Goal: Task Accomplishment & Management: Complete application form

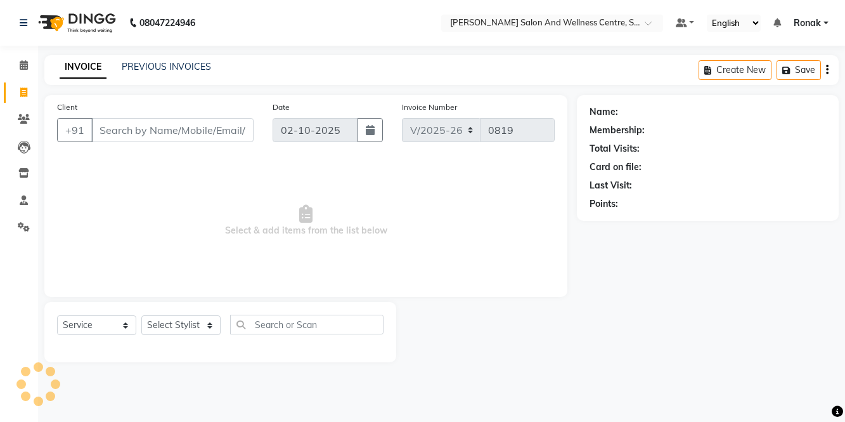
select select "8341"
select select "service"
click at [154, 69] on link "PREVIOUS INVOICES" at bounding box center [166, 66] width 89 height 11
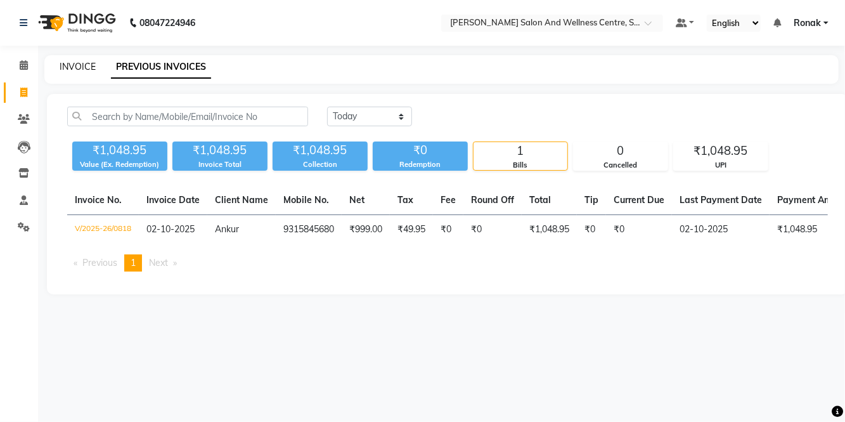
click at [75, 61] on link "INVOICE" at bounding box center [78, 66] width 36 height 11
select select "8341"
select select "service"
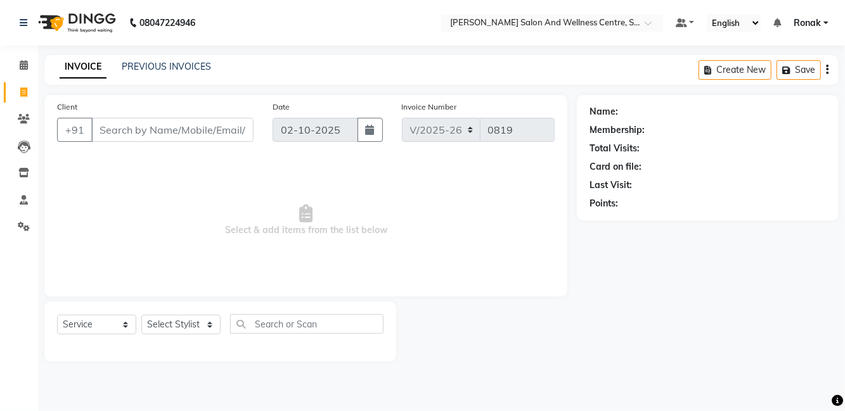
click at [188, 127] on input "Client" at bounding box center [172, 130] width 162 height 24
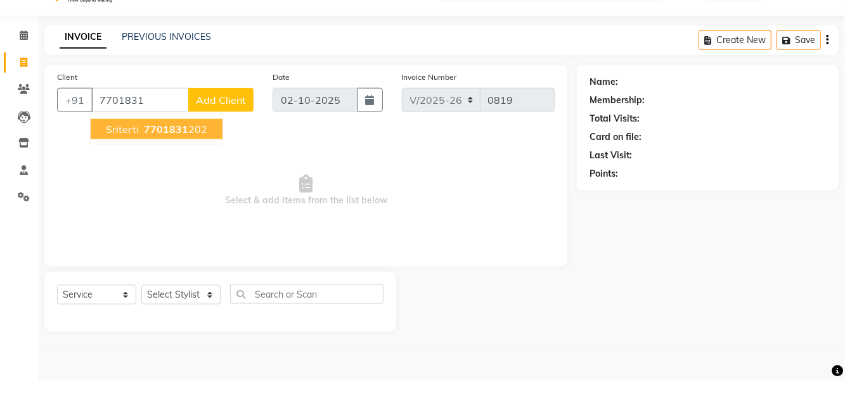
click at [192, 155] on ngb-highlight "7701831 202" at bounding box center [174, 159] width 66 height 13
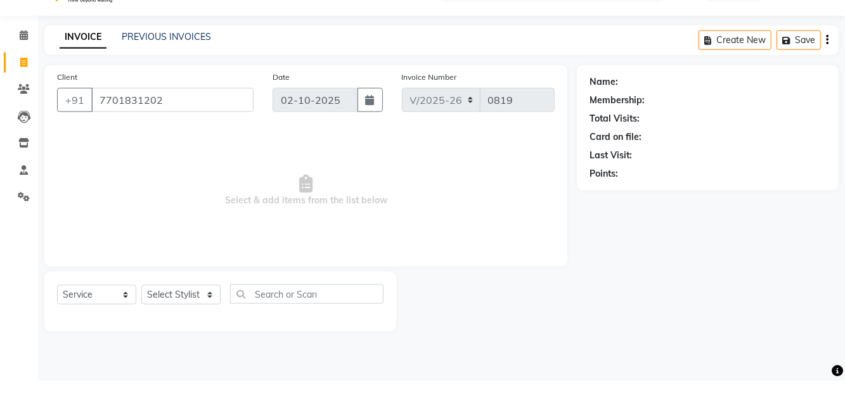
type input "7701831202"
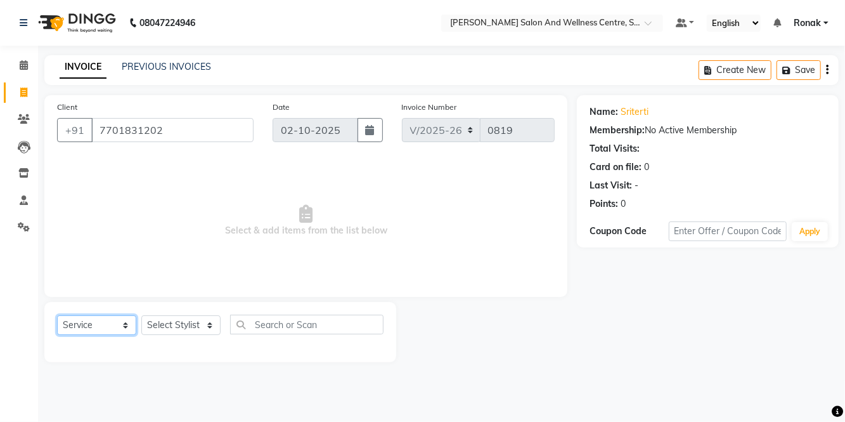
click at [95, 321] on select "Select Service Product Membership Package Voucher Prepaid Gift Card" at bounding box center [96, 325] width 79 height 20
click at [57, 315] on select "Select Service Product Membership Package Voucher Prepaid Gift Card" at bounding box center [96, 325] width 79 height 20
click at [183, 325] on select "Select Stylist [PERSON_NAME] [PERSON_NAME] [PERSON_NAME] [PERSON_NAME] La perle…" at bounding box center [180, 325] width 79 height 20
select select "84213"
click at [141, 315] on select "Select Stylist [PERSON_NAME] [PERSON_NAME] [PERSON_NAME] [PERSON_NAME] La perle…" at bounding box center [180, 325] width 79 height 20
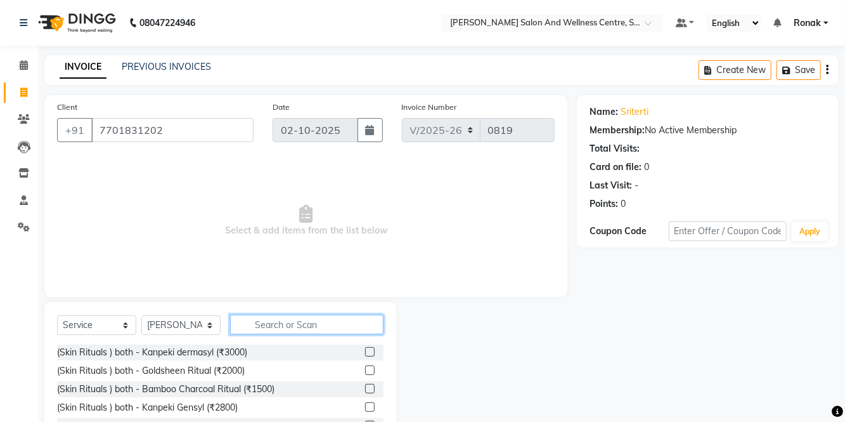
click at [339, 332] on input "text" at bounding box center [306, 324] width 153 height 20
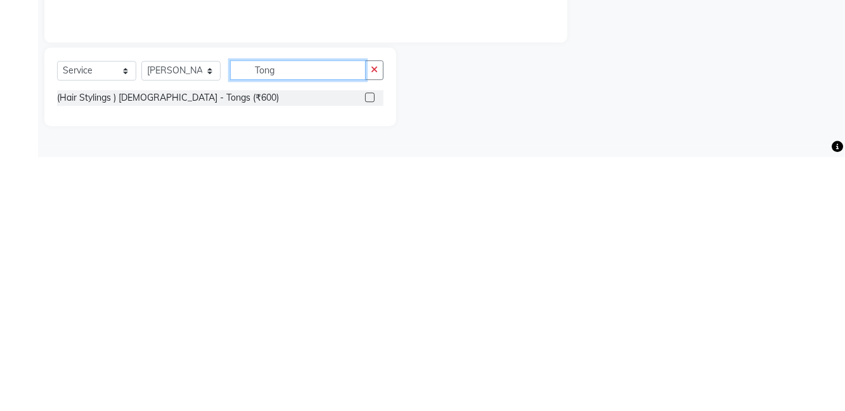
type input "Tong"
click at [370, 351] on label at bounding box center [370, 352] width 10 height 10
click at [370, 351] on input "checkbox" at bounding box center [369, 352] width 8 height 8
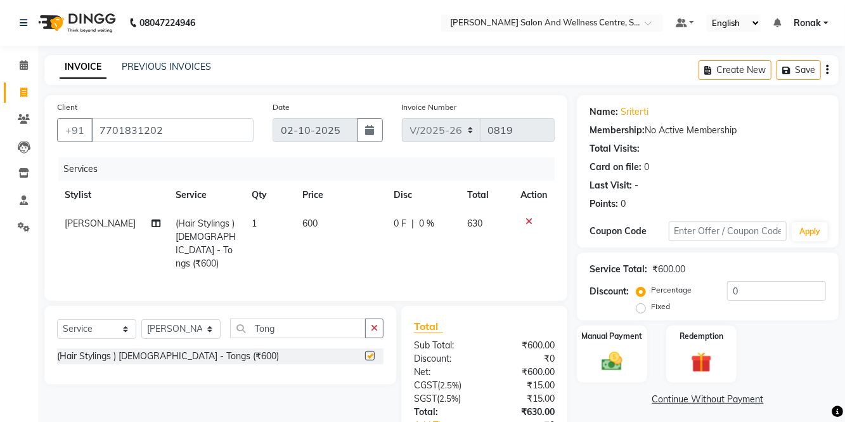
checkbox input "false"
click at [320, 220] on td "600" at bounding box center [340, 243] width 91 height 68
select select "84213"
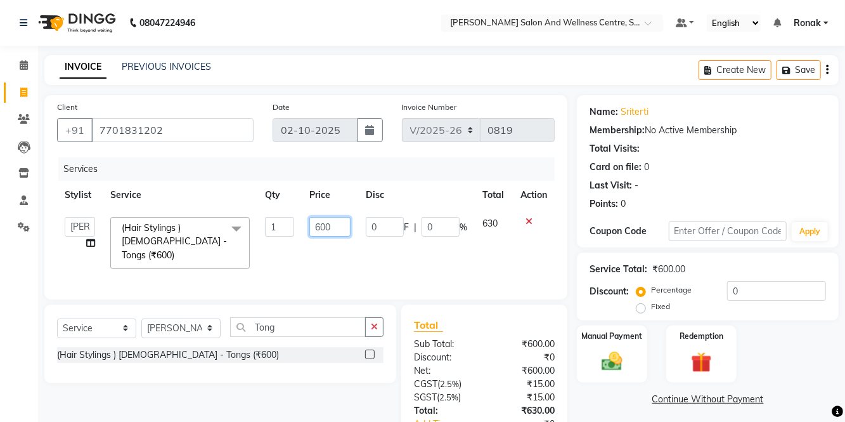
click at [344, 226] on input "600" at bounding box center [329, 227] width 41 height 20
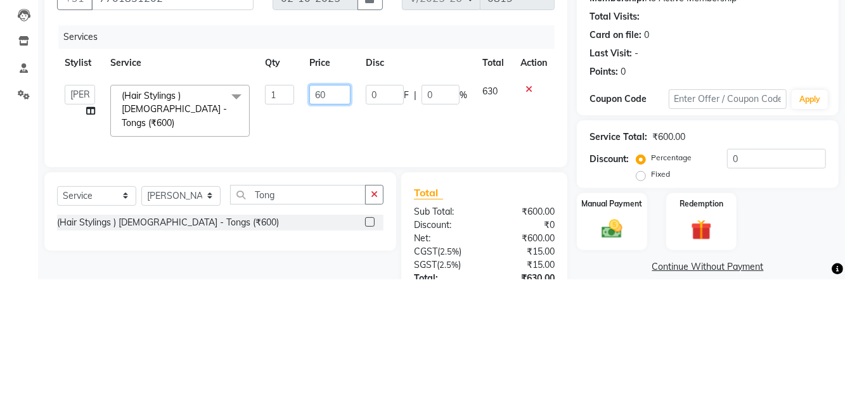
type input "6"
type input "462"
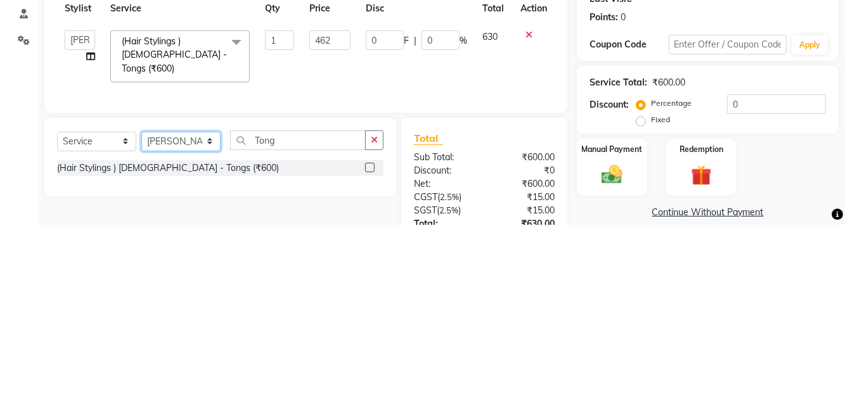
click at [169, 331] on select "Select Stylist [PERSON_NAME] [PERSON_NAME] [PERSON_NAME] [PERSON_NAME] La perle…" at bounding box center [180, 328] width 79 height 20
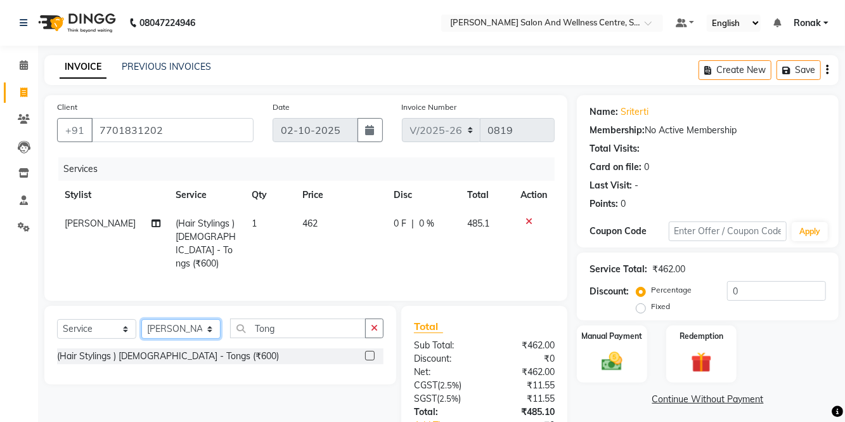
select select "83266"
click at [141, 319] on select "Select Stylist [PERSON_NAME] [PERSON_NAME] [PERSON_NAME] [PERSON_NAME] La perle…" at bounding box center [180, 329] width 79 height 20
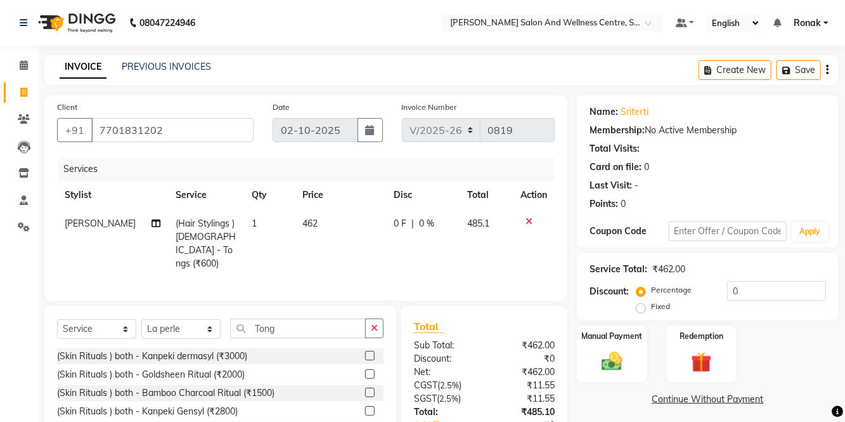
click at [375, 318] on button "button" at bounding box center [374, 328] width 18 height 20
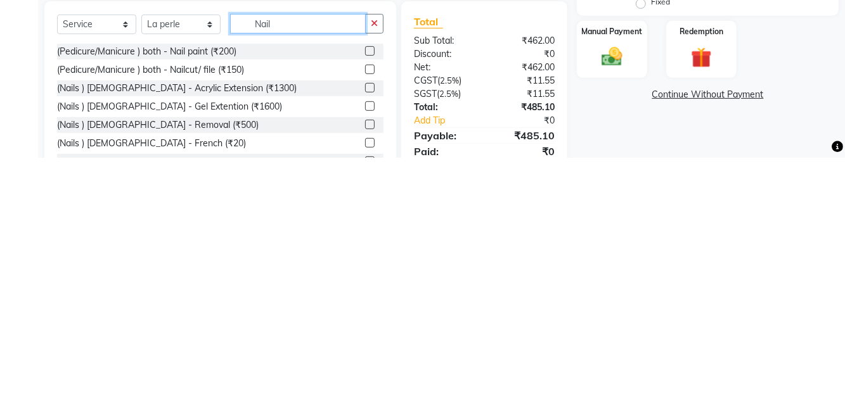
scroll to position [67, 0]
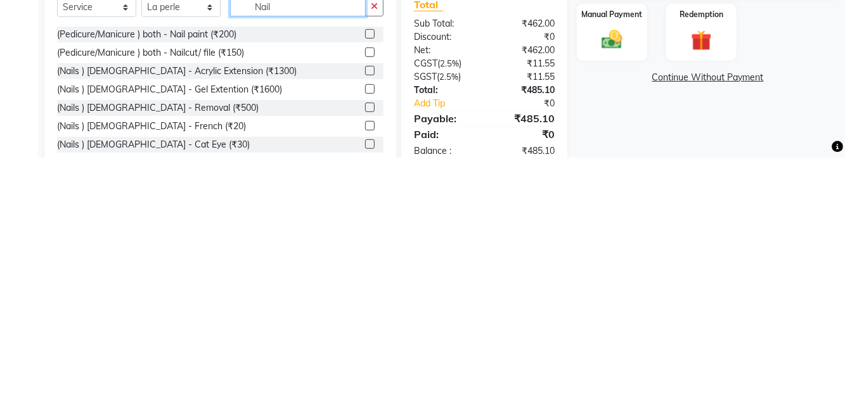
type input "Nail"
click at [368, 321] on label at bounding box center [370, 325] width 10 height 10
click at [368, 321] on input "checkbox" at bounding box center [369, 325] width 8 height 8
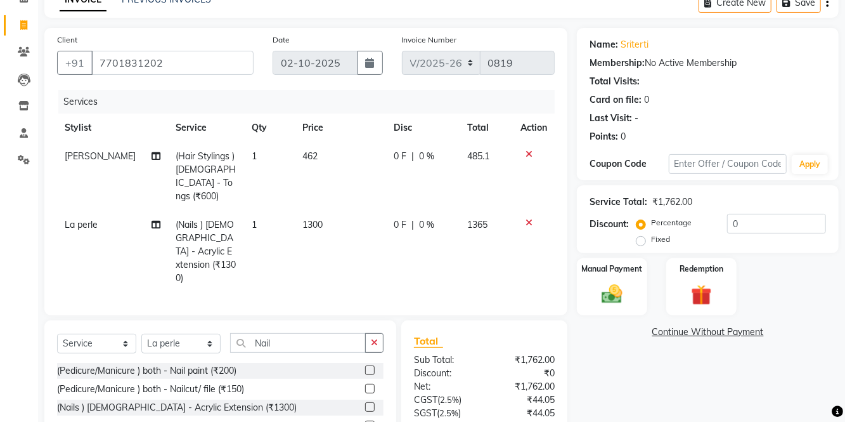
checkbox input "false"
click at [321, 212] on td "1300" at bounding box center [340, 251] width 91 height 82
select select "83266"
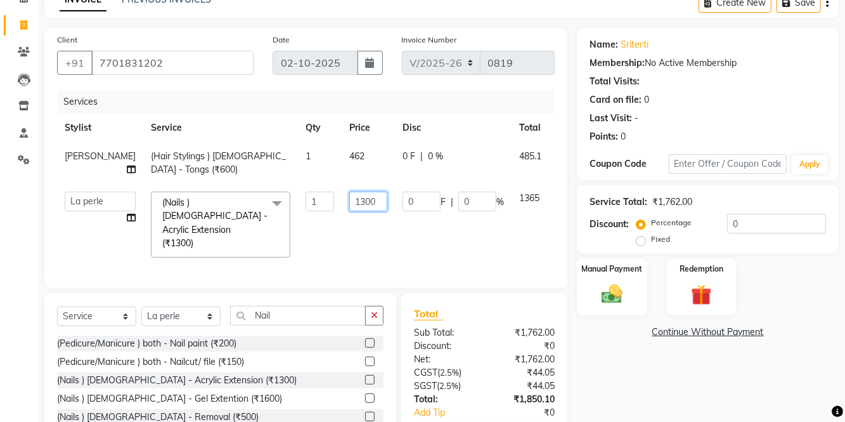
click at [349, 202] on input "1300" at bounding box center [368, 201] width 38 height 20
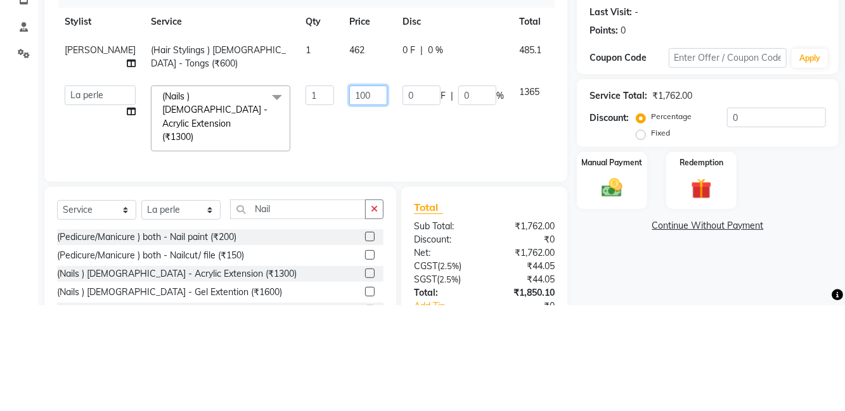
type input "1000"
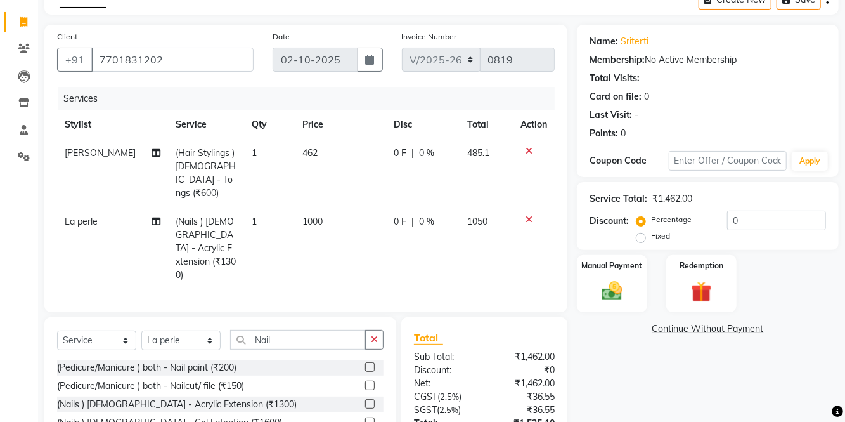
click at [425, 215] on span "0 %" at bounding box center [426, 221] width 15 height 13
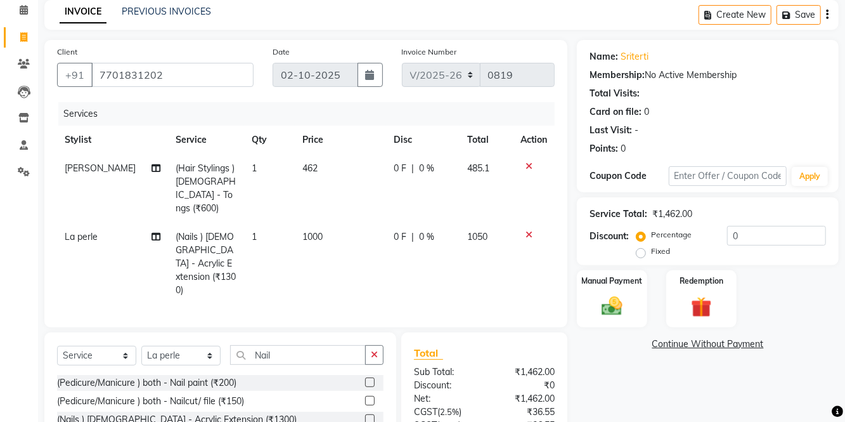
select select "83266"
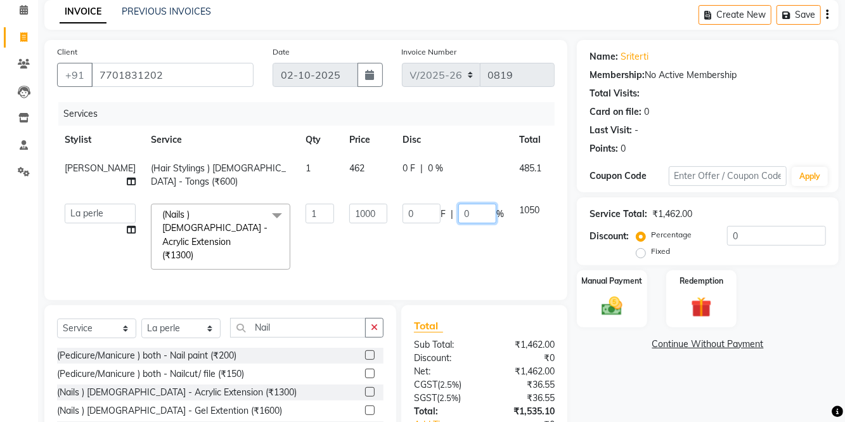
click at [458, 217] on input "0" at bounding box center [477, 214] width 38 height 20
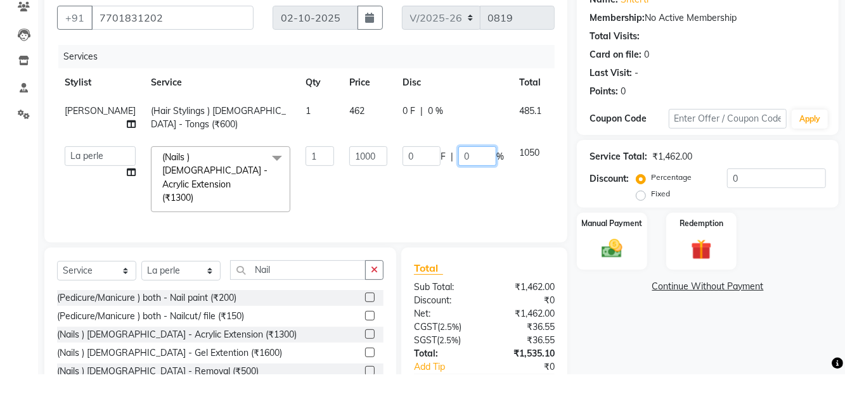
scroll to position [75, 0]
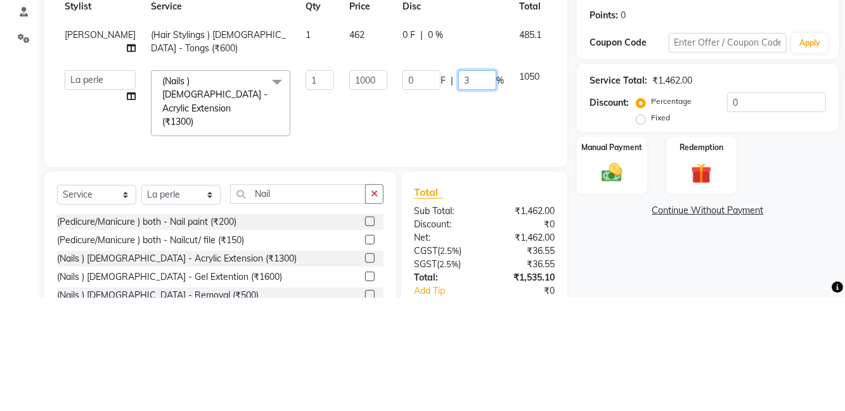
type input "30"
click at [571, 240] on div "Client [PHONE_NUMBER] Date [DATE] Invoice Number V/2025 V/[PHONE_NUMBER] Servic…" at bounding box center [306, 246] width 542 height 452
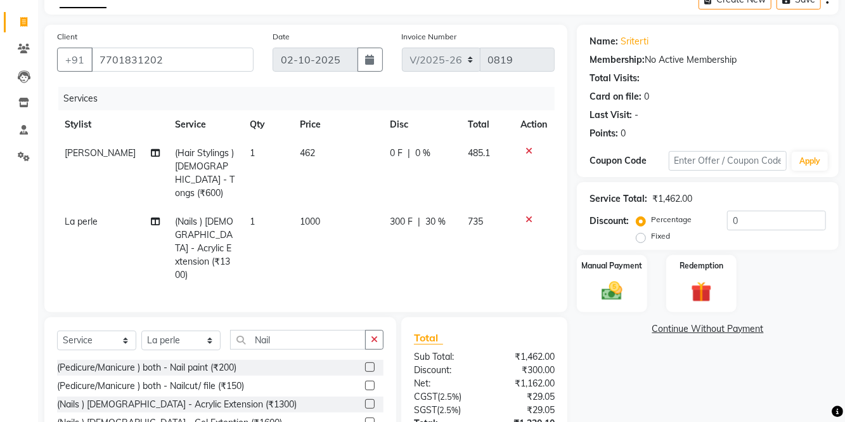
click at [436, 148] on div "0 F | 0 %" at bounding box center [421, 152] width 63 height 13
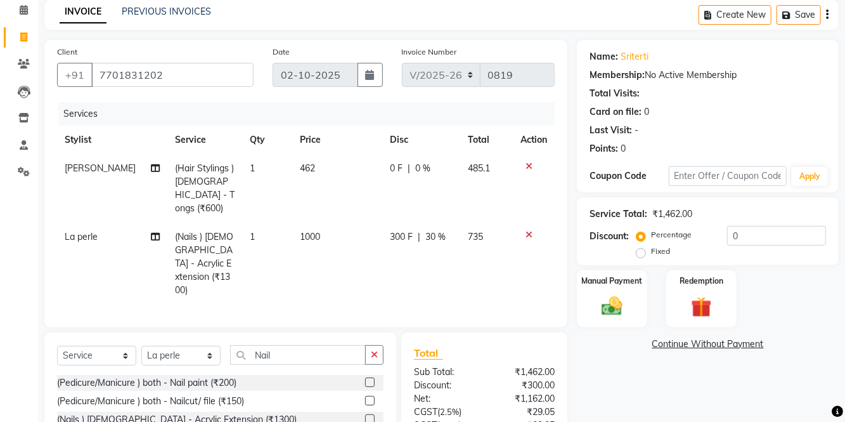
select select "84213"
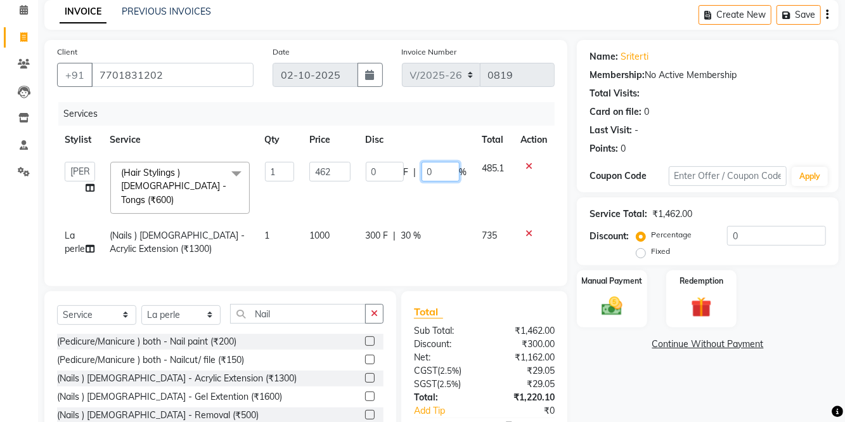
click at [443, 167] on input "0" at bounding box center [441, 172] width 38 height 20
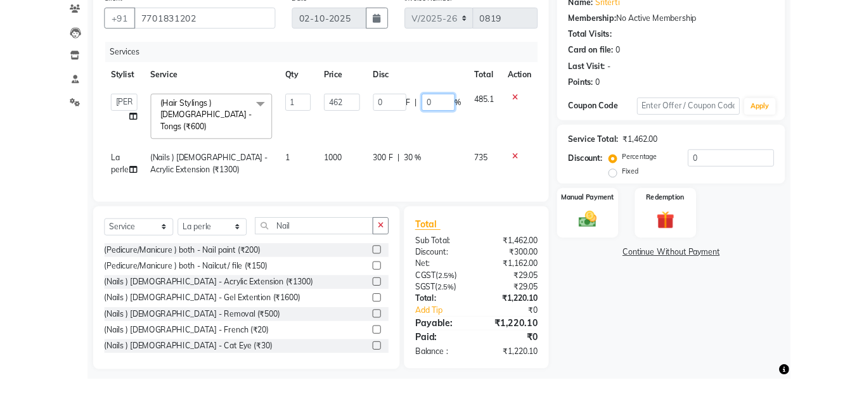
scroll to position [72, 0]
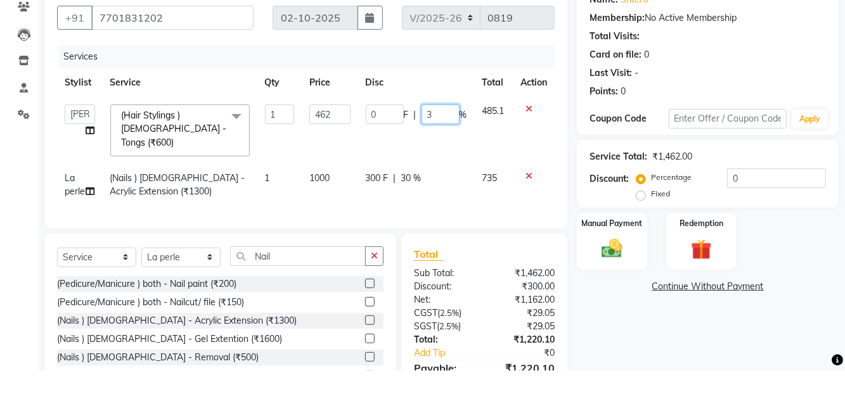
type input "30"
click at [532, 190] on tbody "Anjali [PERSON_NAME] [PERSON_NAME] [PERSON_NAME] [PERSON_NAME] La perle [PERSON…" at bounding box center [306, 192] width 498 height 109
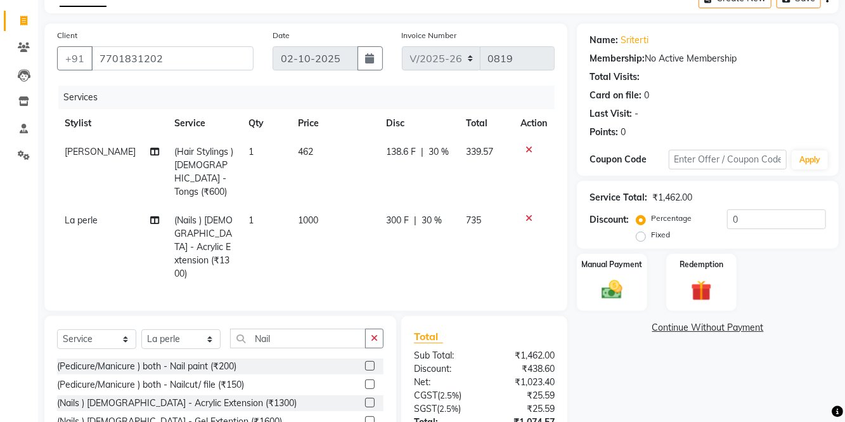
scroll to position [70, 0]
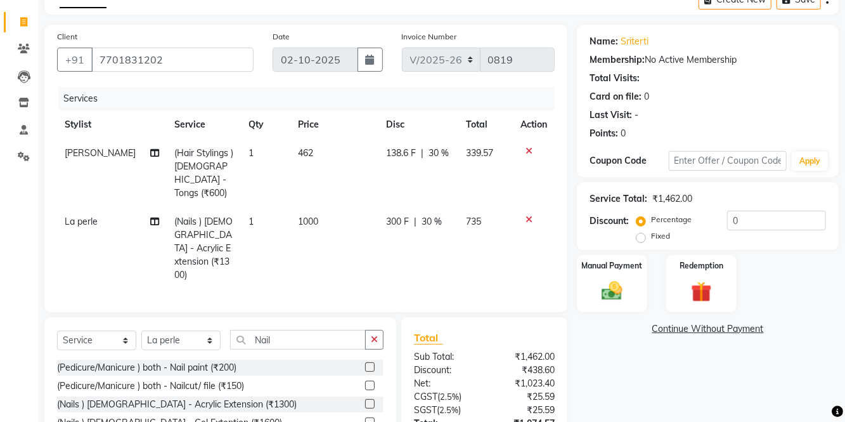
click at [304, 152] on span "462" at bounding box center [305, 152] width 15 height 11
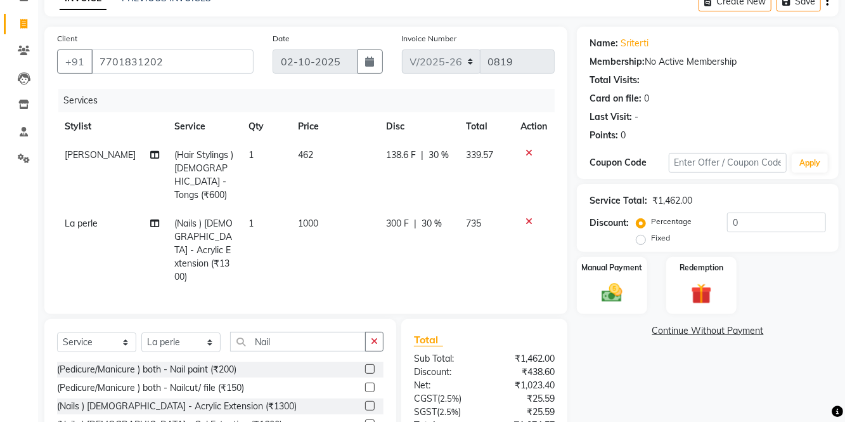
select select "84213"
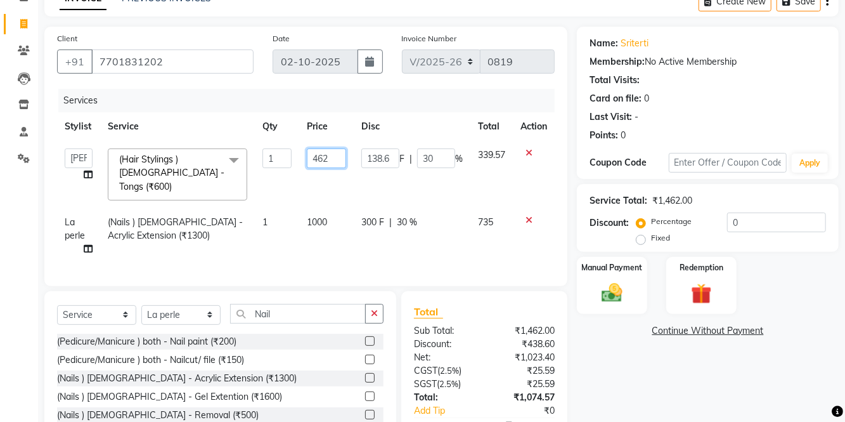
click at [327, 157] on input "462" at bounding box center [326, 158] width 39 height 20
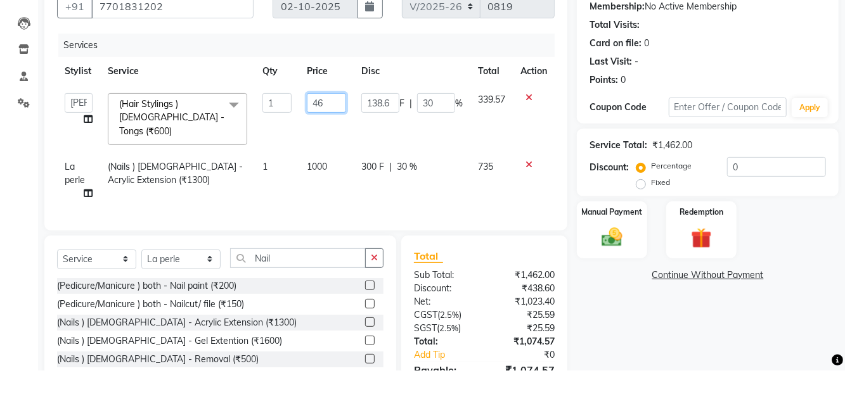
type input "464"
click at [572, 155] on div "Client [PHONE_NUMBER] Date [DATE] Invoice Number V/2025 V/[PHONE_NUMBER] Servic…" at bounding box center [306, 237] width 542 height 451
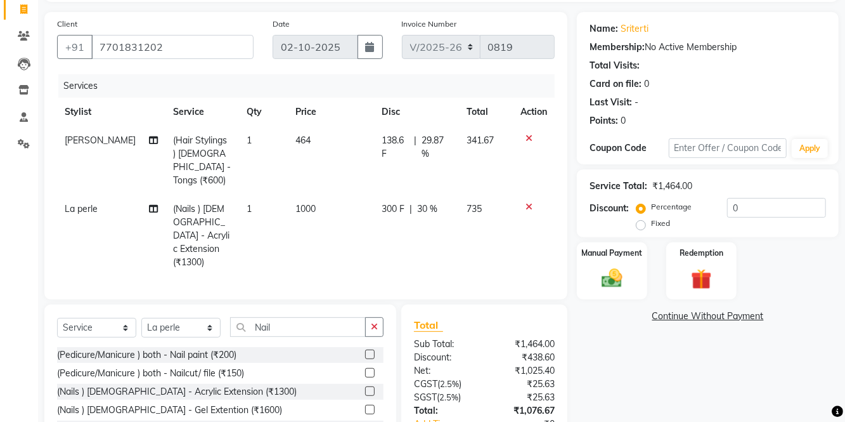
scroll to position [70, 0]
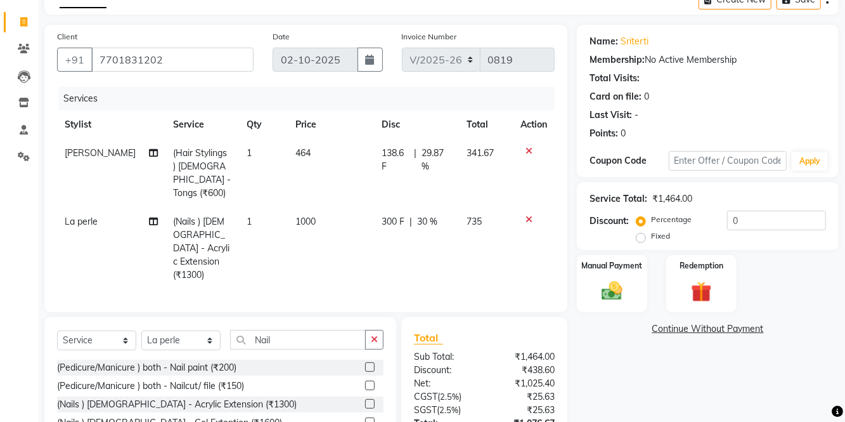
click at [312, 151] on td "464" at bounding box center [331, 173] width 86 height 68
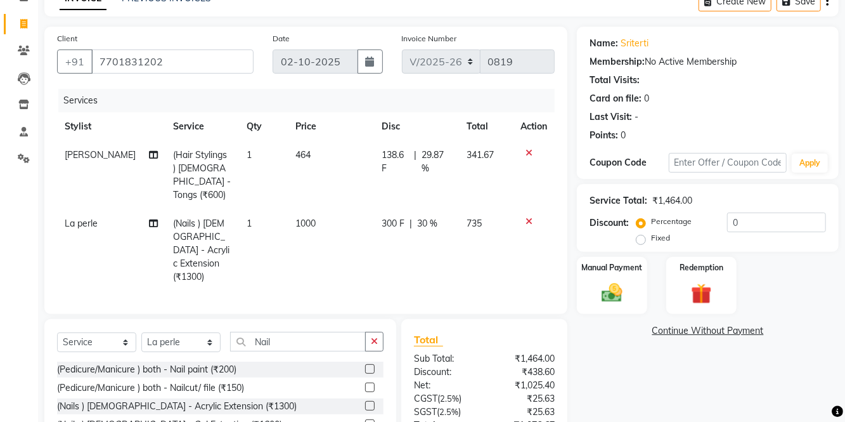
select select "84213"
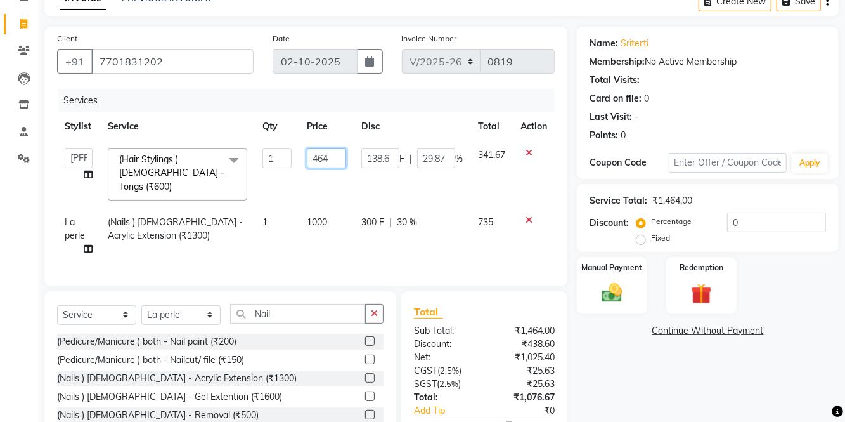
click at [337, 160] on input "464" at bounding box center [326, 158] width 39 height 20
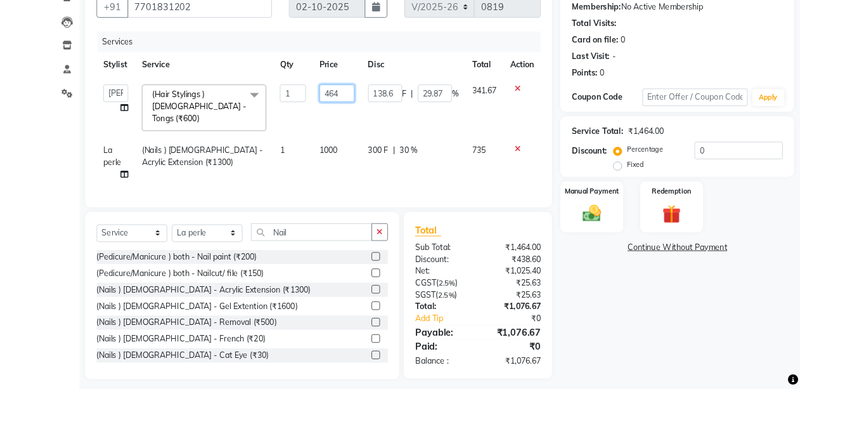
scroll to position [85, 0]
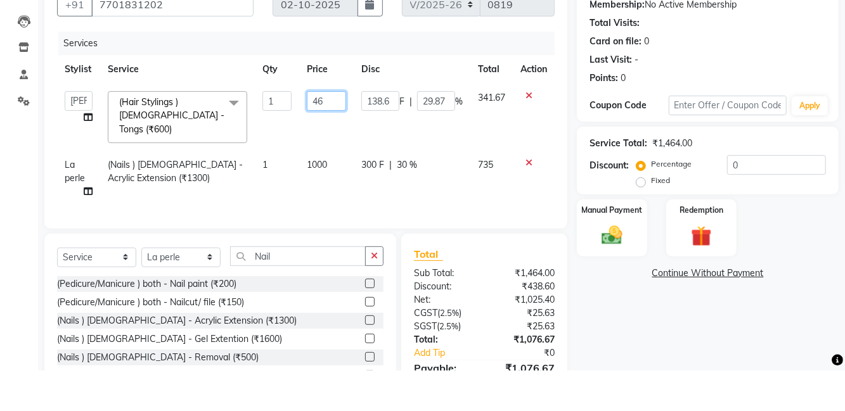
type input "465"
click at [577, 160] on div "Name: Sriterti Membership: No Active Membership Total Visits: Card on file: 0 L…" at bounding box center [712, 235] width 271 height 451
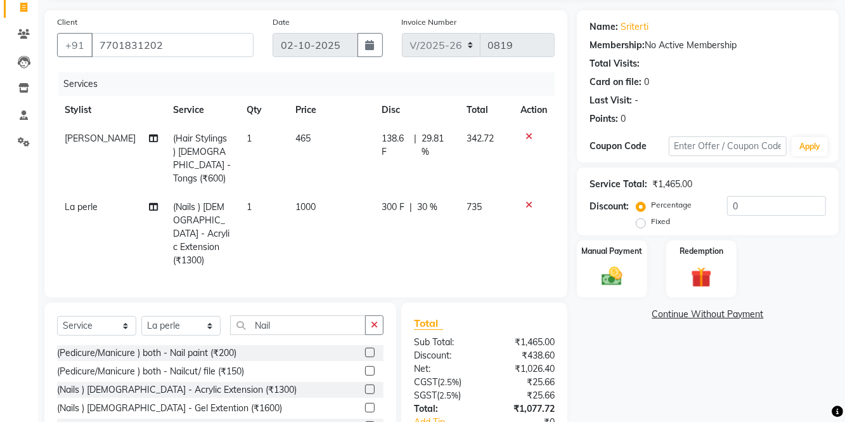
scroll to position [70, 0]
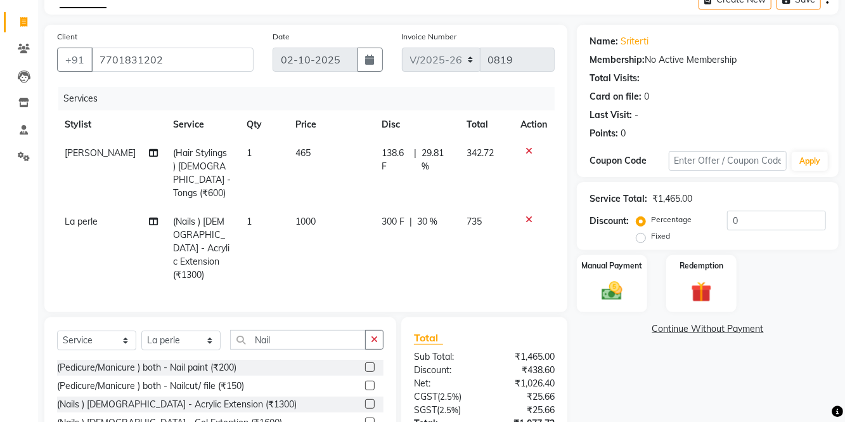
click at [318, 151] on td "465" at bounding box center [331, 173] width 86 height 68
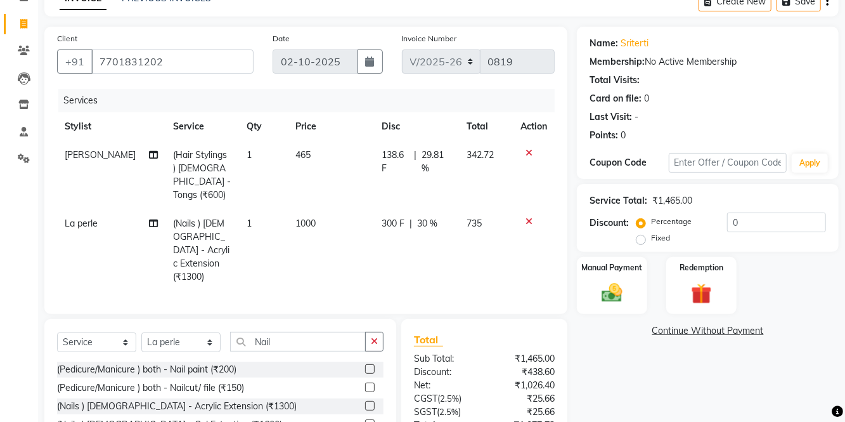
select select "84213"
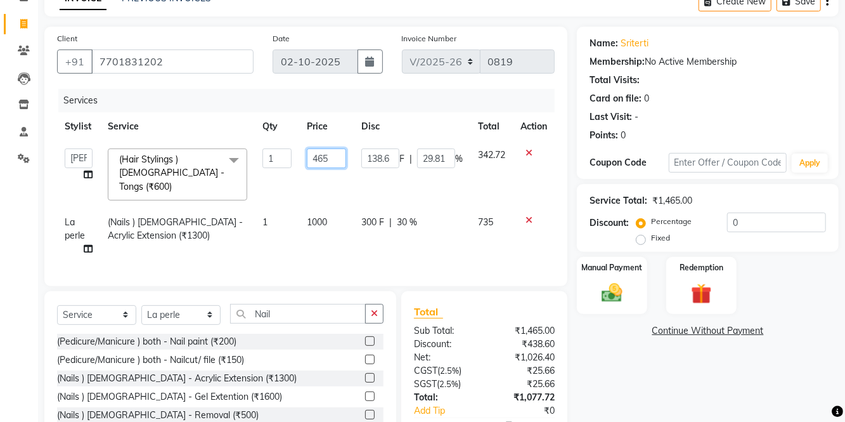
click at [332, 158] on input "465" at bounding box center [326, 158] width 39 height 20
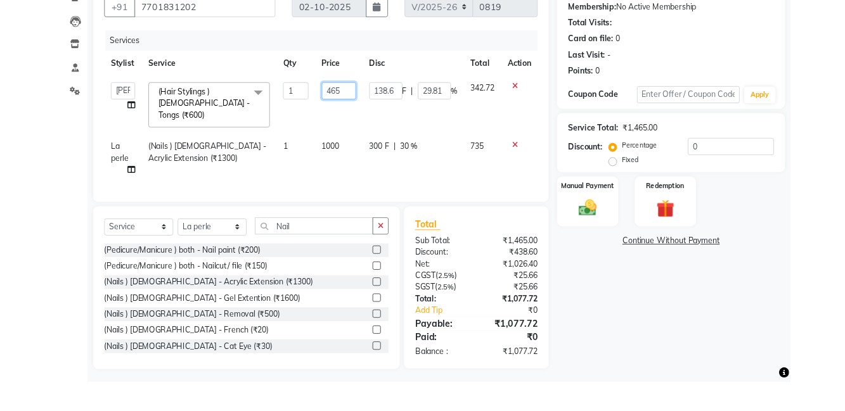
scroll to position [88, 0]
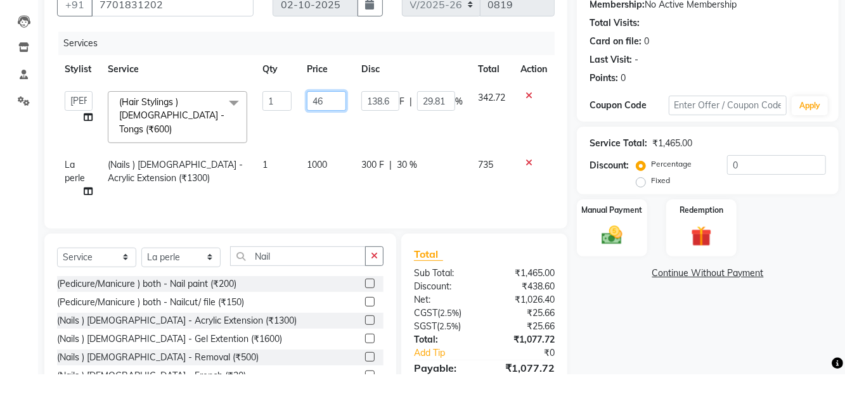
type input "467"
click at [565, 161] on div "Client [PHONE_NUMBER] Date [DATE] Invoice Number V/2025 V/[PHONE_NUMBER] Servic…" at bounding box center [305, 136] width 523 height 259
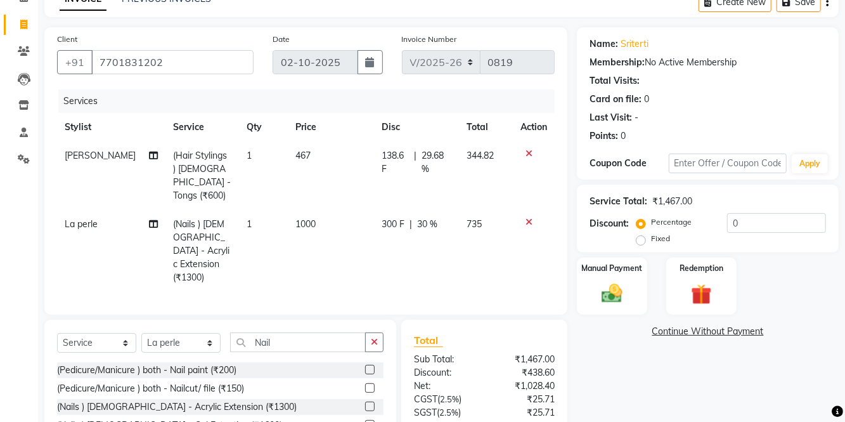
scroll to position [63, 0]
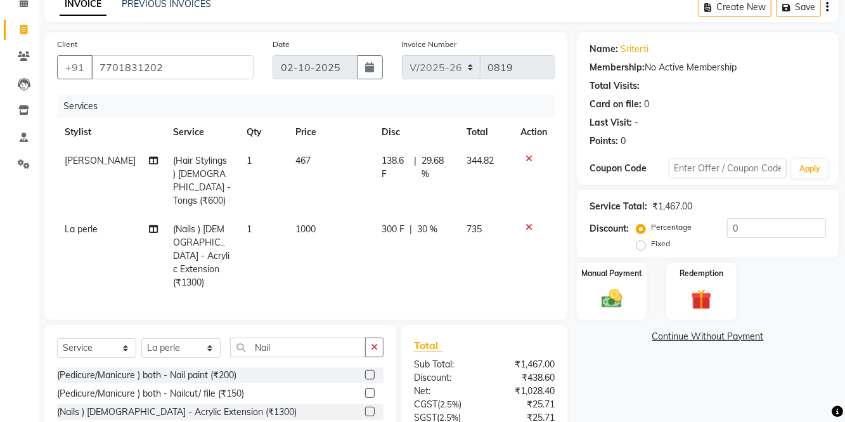
click at [610, 294] on img at bounding box center [612, 299] width 34 height 24
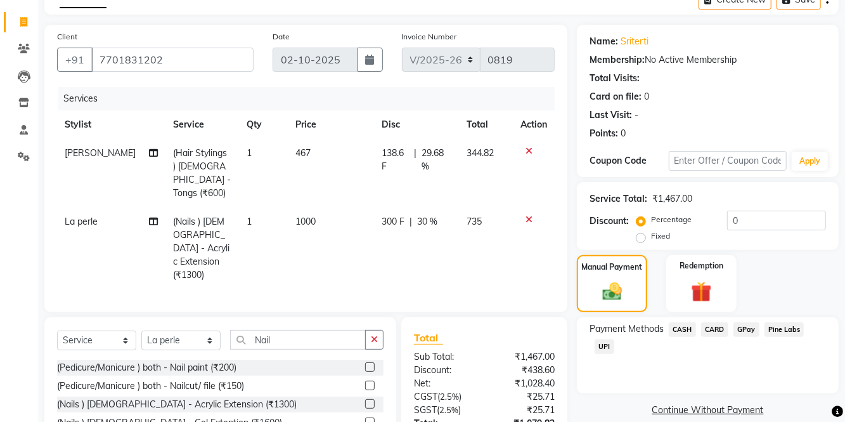
click at [600, 341] on span "UPI" at bounding box center [605, 346] width 20 height 15
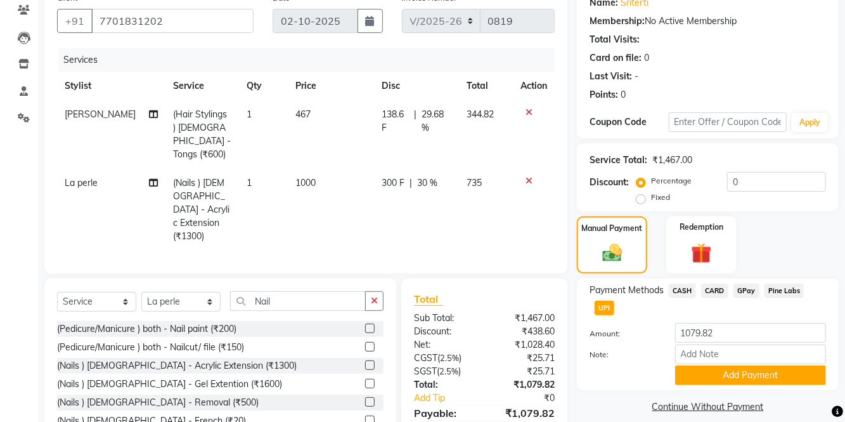
click at [749, 367] on button "Add Payment" at bounding box center [750, 375] width 151 height 20
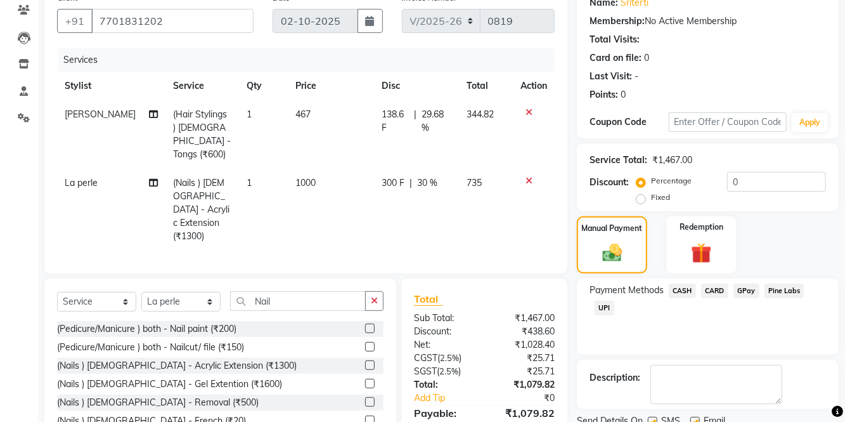
scroll to position [97, 0]
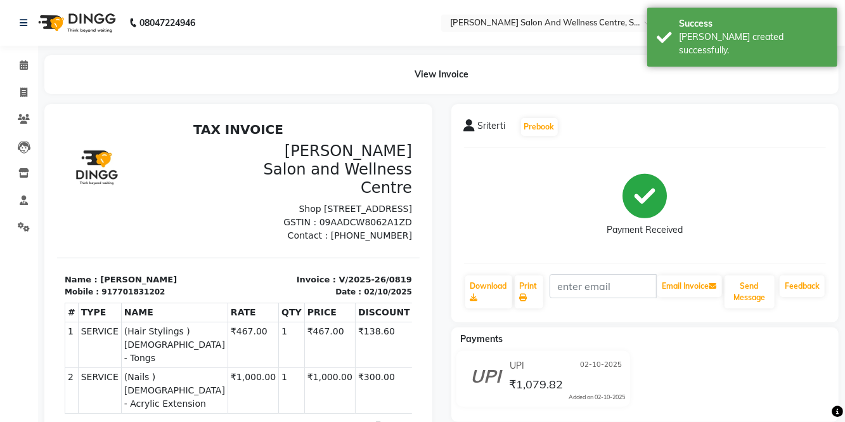
select select "service"
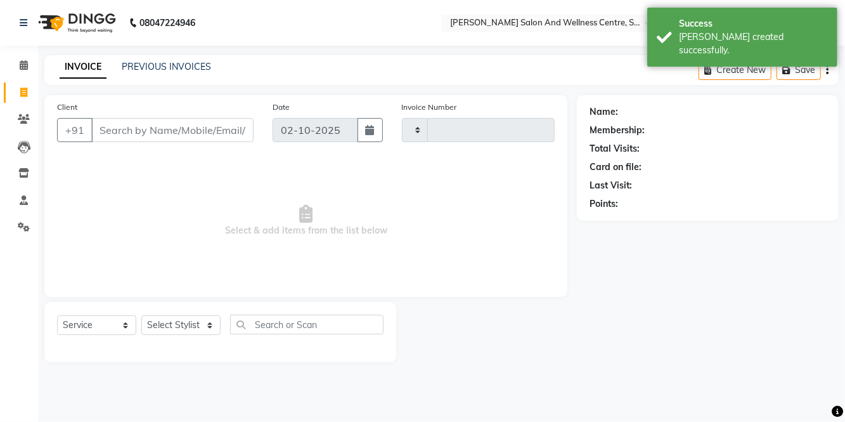
type input "0820"
select select "8341"
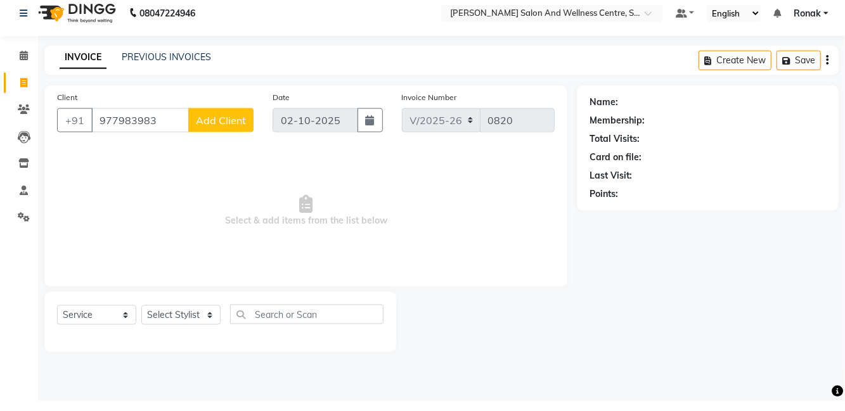
click at [178, 130] on input "977983983" at bounding box center [140, 130] width 98 height 24
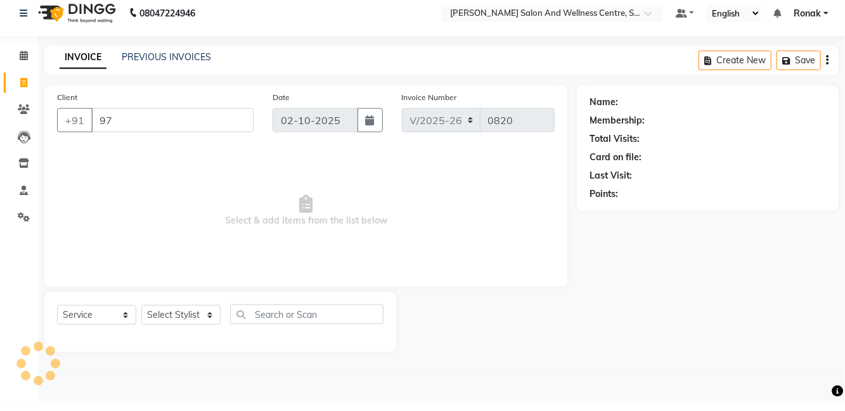
type input "9"
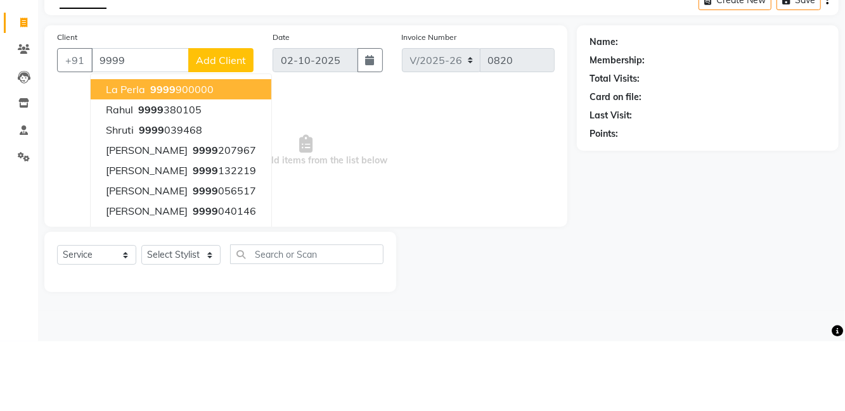
click at [216, 149] on button "La Perla 9999 900000" at bounding box center [181, 159] width 181 height 20
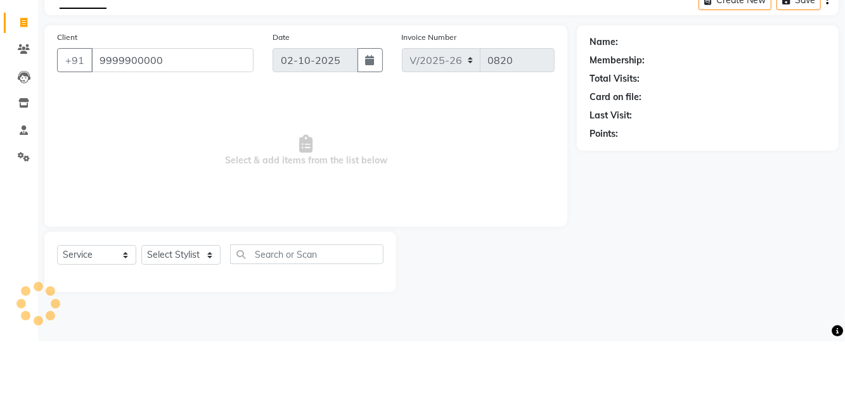
type input "9999900000"
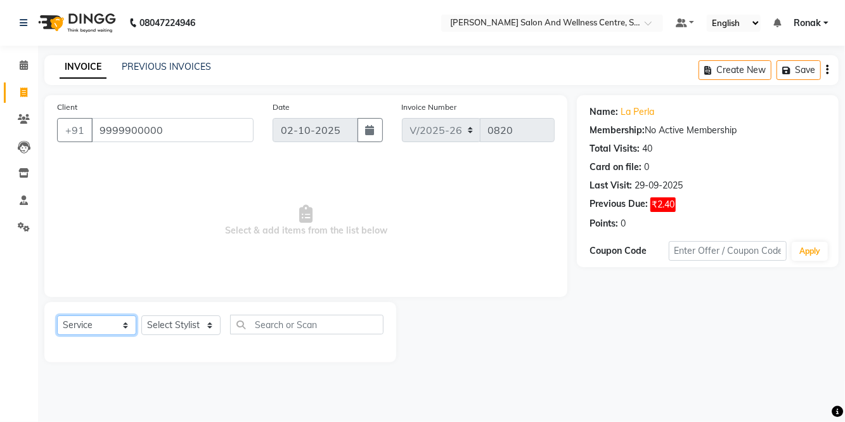
click at [90, 330] on select "Select Service Product Membership Package Voucher Prepaid Gift Card" at bounding box center [96, 325] width 79 height 20
click at [57, 315] on select "Select Service Product Membership Package Voucher Prepaid Gift Card" at bounding box center [96, 325] width 79 height 20
click at [186, 325] on select "Select Stylist [PERSON_NAME] [PERSON_NAME] [PERSON_NAME] [PERSON_NAME] La perle…" at bounding box center [180, 325] width 79 height 20
click at [188, 330] on select "Select Stylist [PERSON_NAME] [PERSON_NAME] [PERSON_NAME] [PERSON_NAME] La perle…" at bounding box center [180, 325] width 79 height 20
select select "83266"
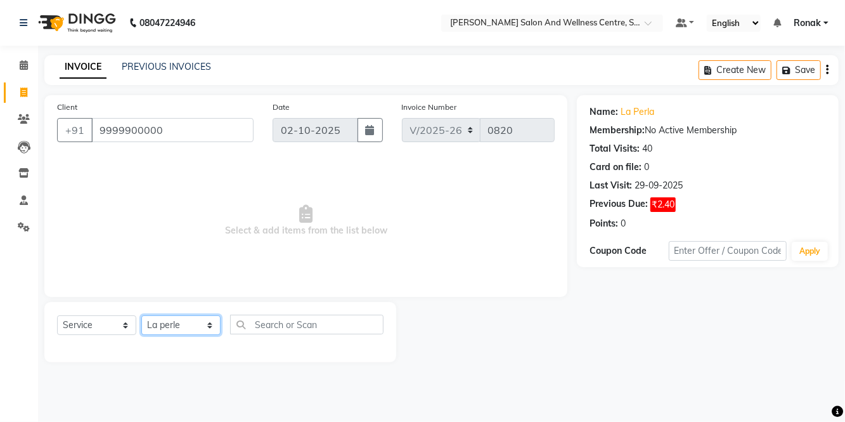
click at [141, 315] on select "Select Stylist [PERSON_NAME] [PERSON_NAME] [PERSON_NAME] [PERSON_NAME] La perle…" at bounding box center [180, 325] width 79 height 20
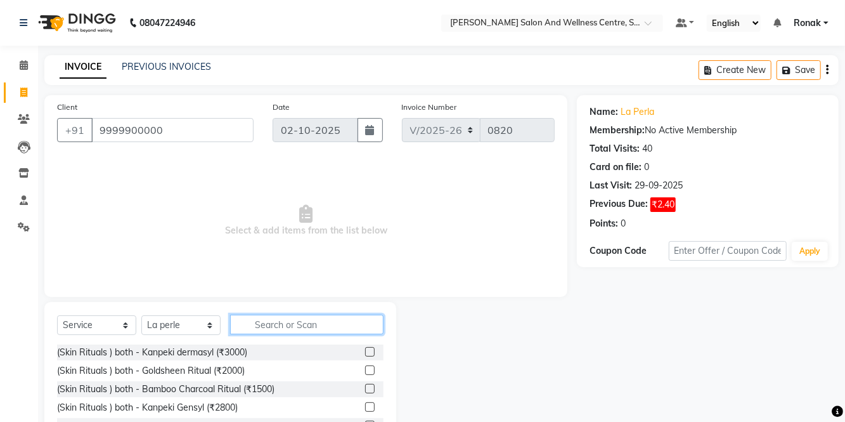
click at [332, 318] on input "text" at bounding box center [306, 324] width 153 height 20
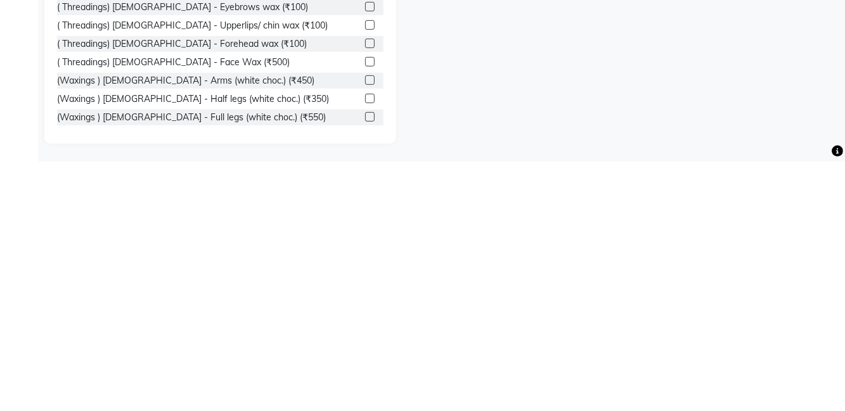
scroll to position [95, 0]
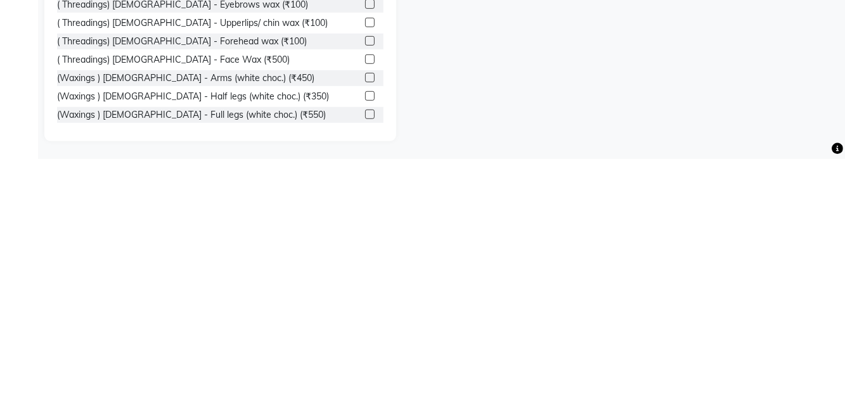
type input "Wax"
click at [368, 370] on label at bounding box center [370, 367] width 10 height 10
click at [368, 370] on input "checkbox" at bounding box center [369, 367] width 8 height 8
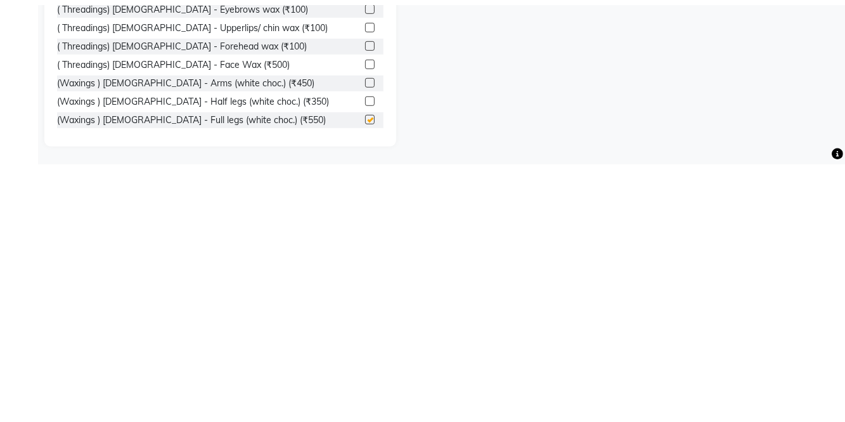
scroll to position [89, 0]
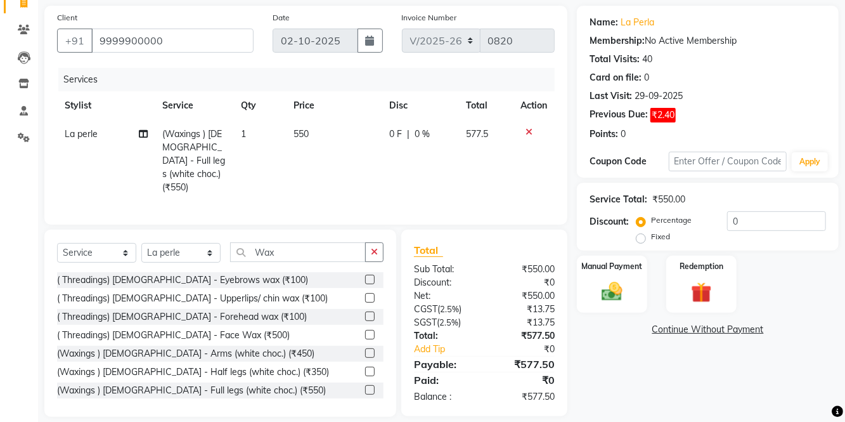
checkbox input "false"
click at [371, 348] on label at bounding box center [370, 353] width 10 height 10
click at [371, 349] on input "checkbox" at bounding box center [369, 353] width 8 height 8
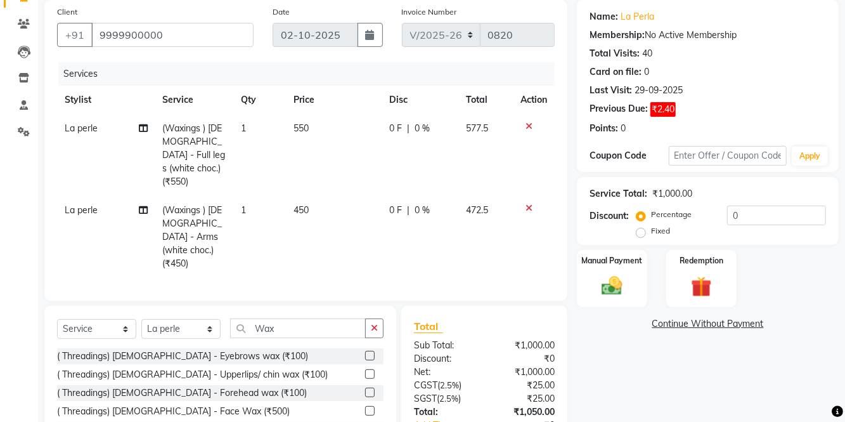
checkbox input "false"
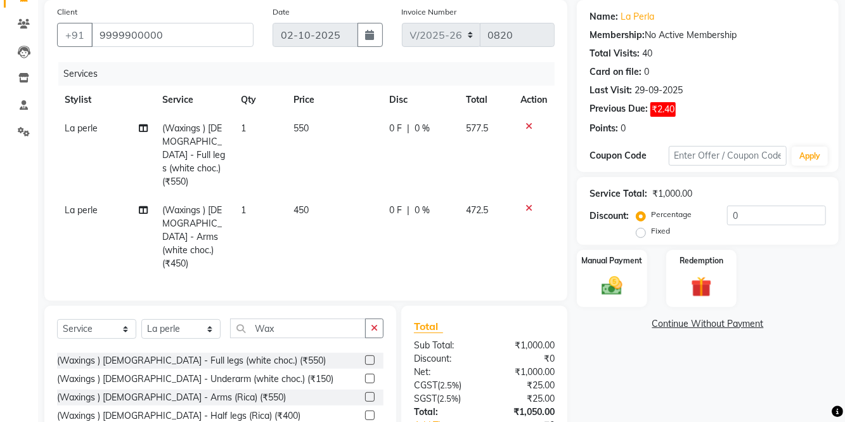
scroll to position [108, 0]
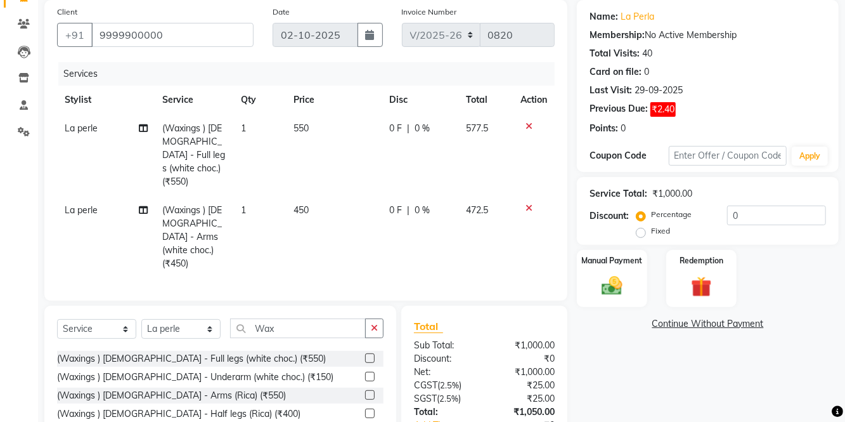
click at [368, 390] on label at bounding box center [370, 395] width 10 height 10
click at [368, 391] on input "checkbox" at bounding box center [369, 395] width 8 height 8
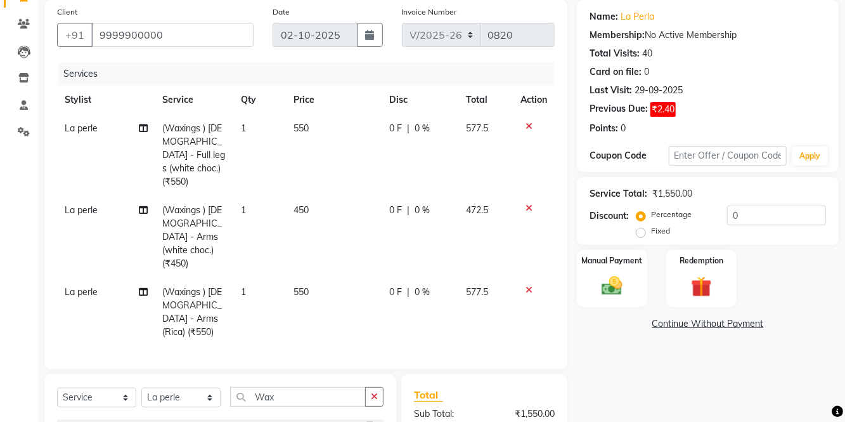
checkbox input "false"
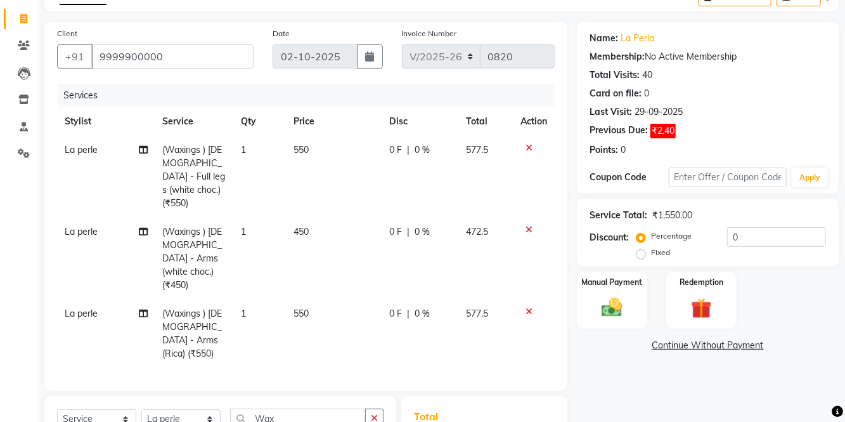
click at [526, 148] on icon at bounding box center [529, 147] width 7 height 9
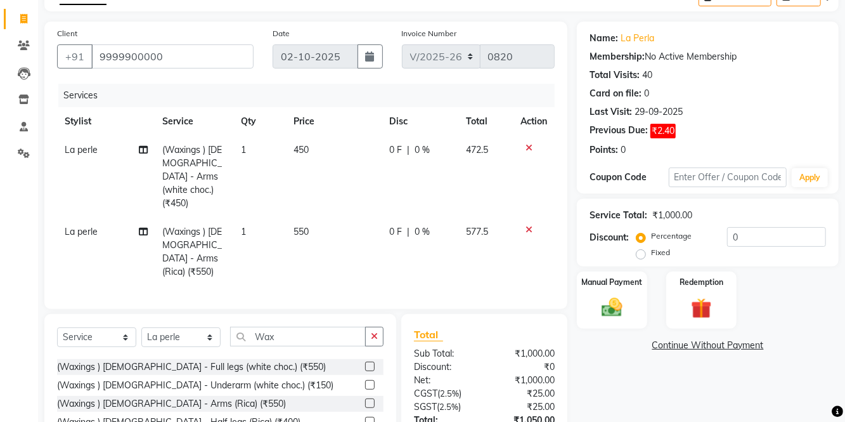
click at [526, 146] on icon at bounding box center [529, 147] width 7 height 9
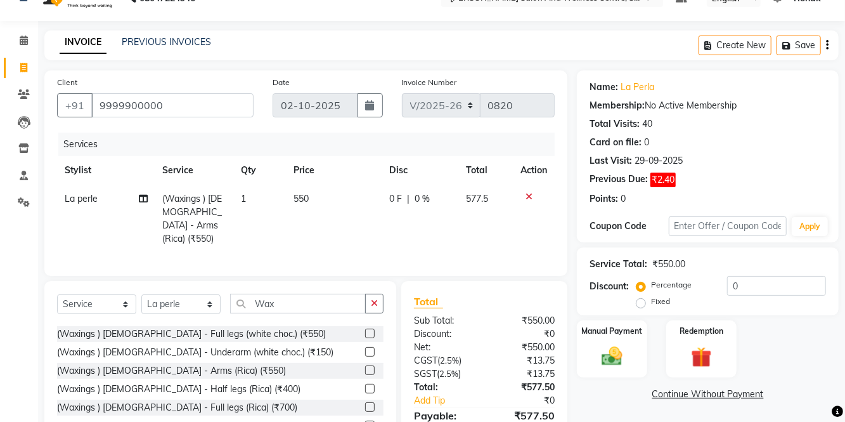
click at [529, 206] on td at bounding box center [534, 218] width 42 height 68
click at [529, 194] on icon at bounding box center [529, 196] width 7 height 9
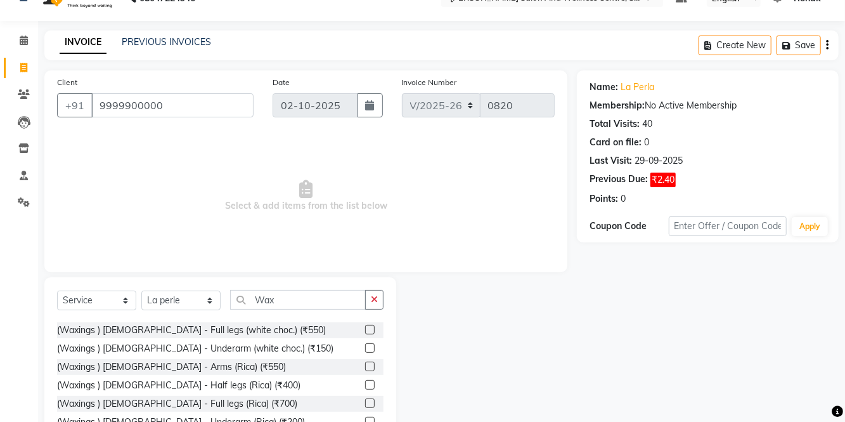
click at [366, 389] on label at bounding box center [370, 385] width 10 height 10
click at [366, 389] on input "checkbox" at bounding box center [369, 385] width 8 height 8
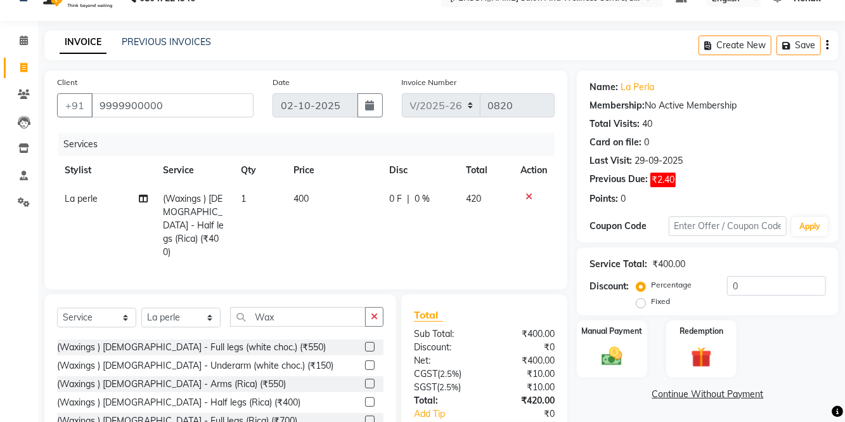
click at [368, 397] on label at bounding box center [370, 402] width 10 height 10
click at [368, 398] on input "checkbox" at bounding box center [369, 402] width 8 height 8
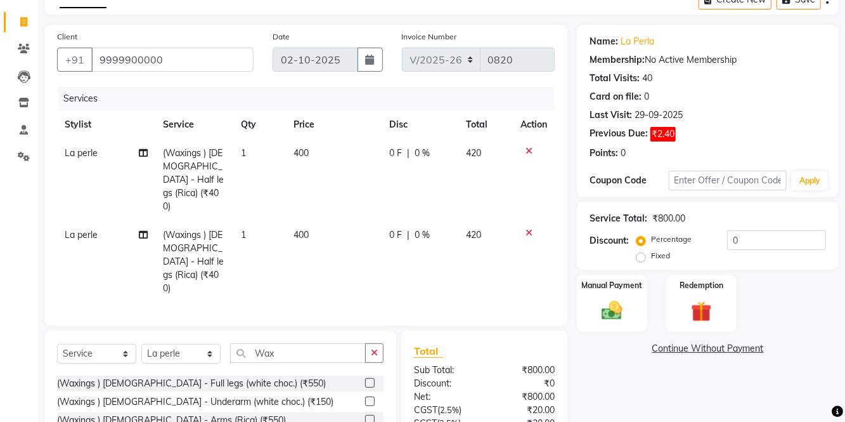
checkbox input "false"
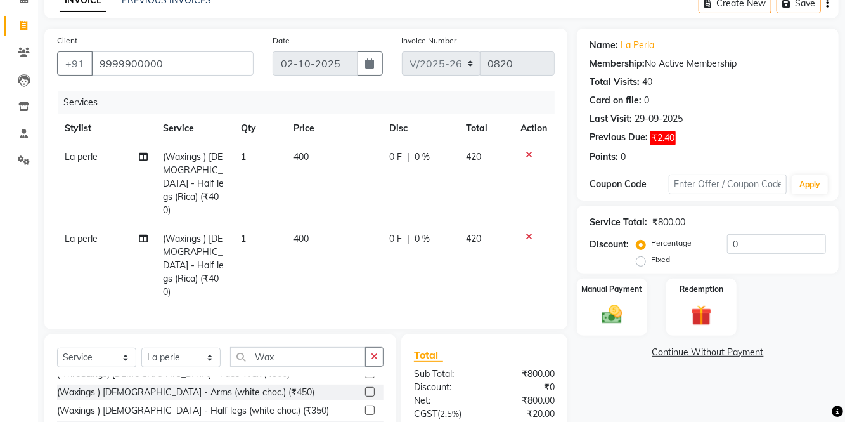
scroll to position [66, 0]
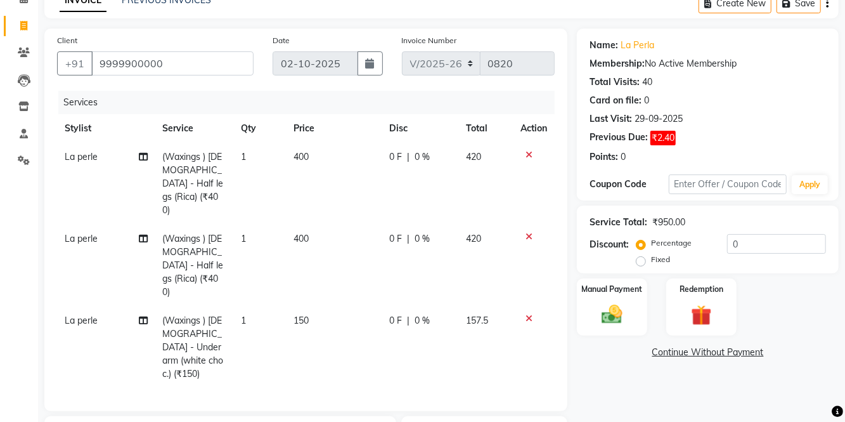
checkbox input "false"
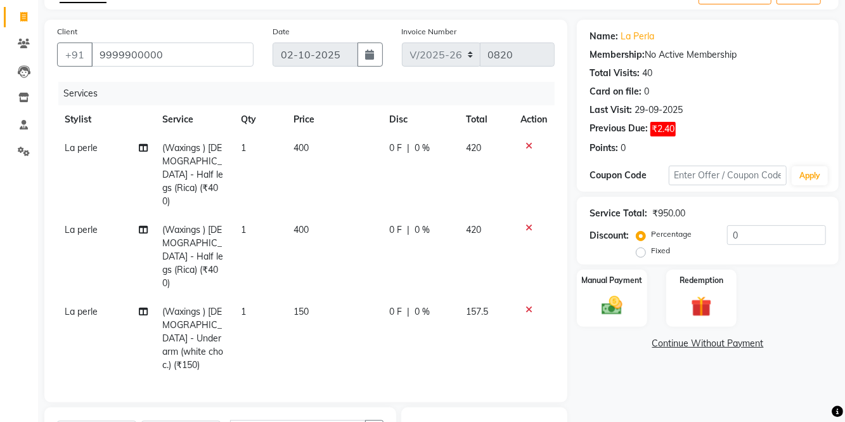
scroll to position [139, 0]
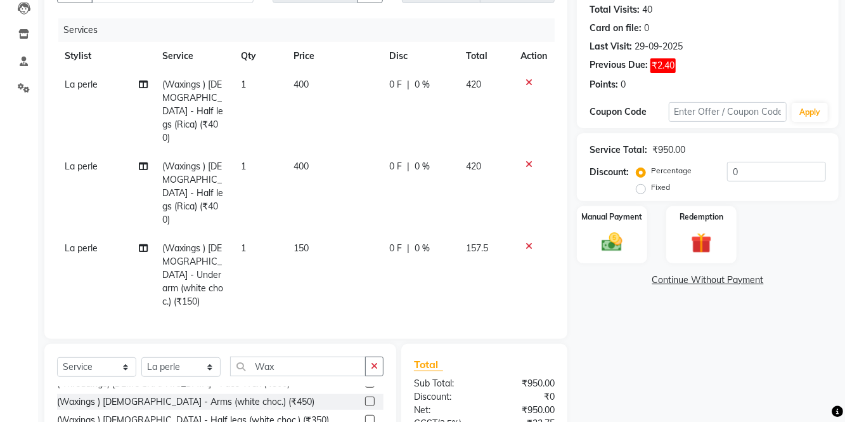
click at [318, 82] on td "400" at bounding box center [334, 111] width 96 height 82
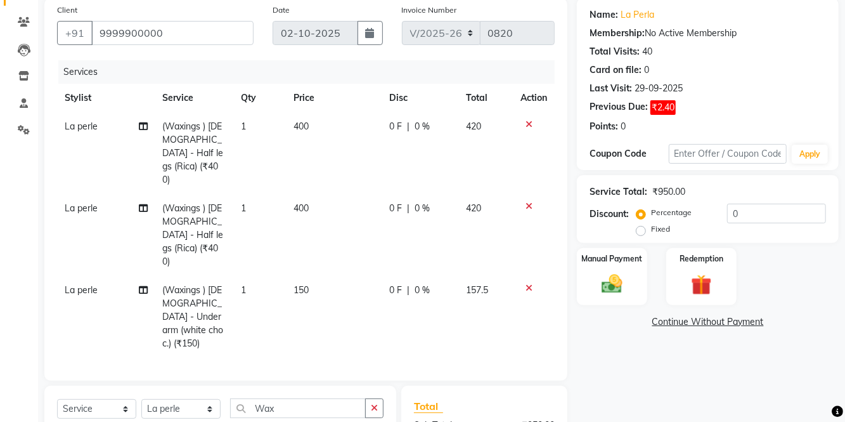
select select "83266"
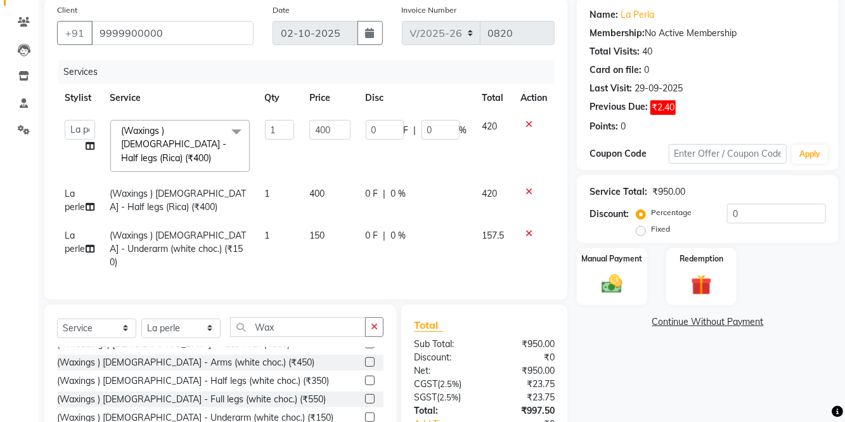
click at [344, 95] on th "Price" at bounding box center [330, 98] width 56 height 29
click at [339, 132] on input "400" at bounding box center [329, 130] width 41 height 20
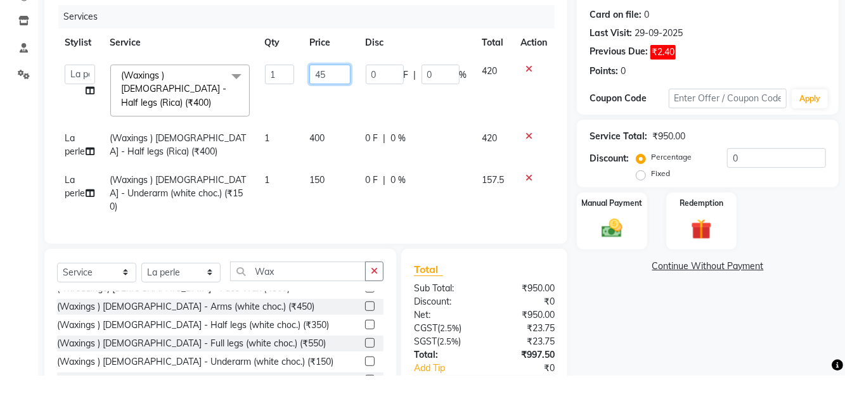
type input "450"
click at [576, 153] on div "Client [PHONE_NUMBER] Date [DATE] Invoice Number V/2025 V/[PHONE_NUMBER] Servic…" at bounding box center [306, 224] width 542 height 493
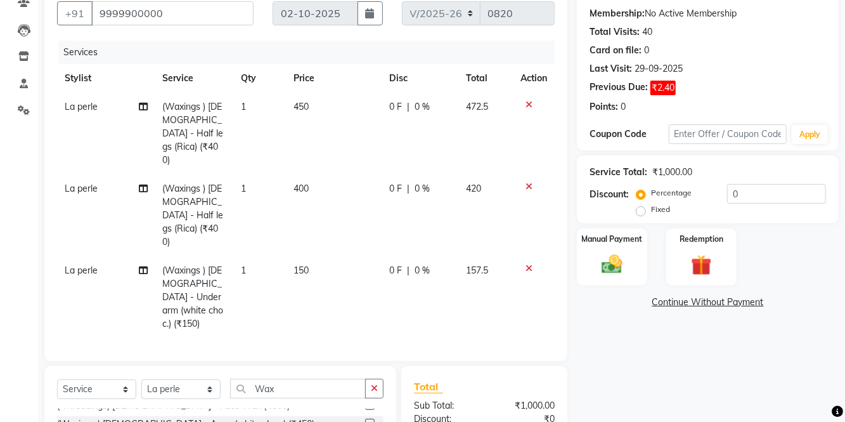
scroll to position [139, 0]
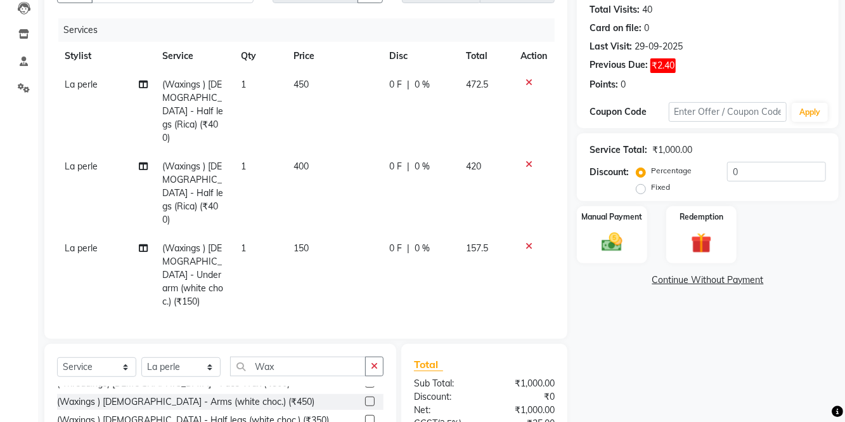
click at [781, 384] on div "Name: La Perla Membership: No Active Membership Total Visits: 40 Card on file: …" at bounding box center [712, 243] width 271 height 574
click at [598, 235] on img at bounding box center [612, 242] width 34 height 24
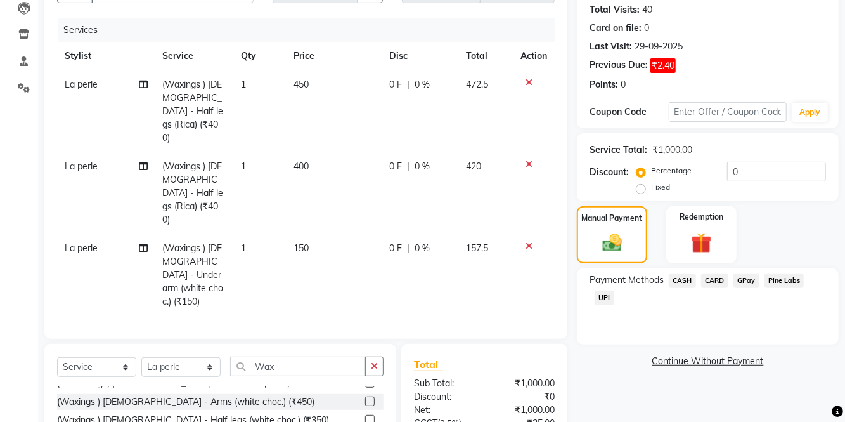
click at [609, 292] on span "UPI" at bounding box center [605, 297] width 20 height 15
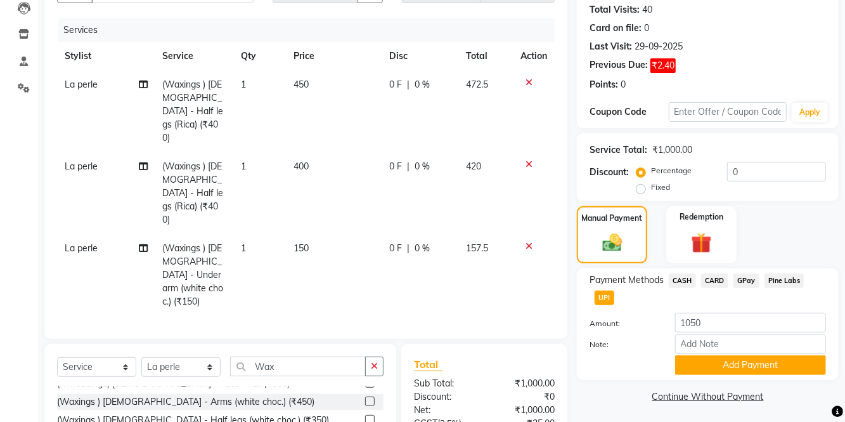
click at [753, 365] on button "Add Payment" at bounding box center [750, 365] width 151 height 20
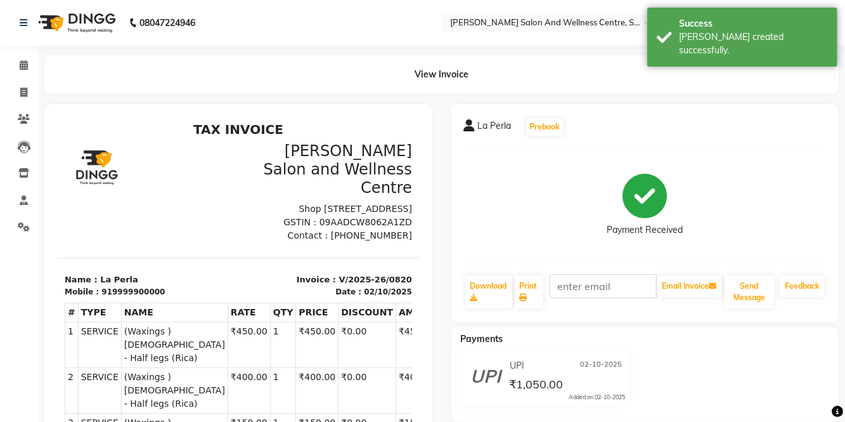
select select "service"
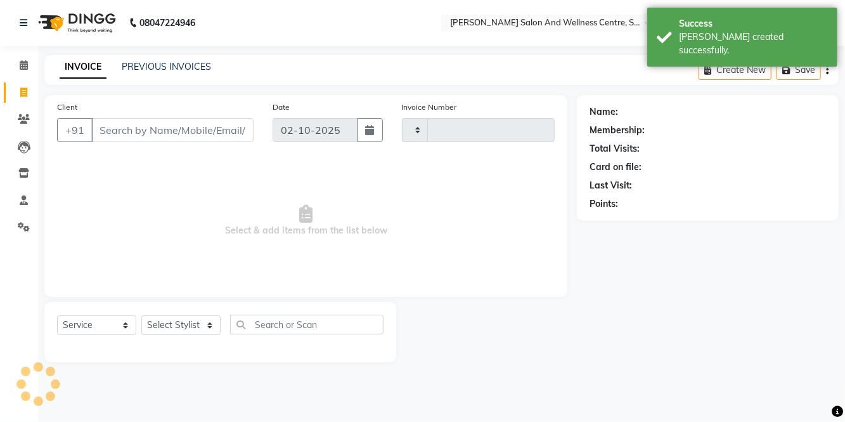
type input "0821"
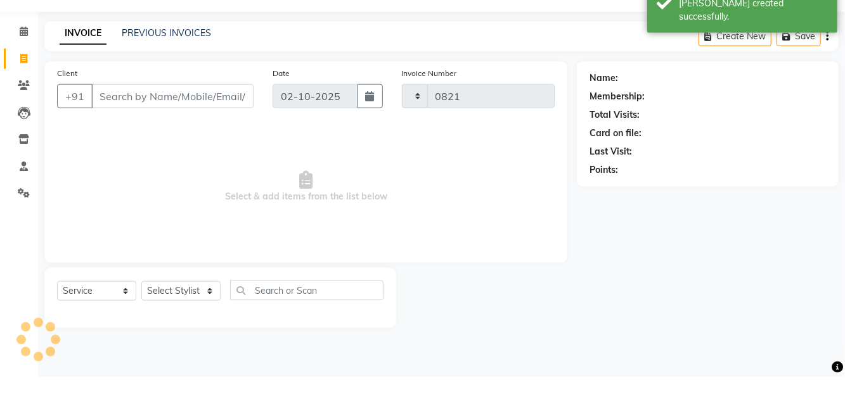
select select "8341"
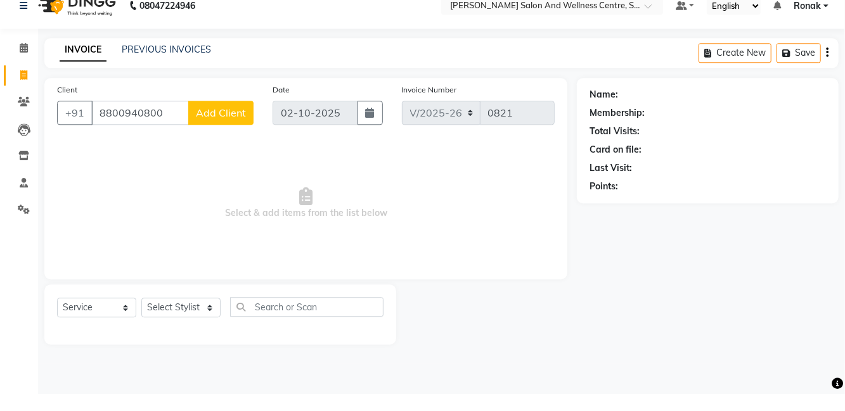
type input "8800940800"
click at [226, 120] on button "Add Client" at bounding box center [220, 130] width 65 height 24
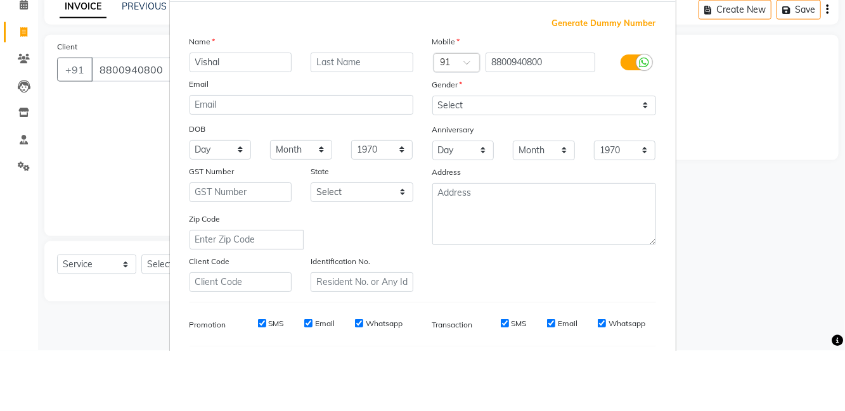
type input "Vishal"
click at [484, 171] on select "Select [DEMOGRAPHIC_DATA] [DEMOGRAPHIC_DATA] Other Prefer Not To Say" at bounding box center [544, 166] width 224 height 20
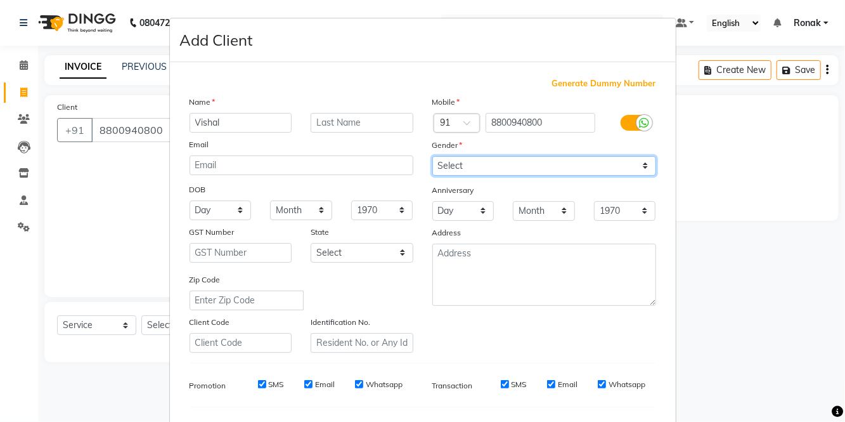
click at [432, 156] on select "Select [DEMOGRAPHIC_DATA] [DEMOGRAPHIC_DATA] Other Prefer Not To Say" at bounding box center [544, 166] width 224 height 20
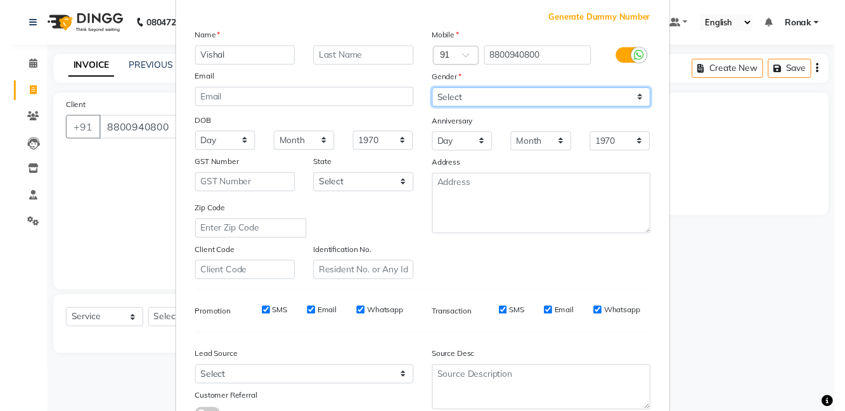
scroll to position [96, 0]
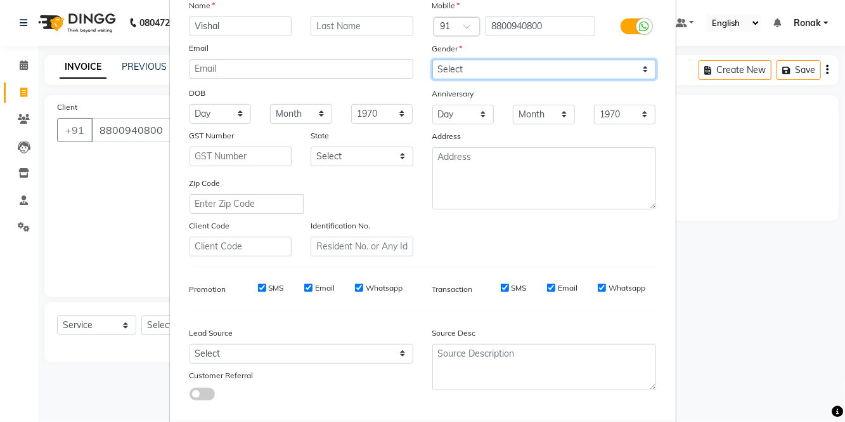
click at [510, 60] on select "Select [DEMOGRAPHIC_DATA] [DEMOGRAPHIC_DATA] Other Prefer Not To Say" at bounding box center [544, 70] width 224 height 20
select select "[DEMOGRAPHIC_DATA]"
click at [432, 60] on select "Select [DEMOGRAPHIC_DATA] [DEMOGRAPHIC_DATA] Other Prefer Not To Say" at bounding box center [544, 70] width 224 height 20
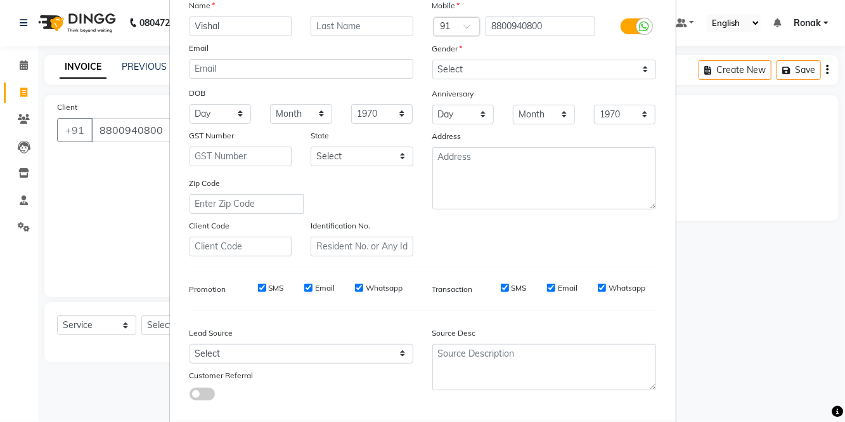
select select
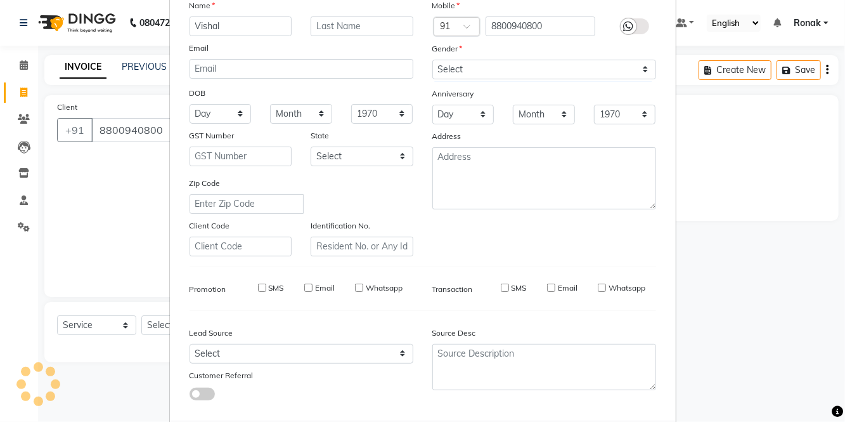
select select
checkbox input "false"
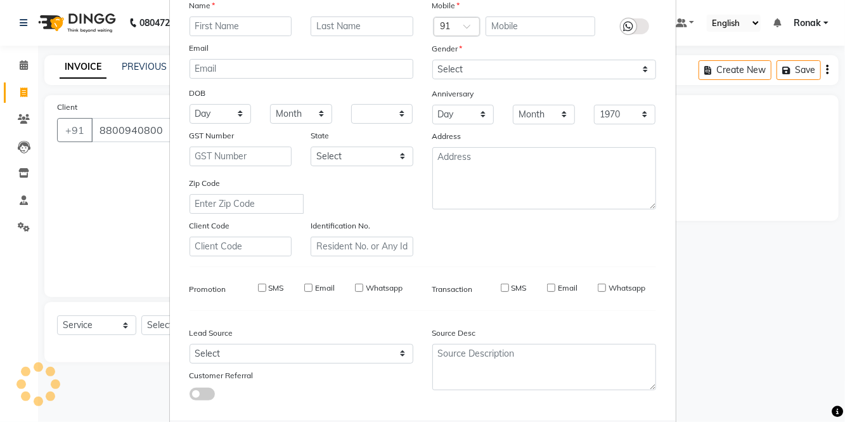
checkbox input "false"
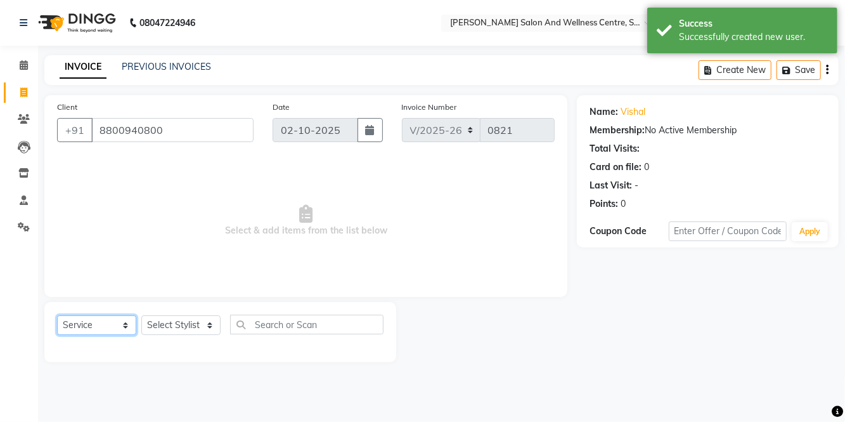
click at [101, 320] on select "Select Service Product Membership Package Voucher Prepaid Gift Card" at bounding box center [96, 325] width 79 height 20
click at [57, 315] on select "Select Service Product Membership Package Voucher Prepaid Gift Card" at bounding box center [96, 325] width 79 height 20
click at [188, 332] on select "Select Stylist [PERSON_NAME] [PERSON_NAME] [PERSON_NAME] [PERSON_NAME] La perle…" at bounding box center [180, 325] width 79 height 20
select select "82805"
click at [141, 315] on select "Select Stylist [PERSON_NAME] [PERSON_NAME] [PERSON_NAME] [PERSON_NAME] La perle…" at bounding box center [180, 325] width 79 height 20
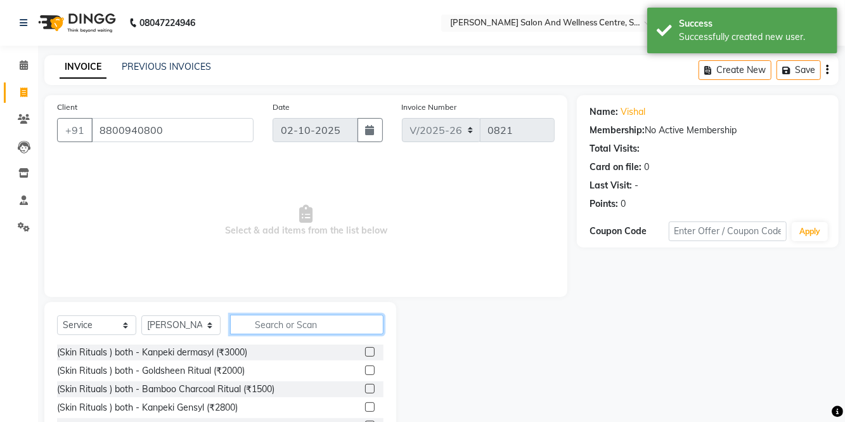
click at [302, 328] on input "text" at bounding box center [306, 324] width 153 height 20
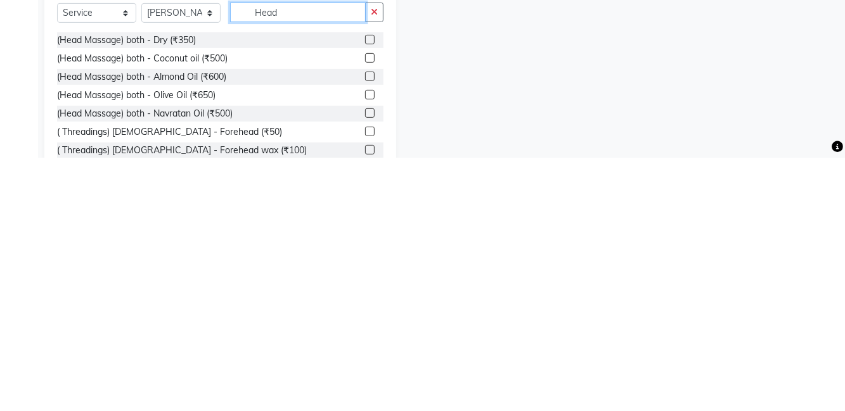
scroll to position [61, 0]
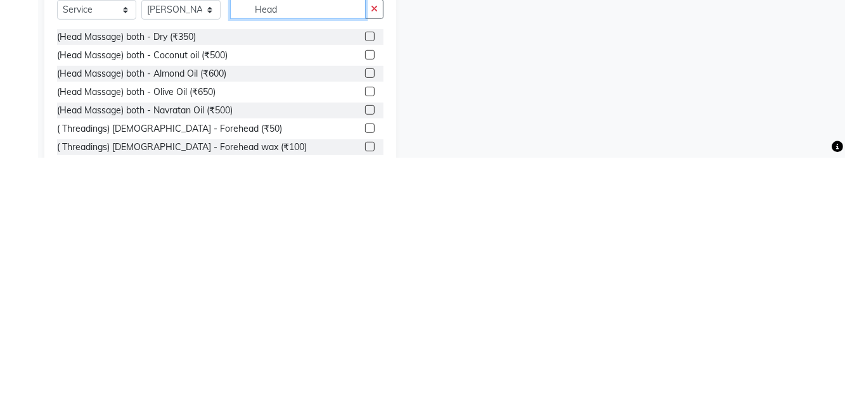
type input "Head"
click at [368, 287] on label at bounding box center [370, 291] width 10 height 10
click at [368, 287] on input "checkbox" at bounding box center [369, 291] width 8 height 8
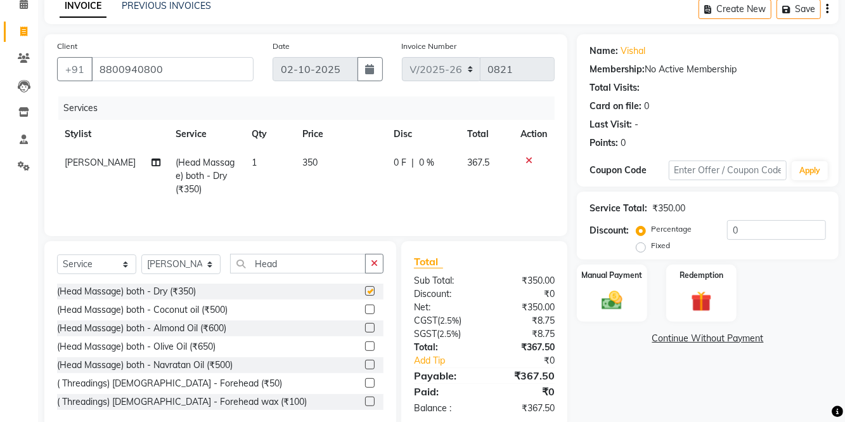
checkbox input "false"
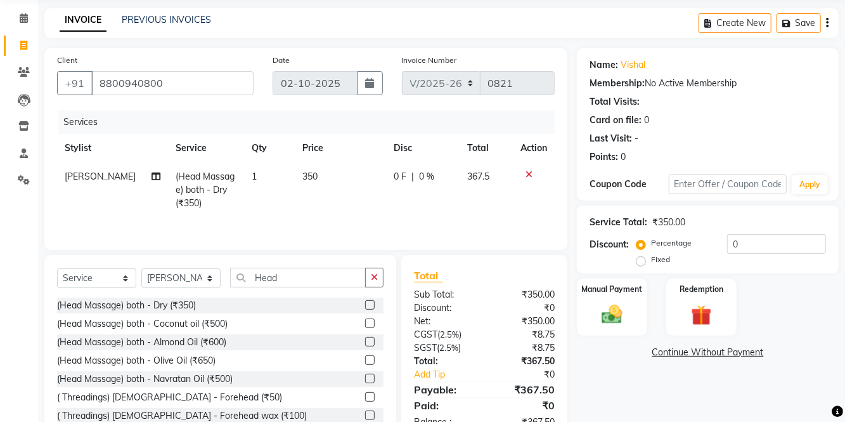
scroll to position [25, 0]
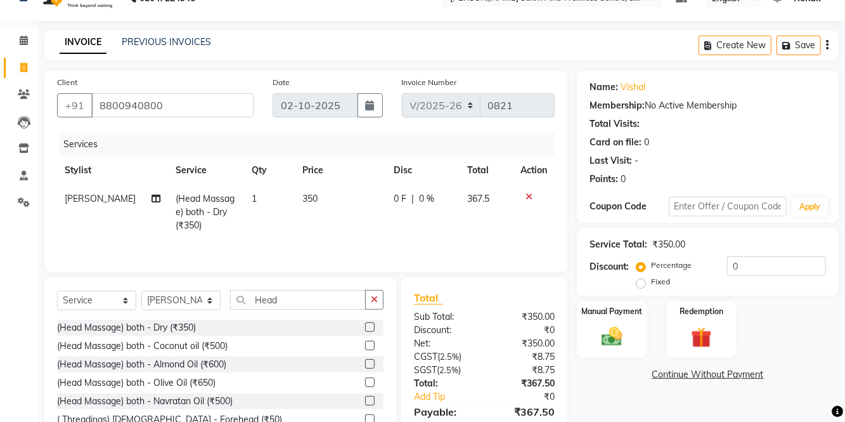
click at [644, 332] on div "Manual Payment" at bounding box center [612, 330] width 70 height 58
click at [610, 398] on span "UPI" at bounding box center [605, 392] width 20 height 15
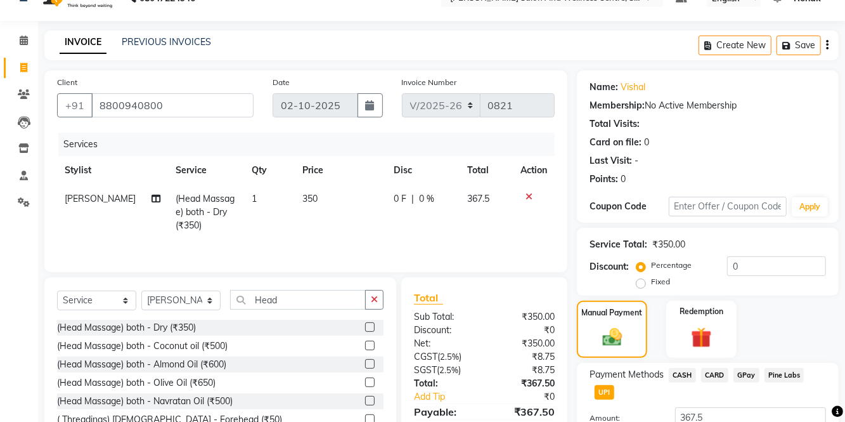
scroll to position [60, 0]
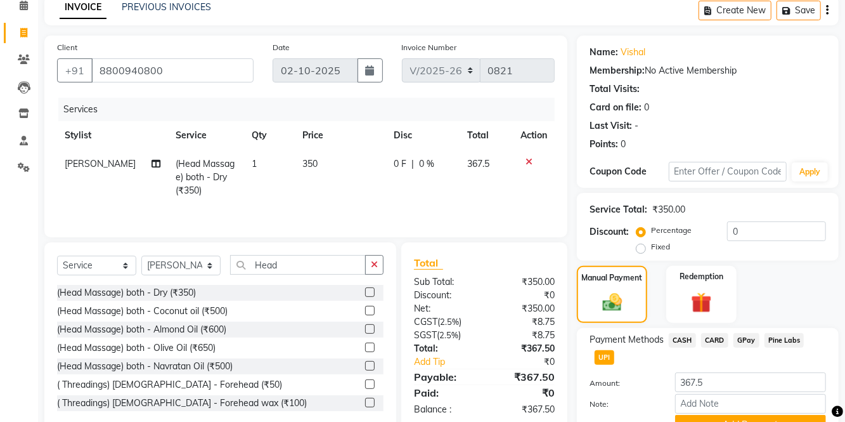
click at [738, 421] on button "Add Payment" at bounding box center [750, 425] width 151 height 20
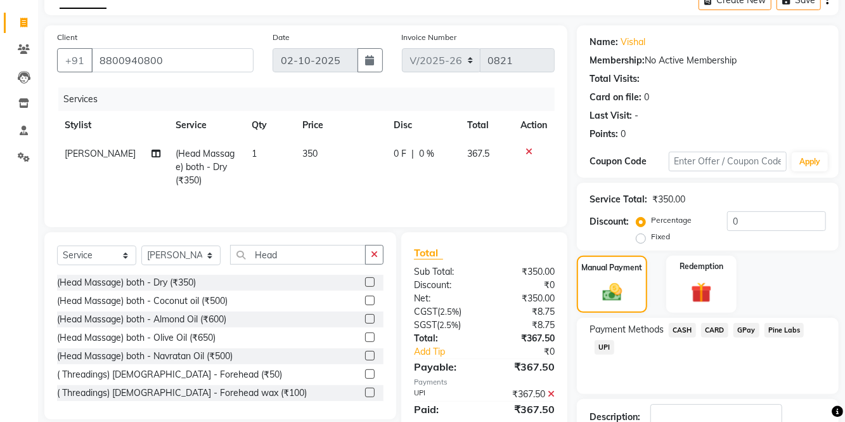
scroll to position [97, 0]
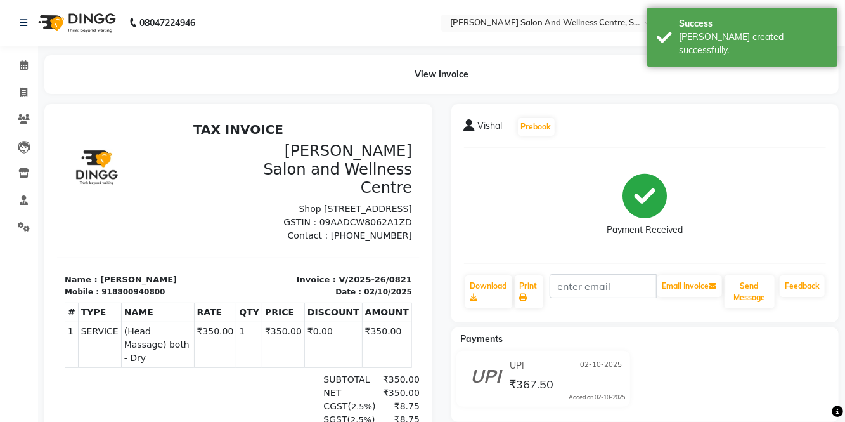
select select "8341"
select select "service"
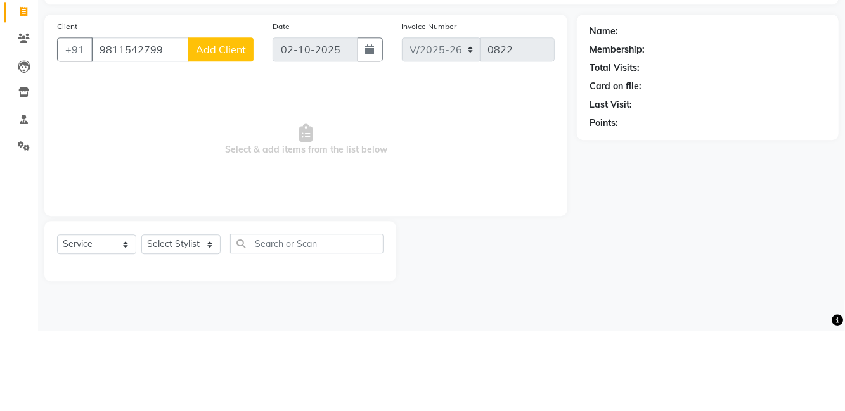
type input "9811542799"
click at [233, 135] on span "Add Client" at bounding box center [221, 130] width 50 height 13
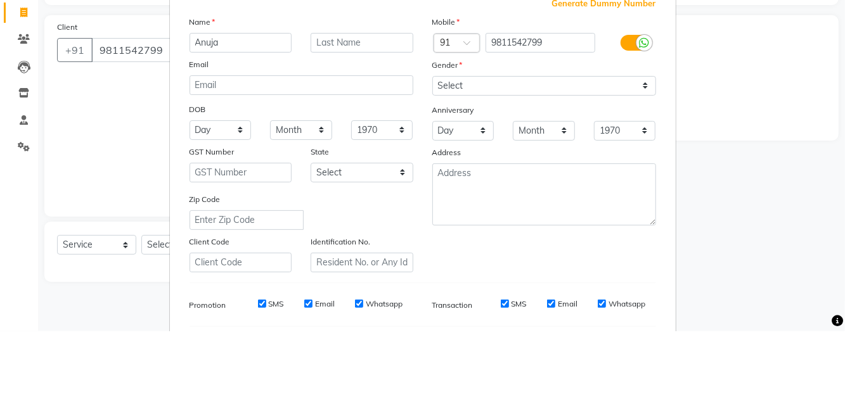
type input "Anuja"
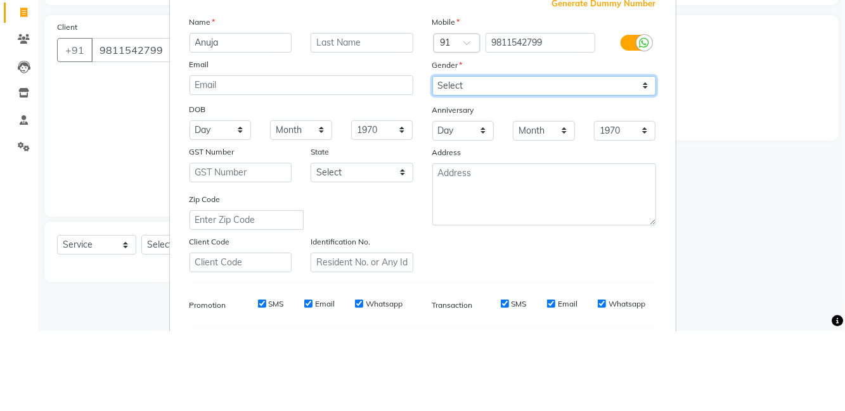
click at [498, 160] on select "Select [DEMOGRAPHIC_DATA] [DEMOGRAPHIC_DATA] Other Prefer Not To Say" at bounding box center [544, 166] width 224 height 20
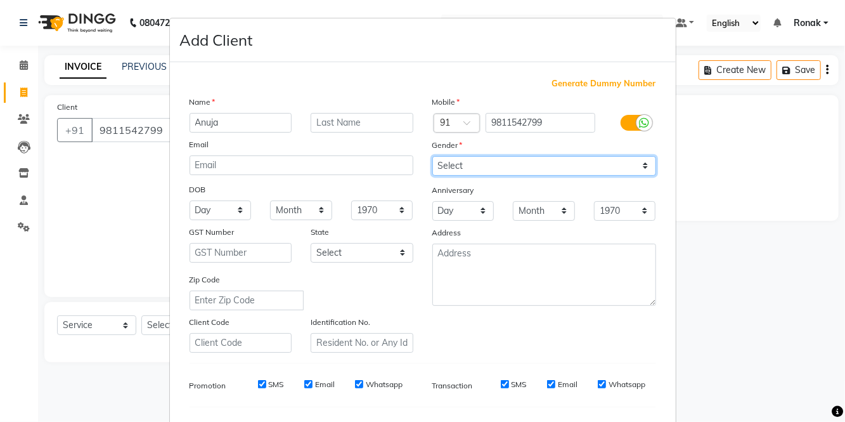
select select "[DEMOGRAPHIC_DATA]"
click at [432, 156] on select "Select [DEMOGRAPHIC_DATA] [DEMOGRAPHIC_DATA] Other Prefer Not To Say" at bounding box center [544, 166] width 224 height 20
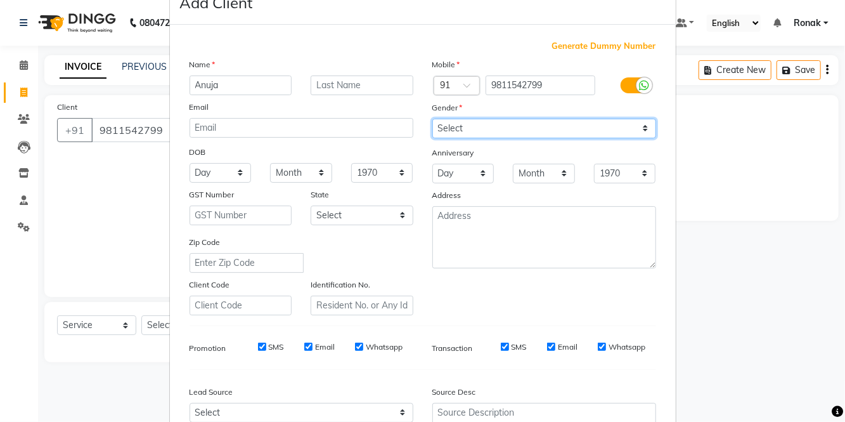
scroll to position [96, 0]
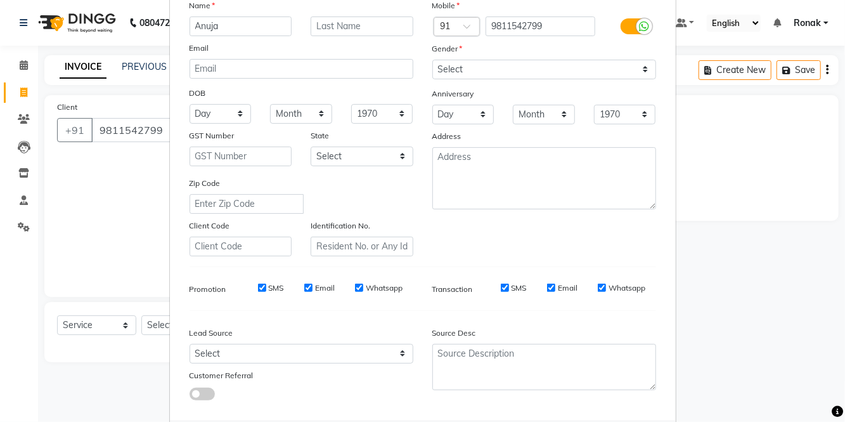
select select
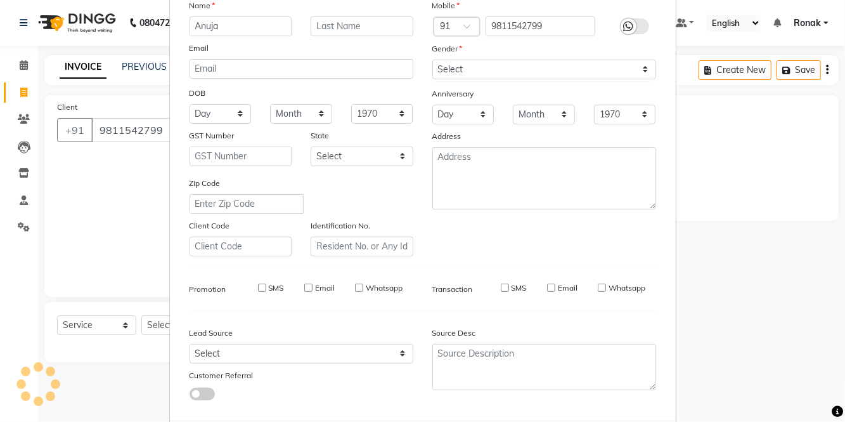
select select
checkbox input "false"
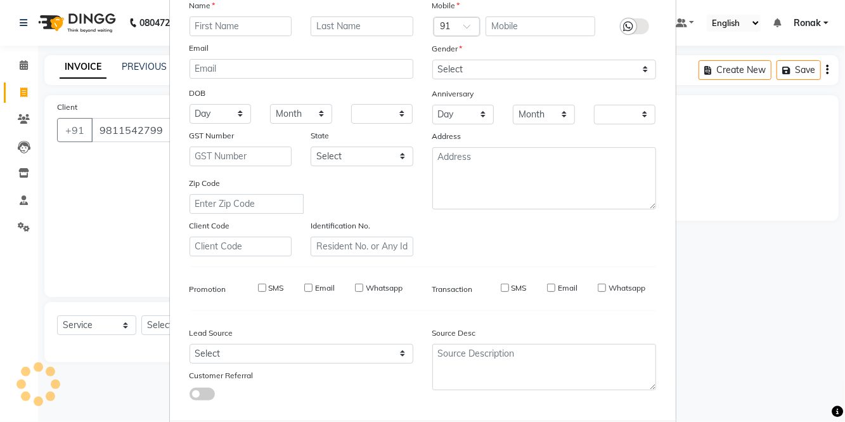
checkbox input "false"
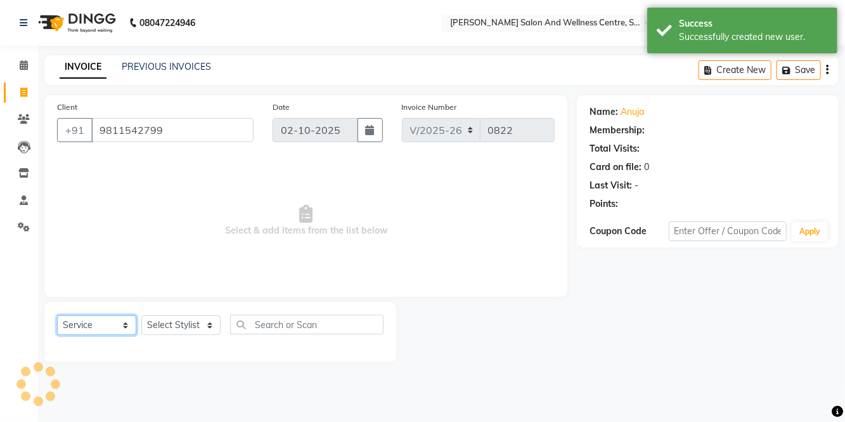
click at [99, 323] on select "Select Service Product Membership Package Voucher Prepaid Gift Card" at bounding box center [96, 325] width 79 height 20
click at [57, 315] on select "Select Service Product Membership Package Voucher Prepaid Gift Card" at bounding box center [96, 325] width 79 height 20
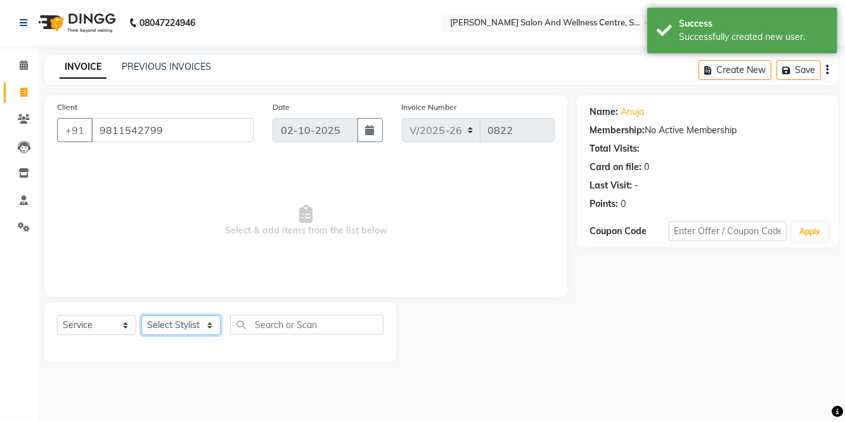
click at [189, 326] on select "Select Stylist [PERSON_NAME] [PERSON_NAME] [PERSON_NAME] [PERSON_NAME] La perle…" at bounding box center [180, 325] width 79 height 20
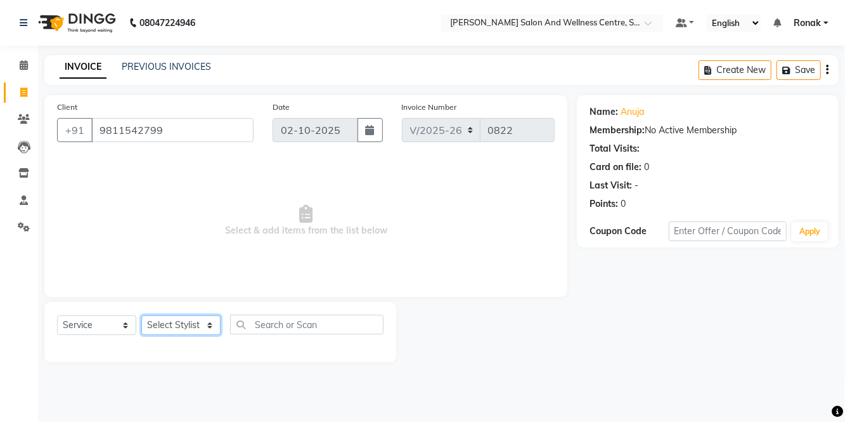
select select "84213"
click at [141, 315] on select "Select Stylist [PERSON_NAME] [PERSON_NAME] [PERSON_NAME] [PERSON_NAME] La perle…" at bounding box center [180, 325] width 79 height 20
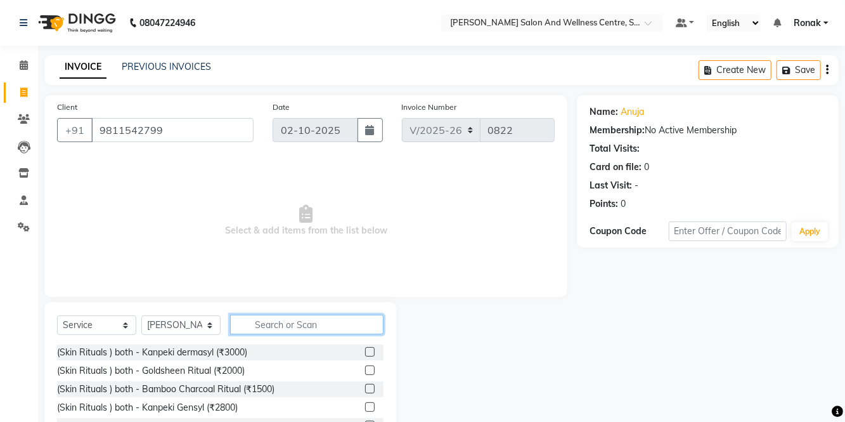
click at [314, 323] on input "text" at bounding box center [306, 324] width 153 height 20
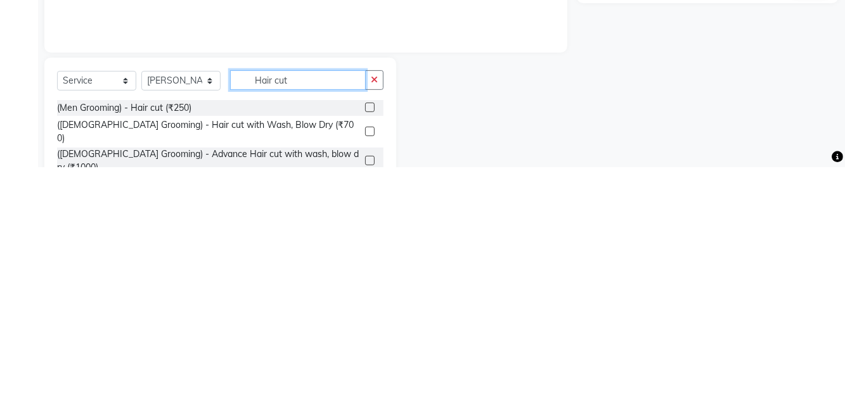
type input "Hair cut"
click at [372, 350] on label at bounding box center [370, 352] width 10 height 10
click at [372, 350] on input "checkbox" at bounding box center [369, 352] width 8 height 8
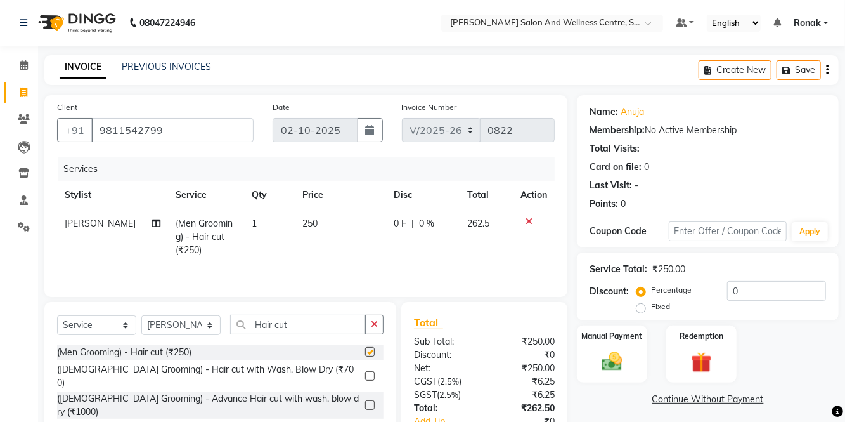
checkbox input "false"
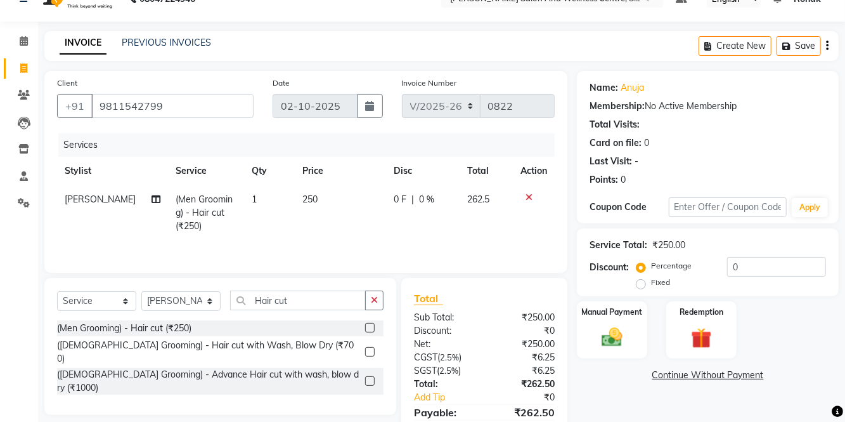
click at [340, 199] on td "250" at bounding box center [340, 212] width 91 height 55
select select "84213"
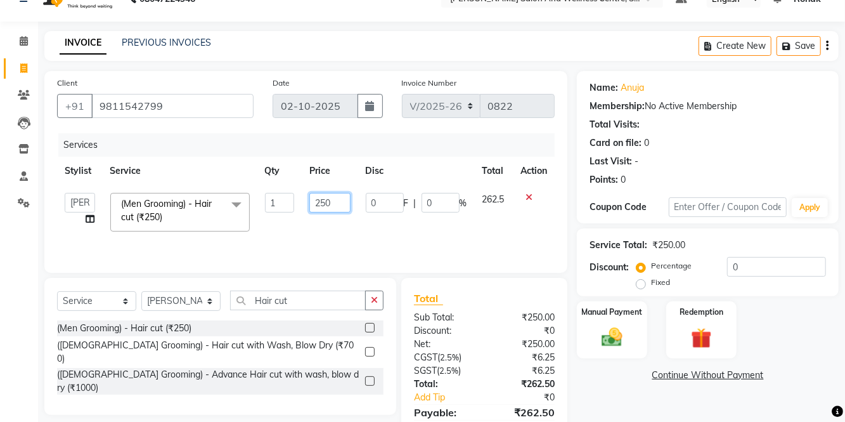
click at [340, 199] on input "250" at bounding box center [329, 203] width 41 height 20
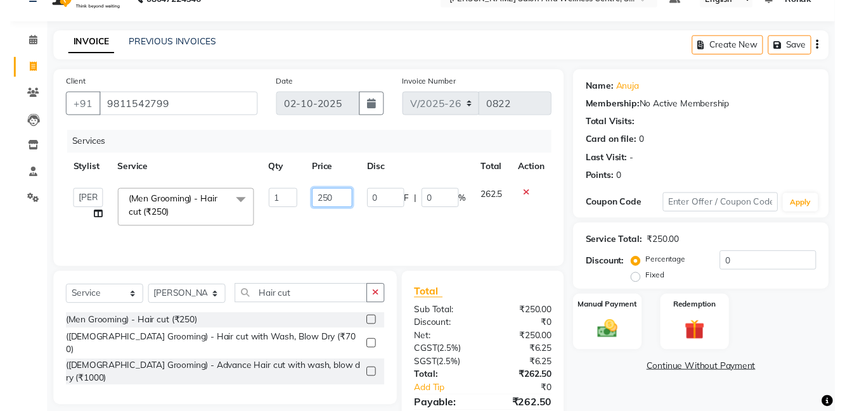
scroll to position [39, 0]
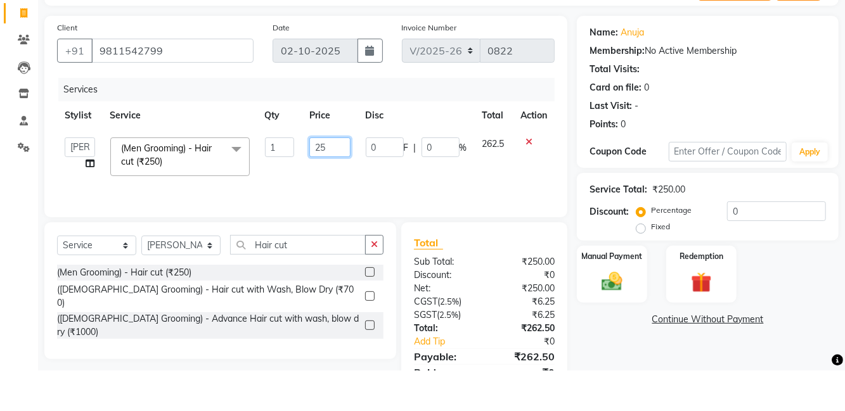
type input "2"
type input "285"
click at [587, 162] on div "Name: [PERSON_NAME] Membership: No Active Membership Total Visits: Card on file…" at bounding box center [708, 132] width 262 height 152
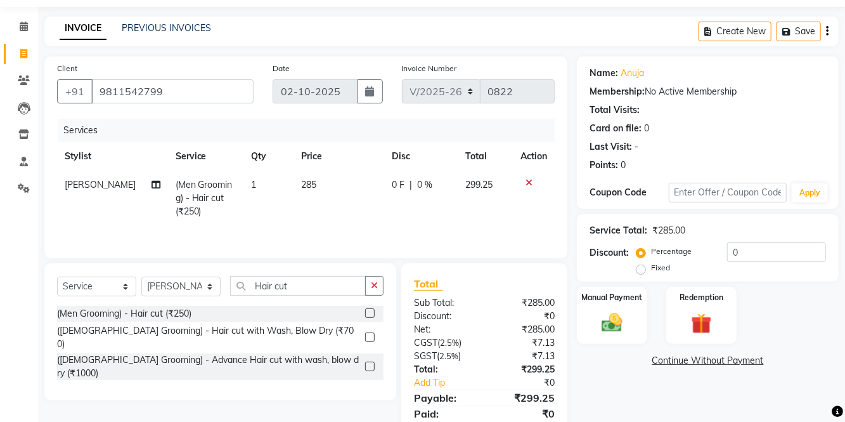
scroll to position [24, 0]
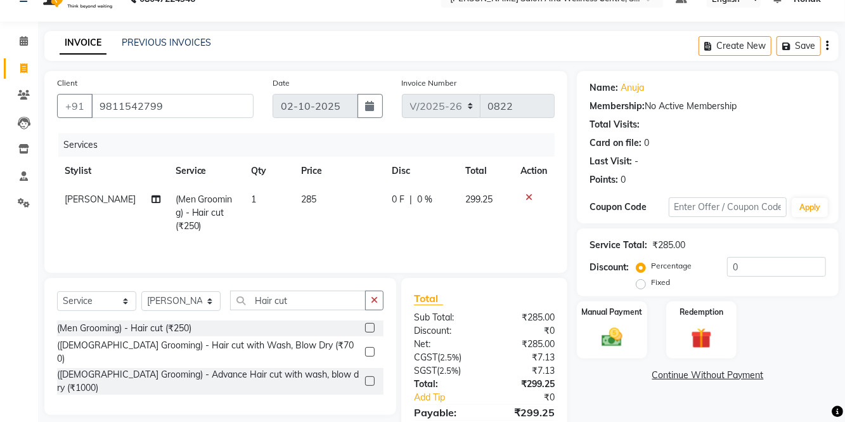
click at [623, 340] on img at bounding box center [612, 337] width 34 height 24
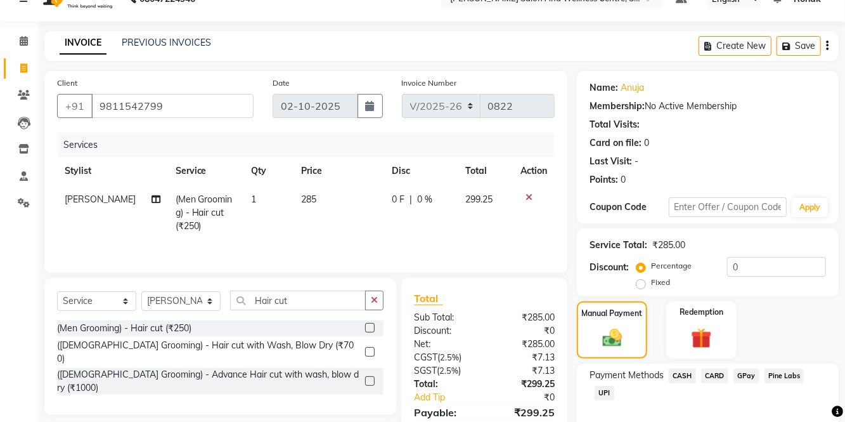
click at [319, 191] on td "285" at bounding box center [339, 212] width 91 height 55
select select "84213"
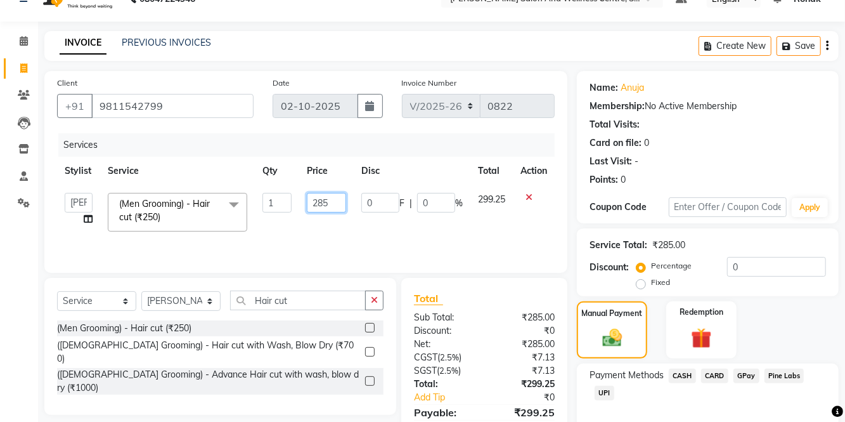
click at [335, 199] on input "285" at bounding box center [326, 203] width 39 height 20
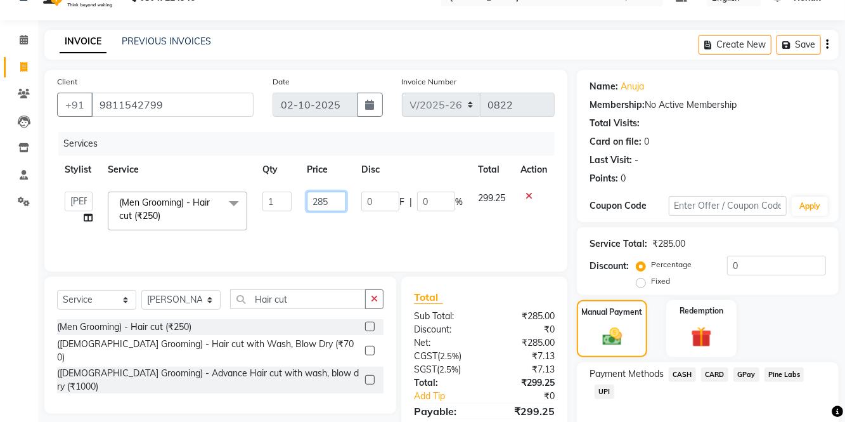
scroll to position [41, 0]
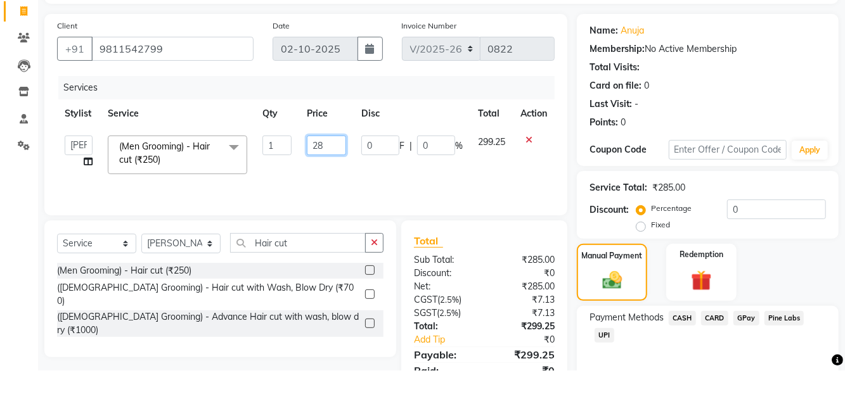
type input "286"
click at [569, 181] on div "Client [PHONE_NUMBER] Date [DATE] Invoice Number V/2025 V/[PHONE_NUMBER] Servic…" at bounding box center [306, 252] width 542 height 394
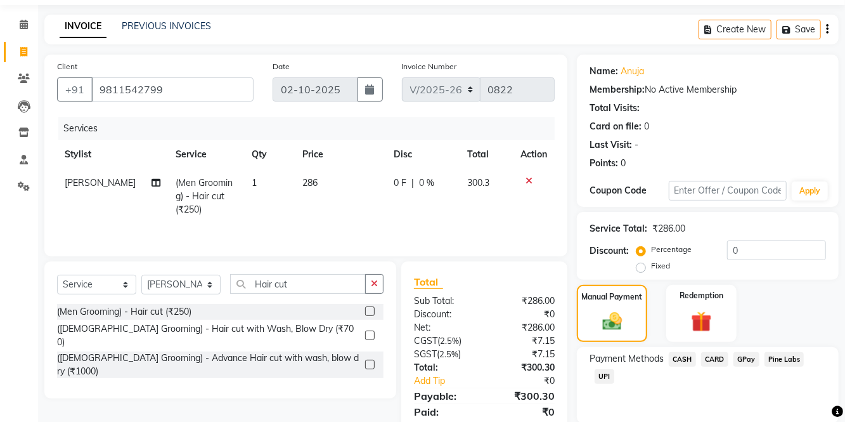
scroll to position [25, 0]
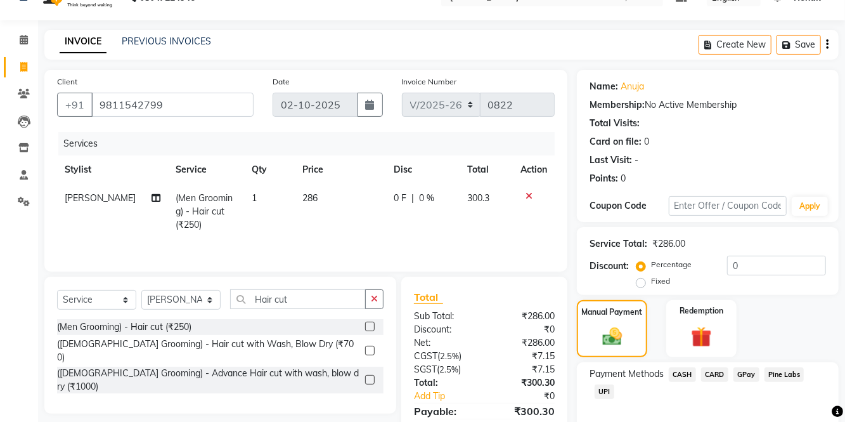
click at [609, 389] on span "UPI" at bounding box center [605, 391] width 20 height 15
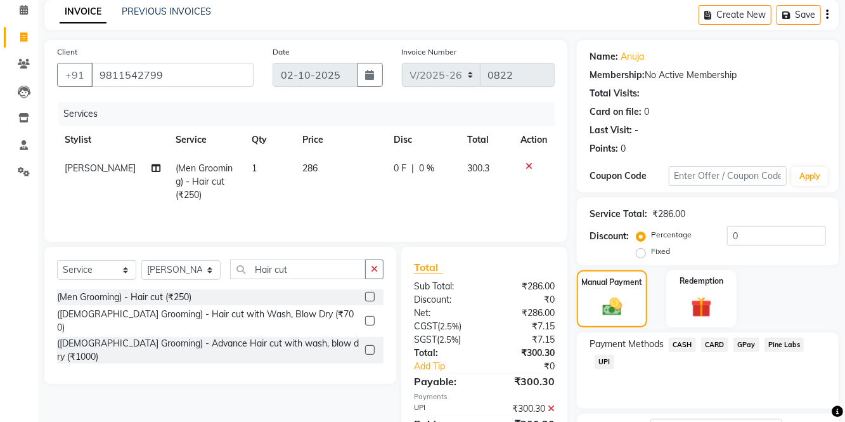
scroll to position [97, 0]
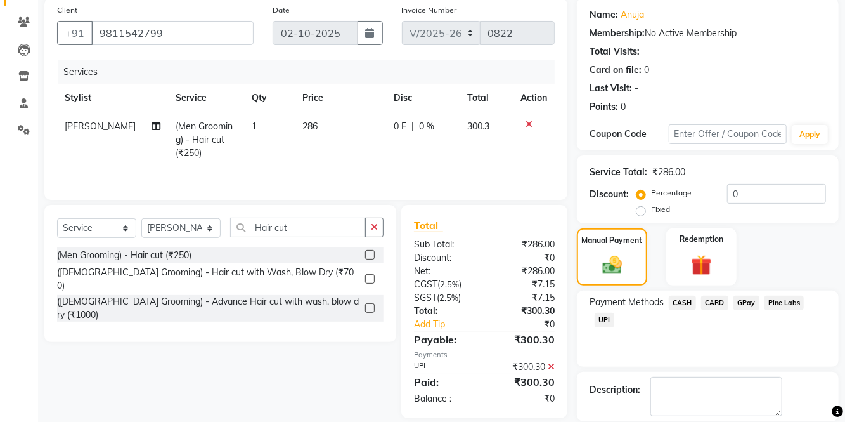
click at [551, 365] on icon at bounding box center [551, 366] width 7 height 9
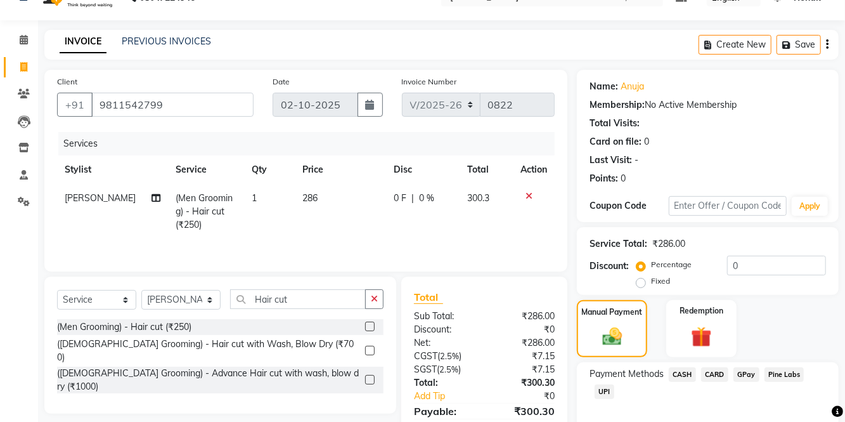
click at [683, 375] on span "CASH" at bounding box center [682, 374] width 27 height 15
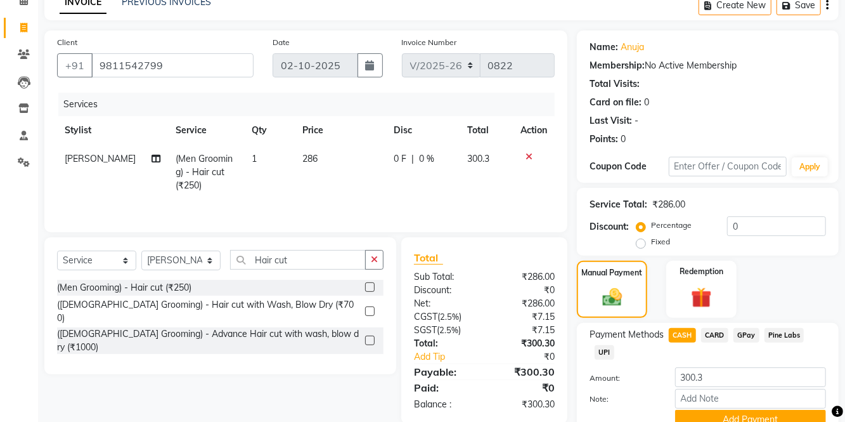
scroll to position [56, 0]
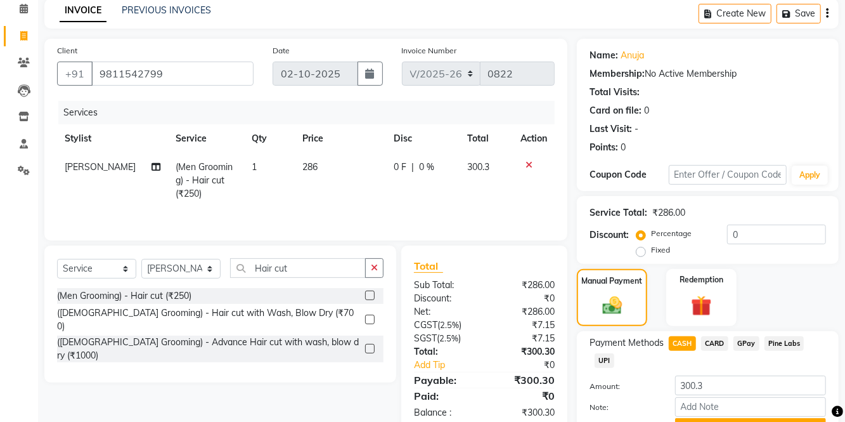
click at [726, 421] on button "Add Payment" at bounding box center [750, 428] width 151 height 20
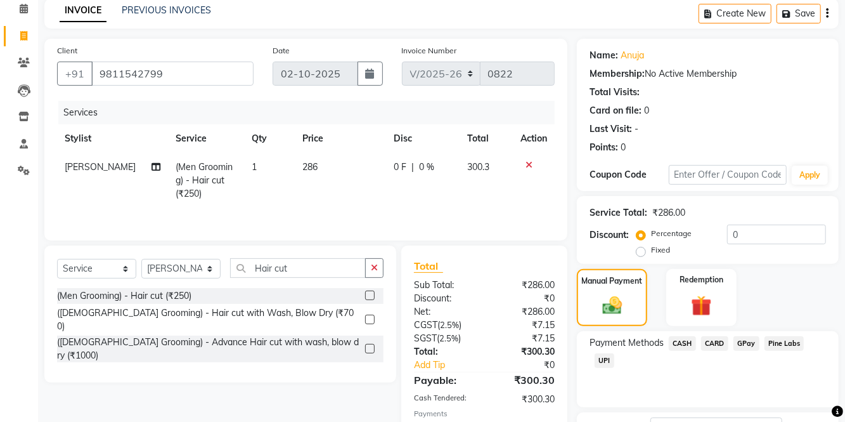
scroll to position [97, 0]
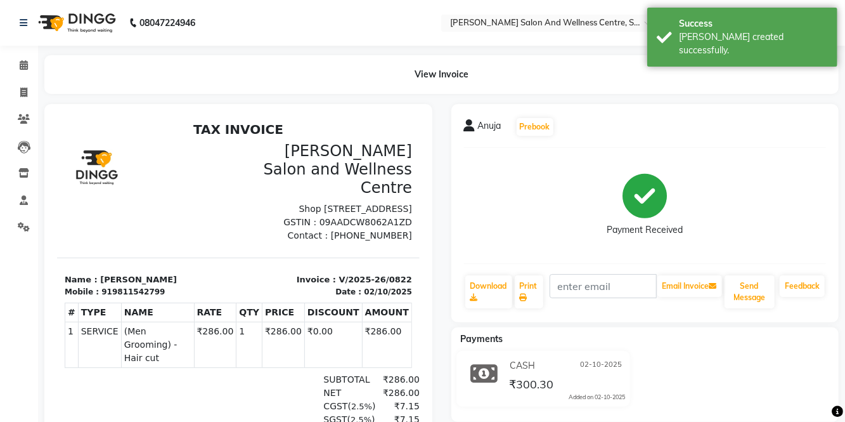
select select "8341"
select select "service"
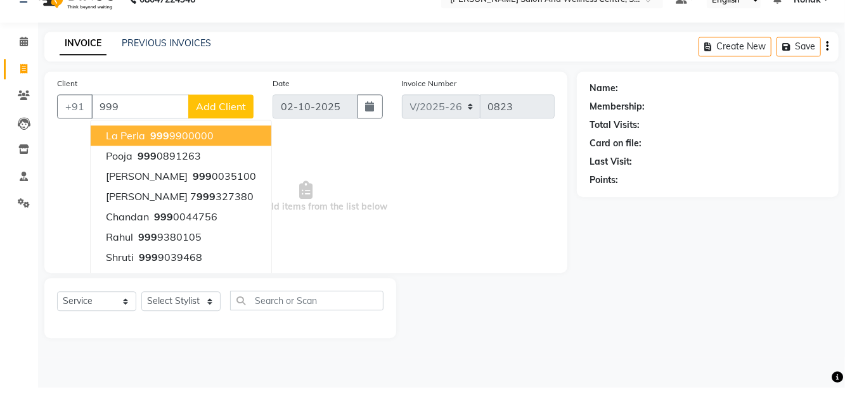
click at [197, 156] on ngb-highlight "[PHONE_NUMBER]" at bounding box center [181, 159] width 66 height 13
type input "9999900000"
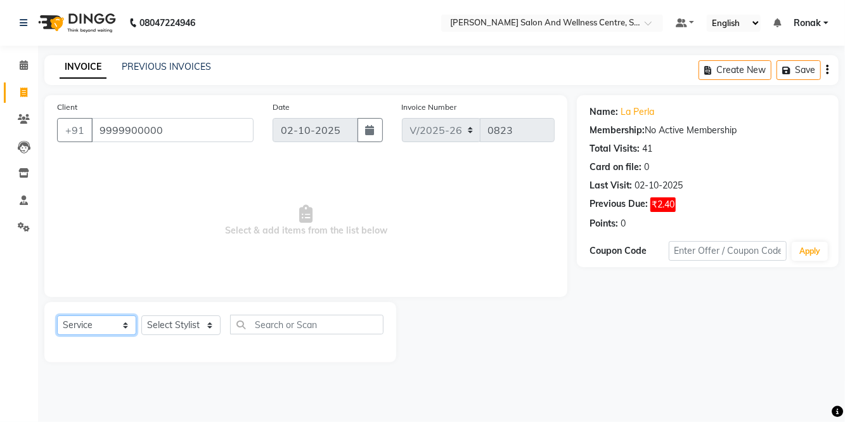
click at [93, 332] on select "Select Service Product Membership Package Voucher Prepaid Gift Card" at bounding box center [96, 325] width 79 height 20
click at [57, 315] on select "Select Service Product Membership Package Voucher Prepaid Gift Card" at bounding box center [96, 325] width 79 height 20
click at [190, 326] on select "Select Stylist [PERSON_NAME] [PERSON_NAME] [PERSON_NAME] [PERSON_NAME] La perle…" at bounding box center [180, 325] width 79 height 20
click at [141, 315] on select "Select Stylist [PERSON_NAME] [PERSON_NAME] [PERSON_NAME] [PERSON_NAME] La perle…" at bounding box center [180, 325] width 79 height 20
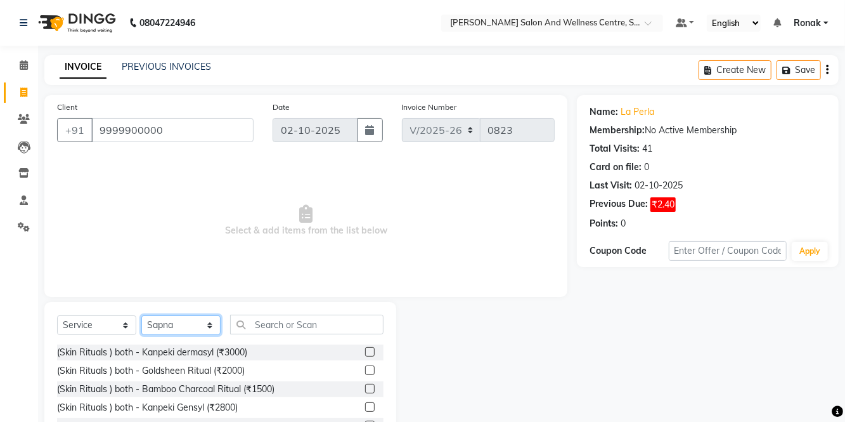
click at [193, 325] on select "Select Stylist [PERSON_NAME] [PERSON_NAME] [PERSON_NAME] [PERSON_NAME] La perle…" at bounding box center [180, 325] width 79 height 20
click at [418, 288] on div "Client [PHONE_NUMBER] Date [DATE] Invoice Number V/2025 V/[PHONE_NUMBER] Select…" at bounding box center [305, 196] width 523 height 202
click at [176, 327] on select "Select Stylist [PERSON_NAME] [PERSON_NAME] [PERSON_NAME] [PERSON_NAME] La perle…" at bounding box center [180, 325] width 79 height 20
select select "84213"
click at [141, 315] on select "Select Stylist [PERSON_NAME] [PERSON_NAME] [PERSON_NAME] [PERSON_NAME] La perle…" at bounding box center [180, 325] width 79 height 20
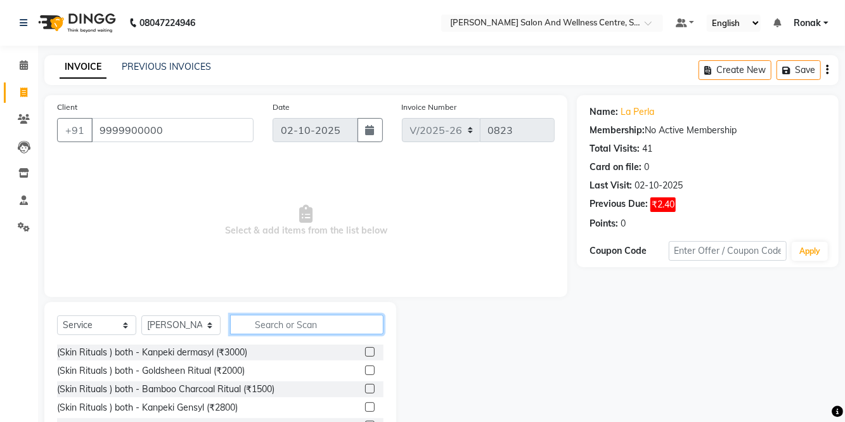
click at [314, 320] on input "text" at bounding box center [306, 324] width 153 height 20
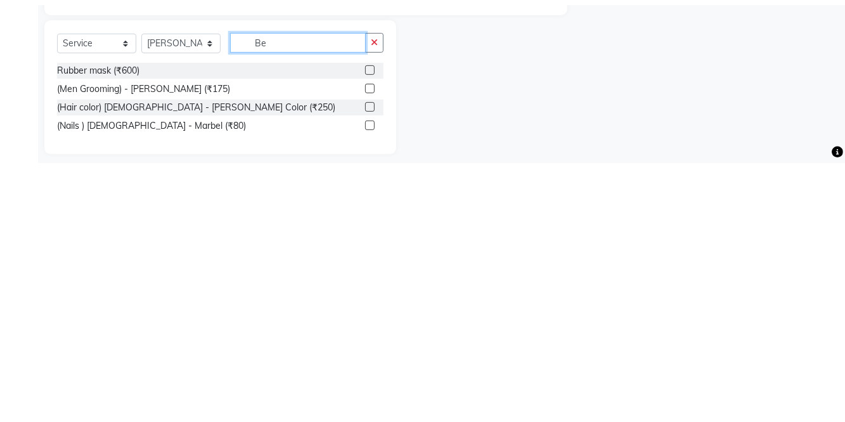
scroll to position [46, 0]
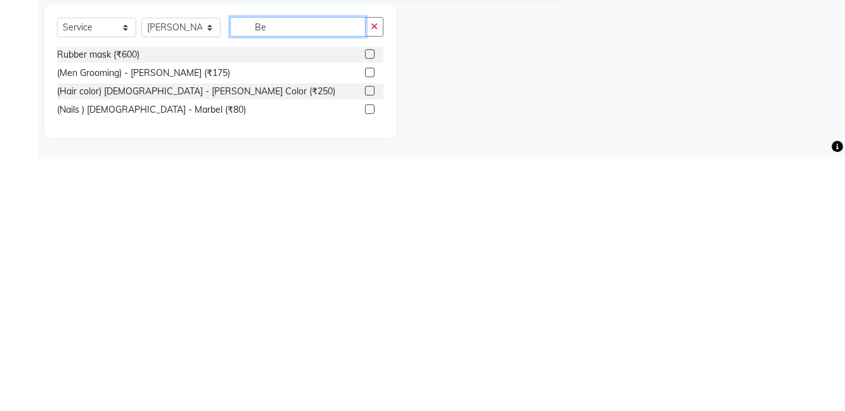
type input "Be"
click at [366, 340] on label at bounding box center [370, 345] width 10 height 10
click at [366, 342] on input "checkbox" at bounding box center [369, 346] width 8 height 8
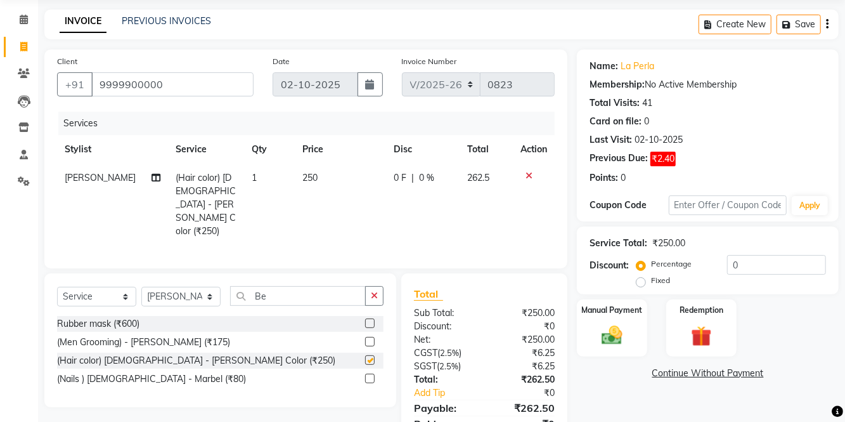
checkbox input "false"
click at [372, 337] on label at bounding box center [370, 342] width 10 height 10
click at [372, 338] on input "checkbox" at bounding box center [369, 342] width 8 height 8
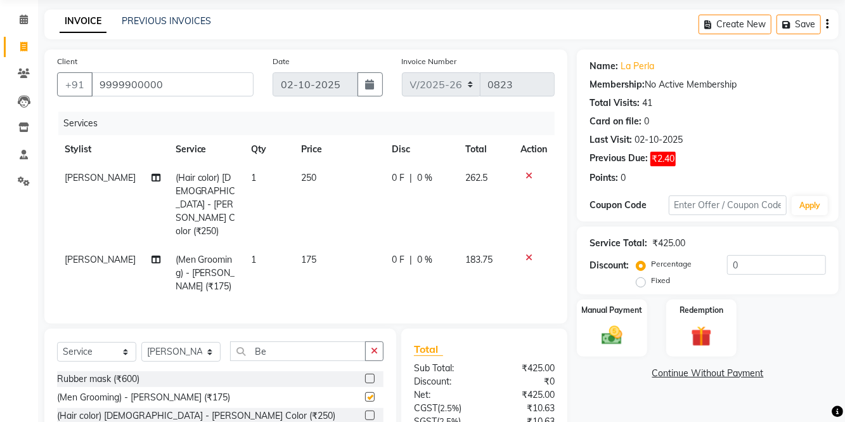
checkbox input "false"
click at [527, 172] on icon at bounding box center [529, 175] width 7 height 9
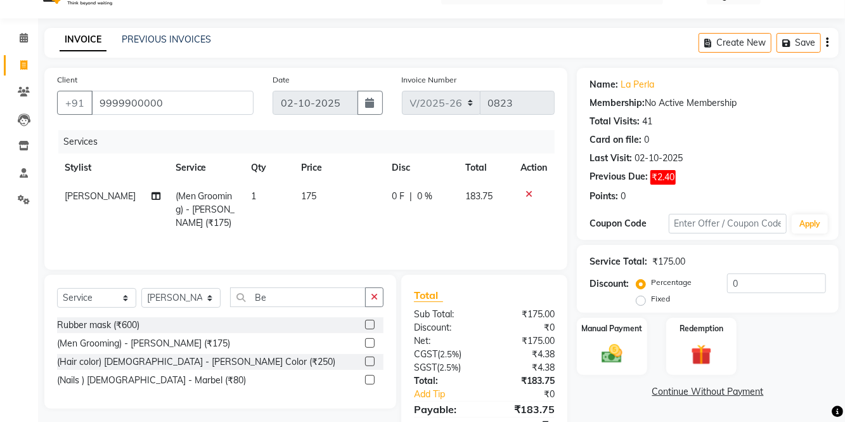
scroll to position [24, 0]
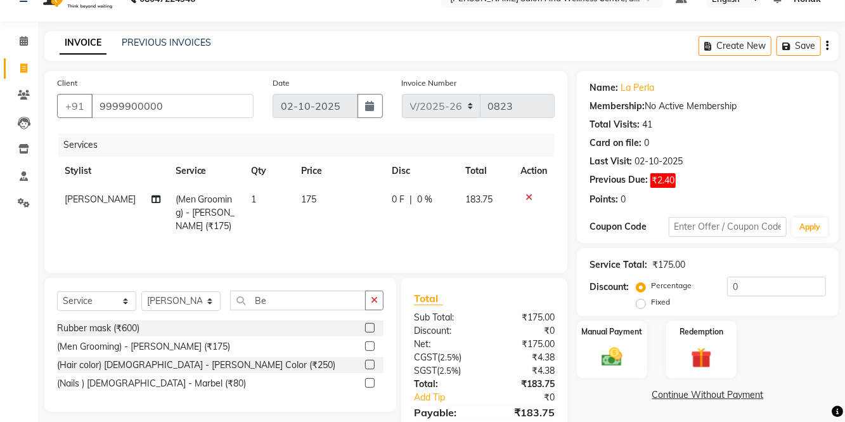
click at [614, 365] on img at bounding box center [612, 357] width 34 height 24
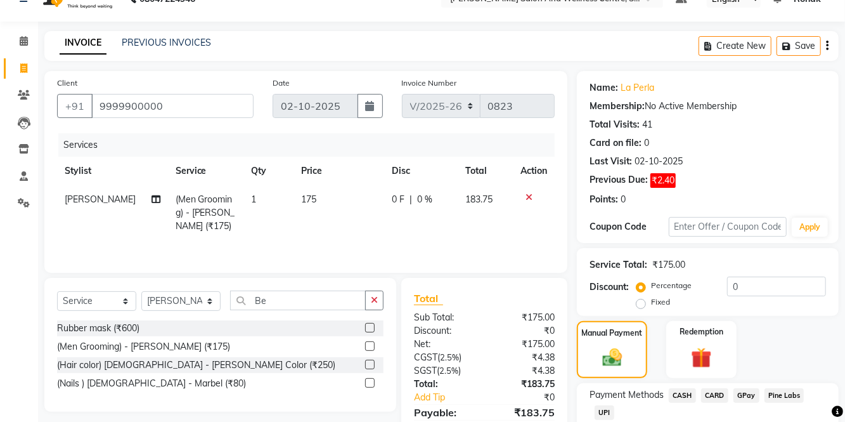
click at [609, 414] on span "UPI" at bounding box center [605, 412] width 20 height 15
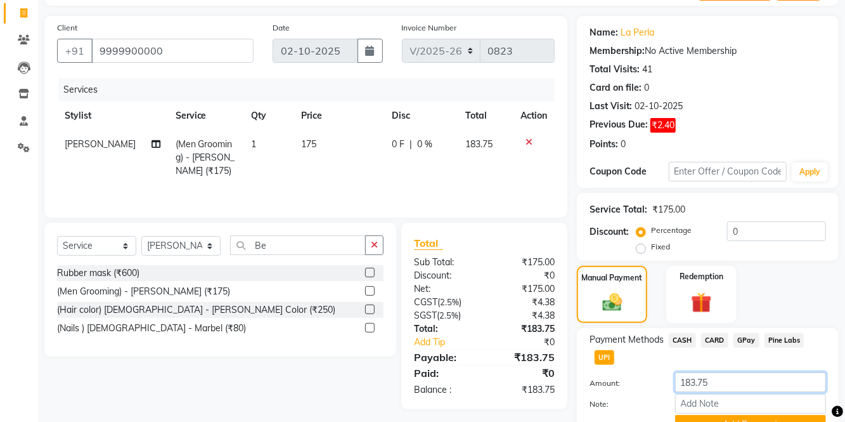
click at [725, 384] on input "183.75" at bounding box center [750, 382] width 151 height 20
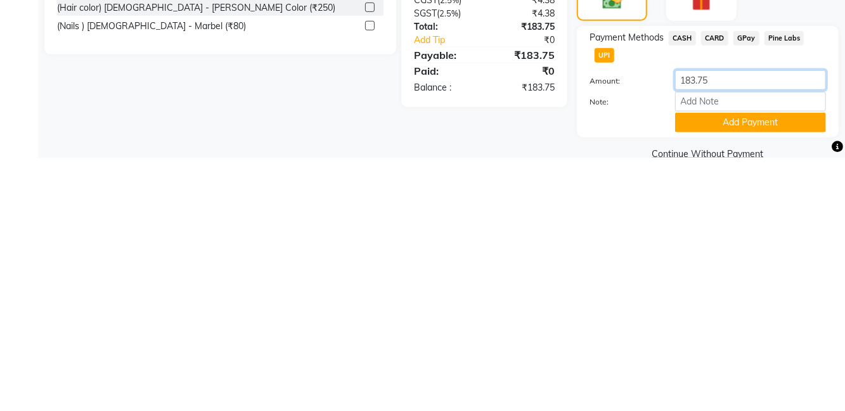
scroll to position [127, 0]
type input "184"
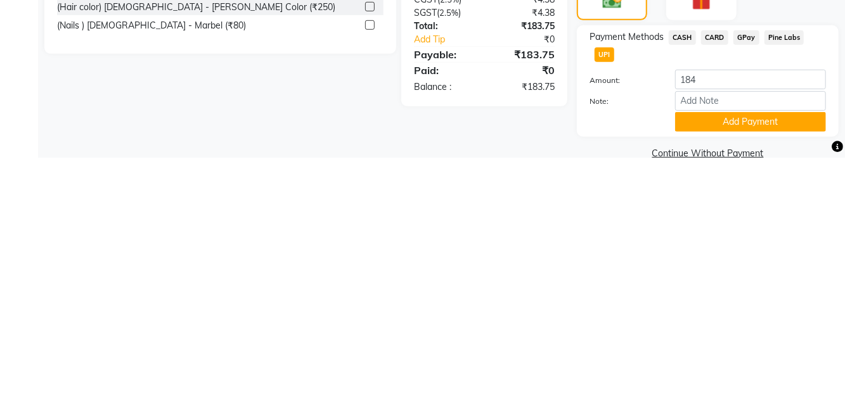
click at [747, 382] on button "Add Payment" at bounding box center [750, 376] width 151 height 20
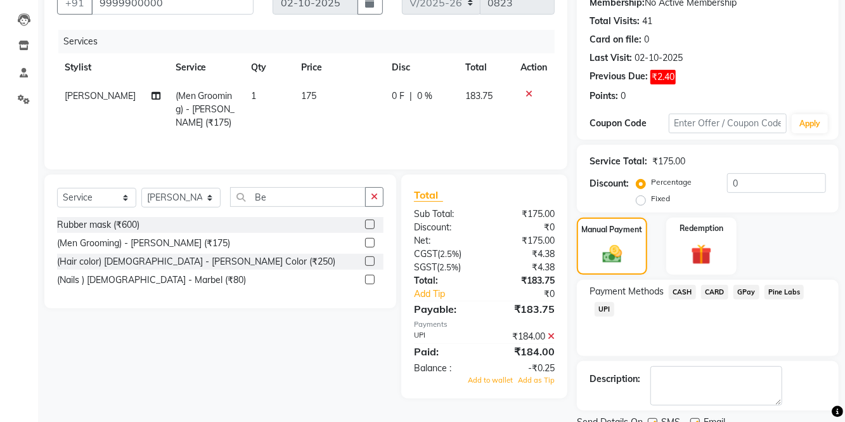
scroll to position [117, 0]
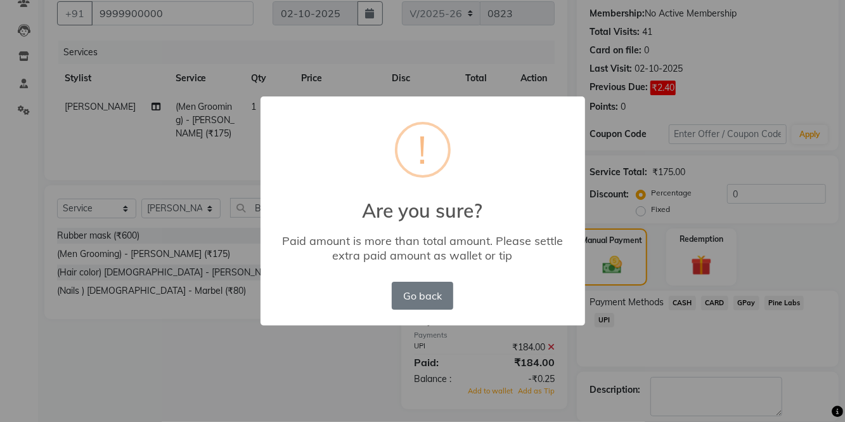
click at [421, 309] on button "Go back" at bounding box center [422, 295] width 61 height 28
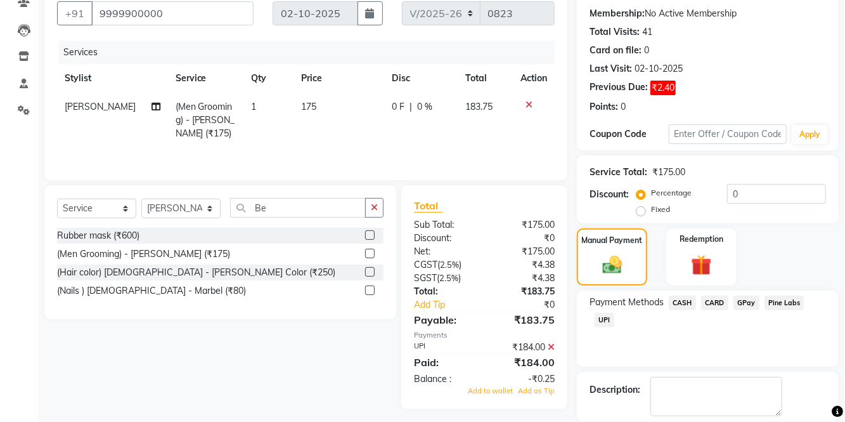
click at [552, 344] on icon at bounding box center [551, 346] width 7 height 9
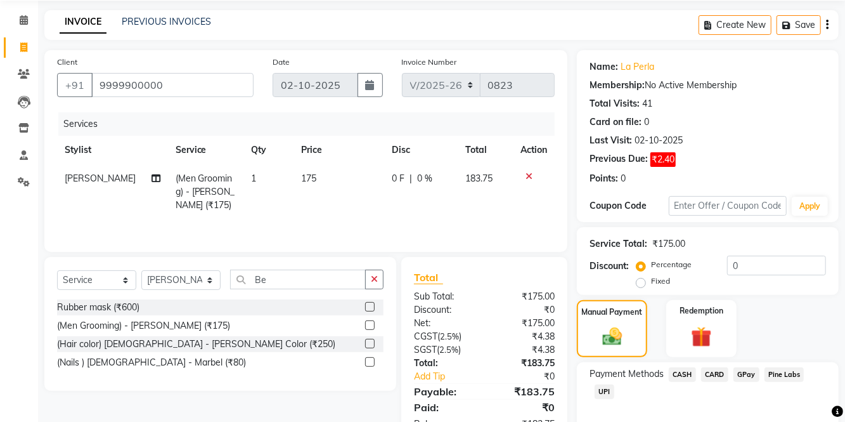
click at [601, 396] on span "UPI" at bounding box center [605, 391] width 20 height 15
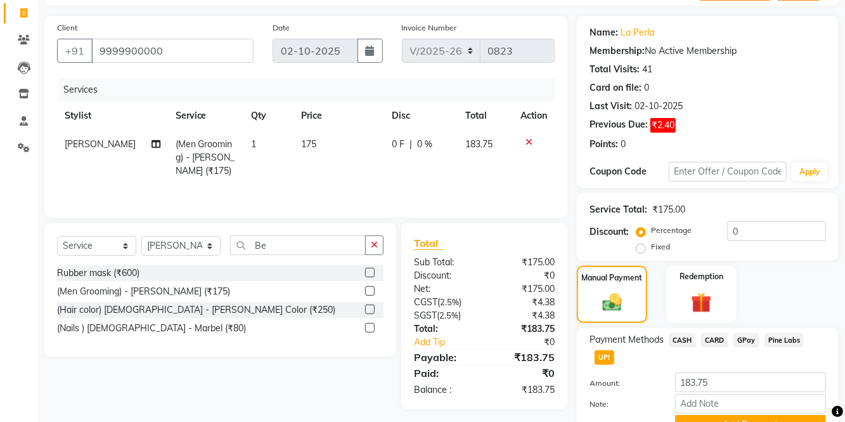
click at [709, 421] on button "Add Payment" at bounding box center [750, 425] width 151 height 20
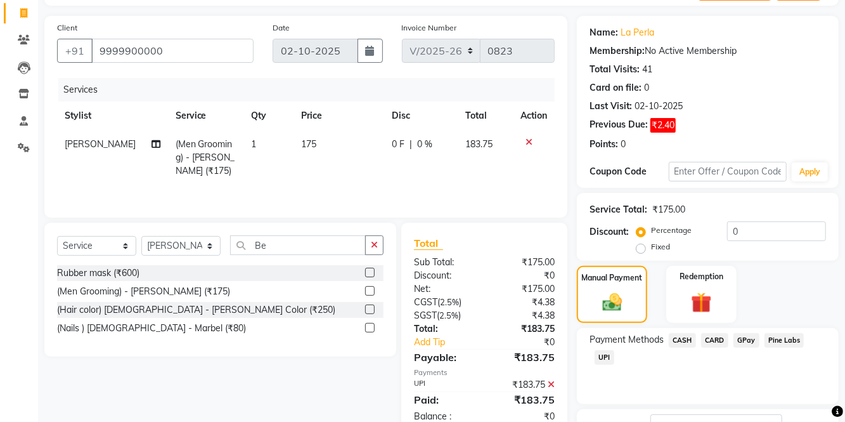
scroll to position [117, 0]
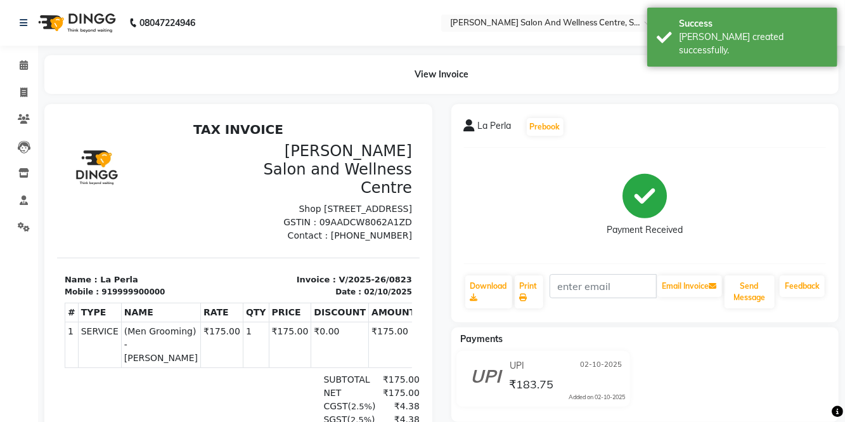
select select "8341"
select select "service"
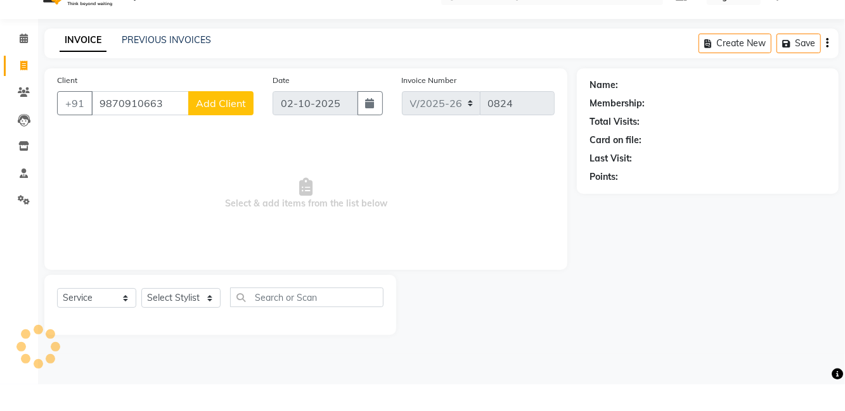
type input "9870910663"
click at [228, 131] on span "Add Client" at bounding box center [221, 130] width 50 height 13
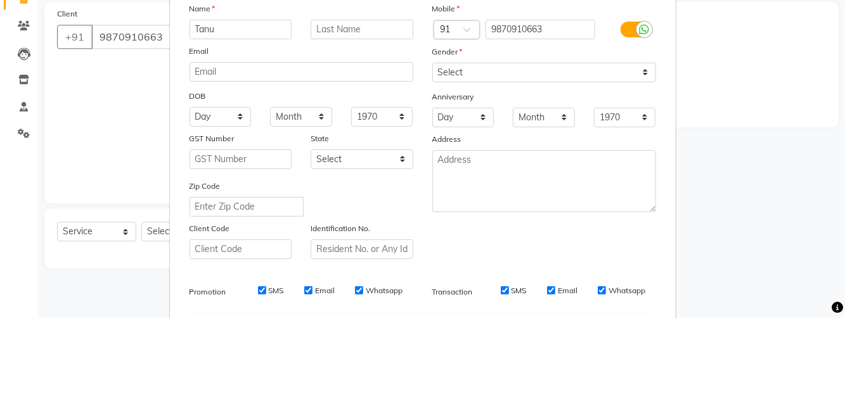
type input "Tanu"
click at [491, 171] on select "Select [DEMOGRAPHIC_DATA] [DEMOGRAPHIC_DATA] Other Prefer Not To Say" at bounding box center [544, 166] width 224 height 20
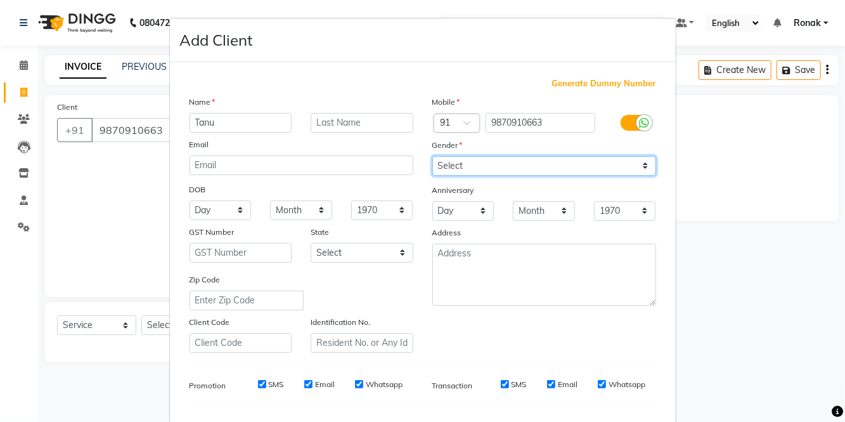
select select "[DEMOGRAPHIC_DATA]"
click at [432, 156] on select "Select [DEMOGRAPHIC_DATA] [DEMOGRAPHIC_DATA] Other Prefer Not To Say" at bounding box center [544, 166] width 224 height 20
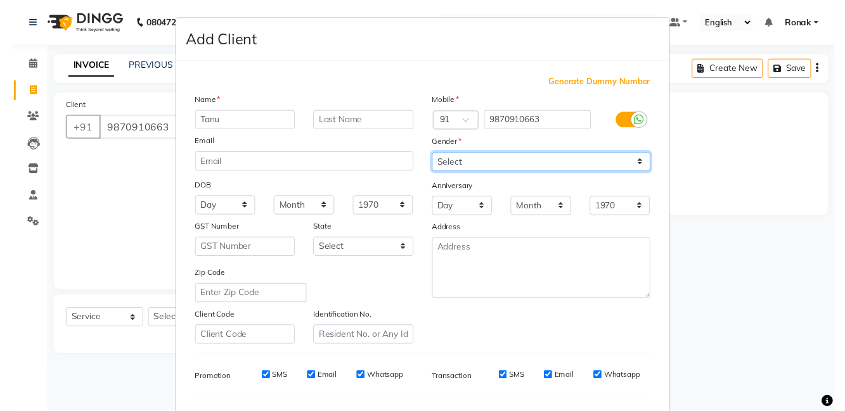
scroll to position [96, 0]
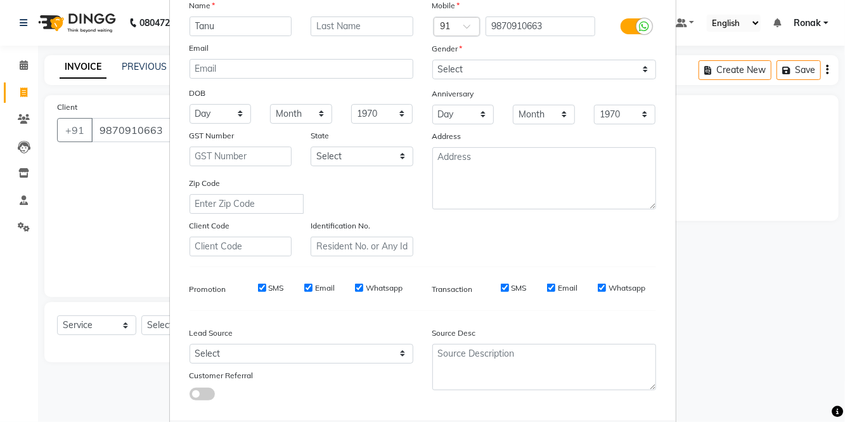
select select
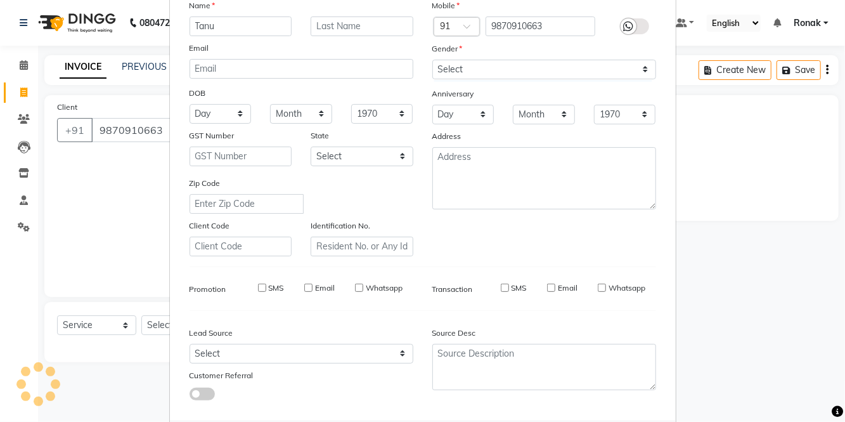
select select
checkbox input "false"
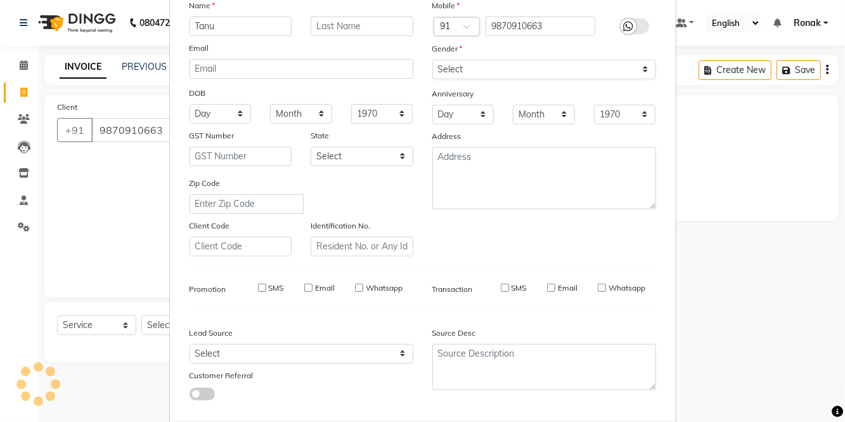
checkbox input "false"
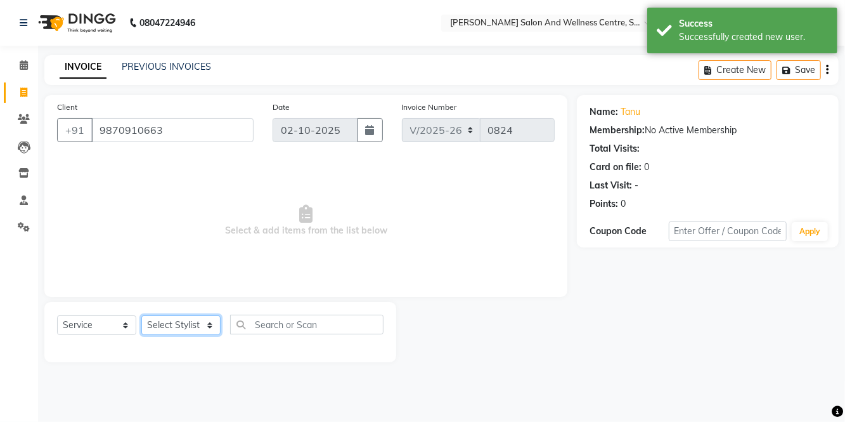
click at [174, 324] on select "Select Stylist [PERSON_NAME] [PERSON_NAME] [PERSON_NAME] [PERSON_NAME] La perle…" at bounding box center [180, 325] width 79 height 20
click at [90, 330] on select "Select Service Product Membership Package Voucher Prepaid Gift Card" at bounding box center [96, 325] width 79 height 20
click at [57, 315] on select "Select Service Product Membership Package Voucher Prepaid Gift Card" at bounding box center [96, 325] width 79 height 20
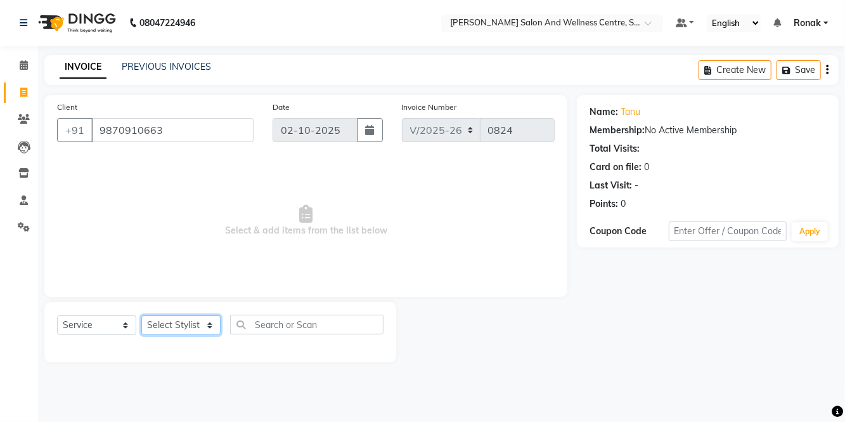
click at [185, 321] on select "Select Stylist [PERSON_NAME] [PERSON_NAME] [PERSON_NAME] [PERSON_NAME] La perle…" at bounding box center [180, 325] width 79 height 20
select select "82805"
click at [141, 315] on select "Select Stylist [PERSON_NAME] [PERSON_NAME] [PERSON_NAME] [PERSON_NAME] La perle…" at bounding box center [180, 325] width 79 height 20
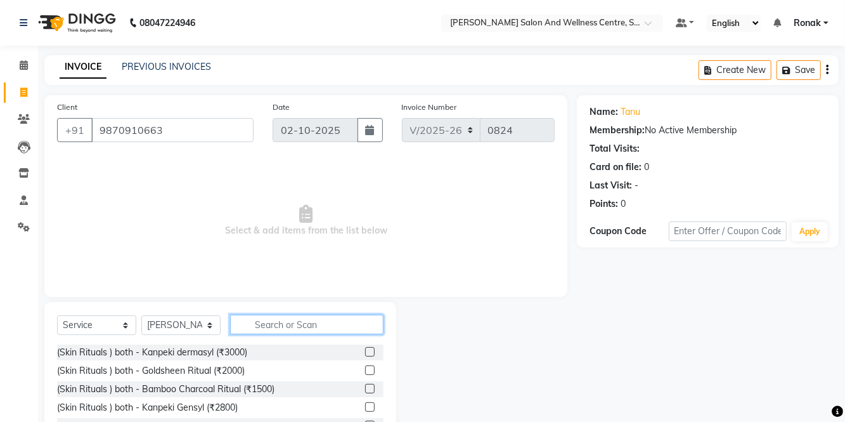
click at [295, 321] on input "text" at bounding box center [306, 324] width 153 height 20
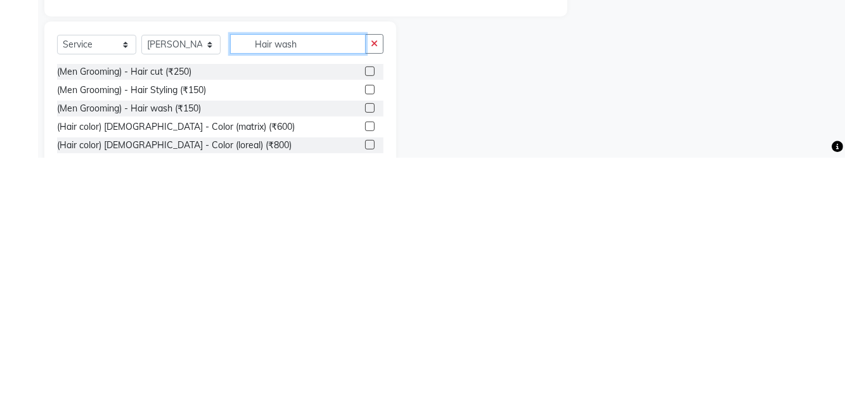
scroll to position [7, 0]
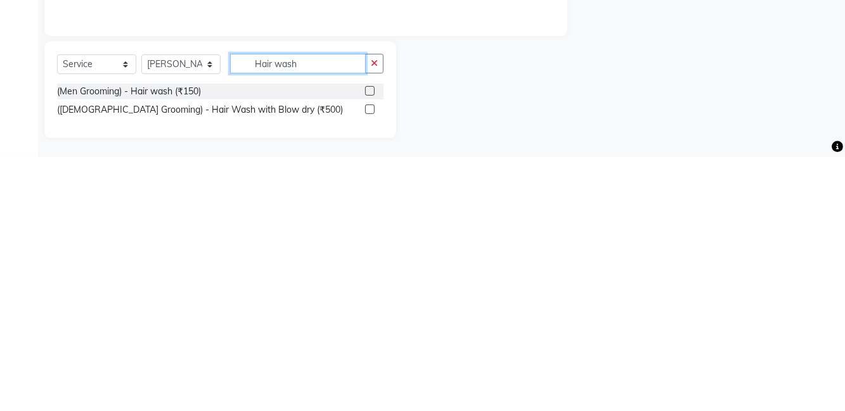
type input "Hair wash"
click at [368, 363] on label at bounding box center [370, 364] width 10 height 10
click at [368, 363] on input "checkbox" at bounding box center [369, 364] width 8 height 8
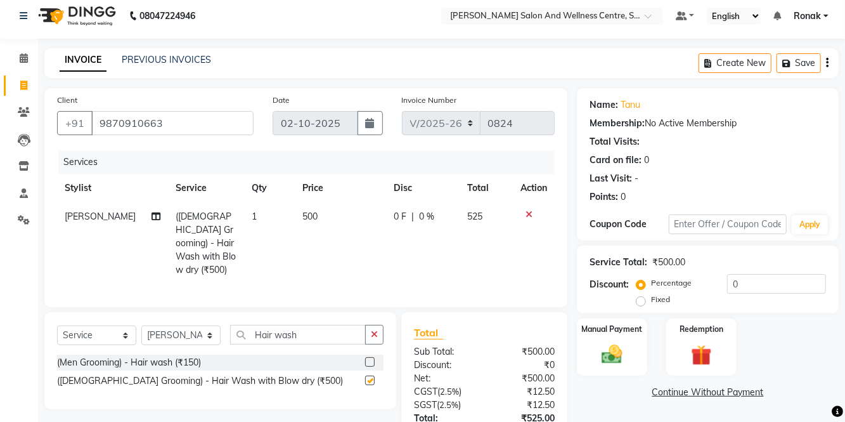
checkbox input "false"
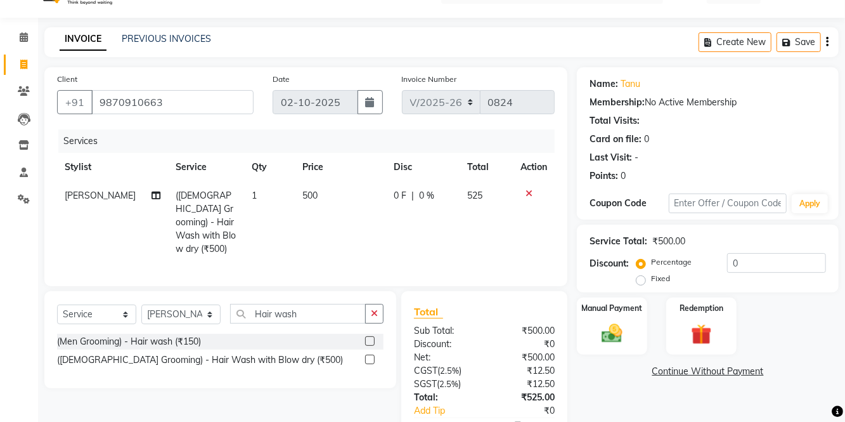
click at [608, 331] on img at bounding box center [612, 333] width 34 height 24
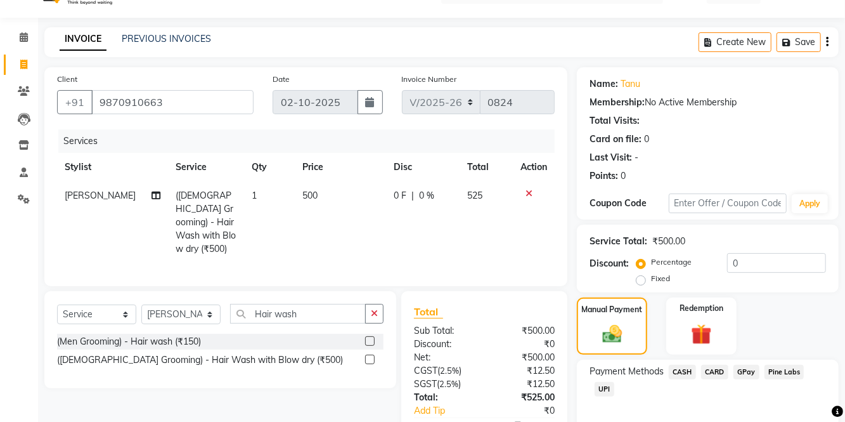
click at [611, 390] on span "UPI" at bounding box center [605, 389] width 20 height 15
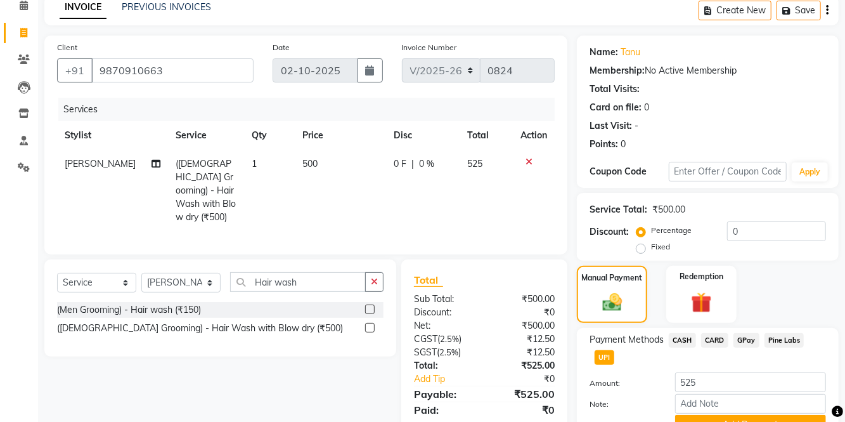
click at [761, 421] on button "Add Payment" at bounding box center [750, 425] width 151 height 20
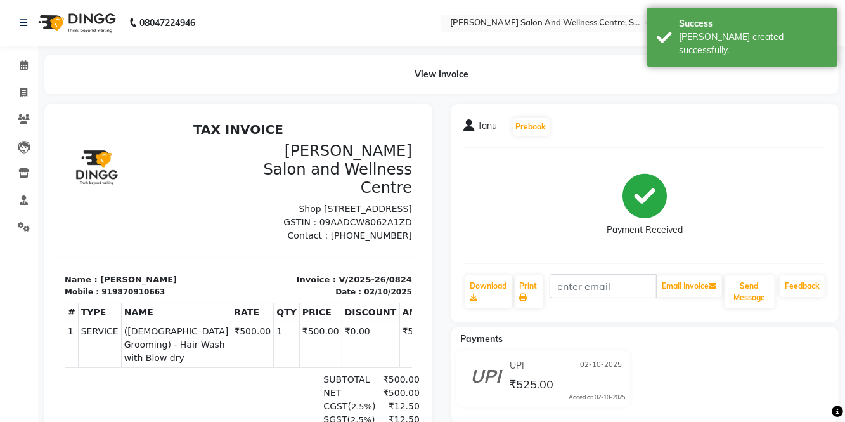
select select "8341"
select select "service"
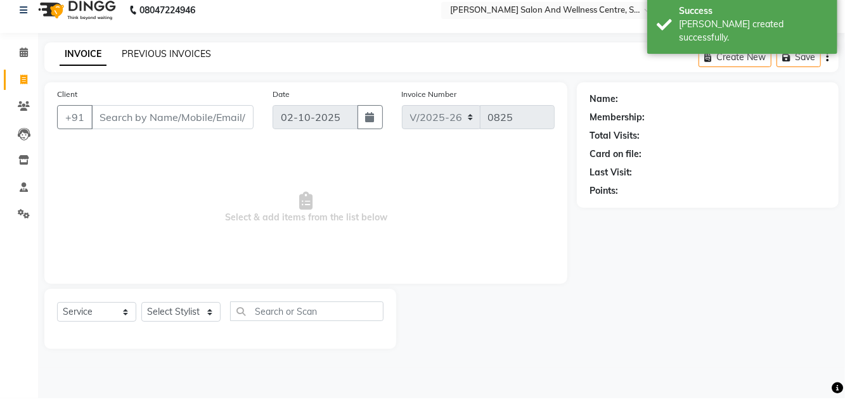
click at [184, 63] on link "PREVIOUS INVOICES" at bounding box center [166, 66] width 89 height 11
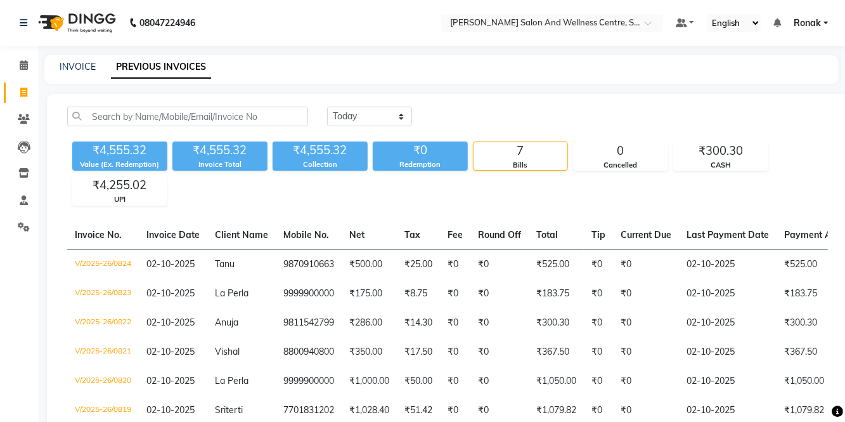
scroll to position [35, 0]
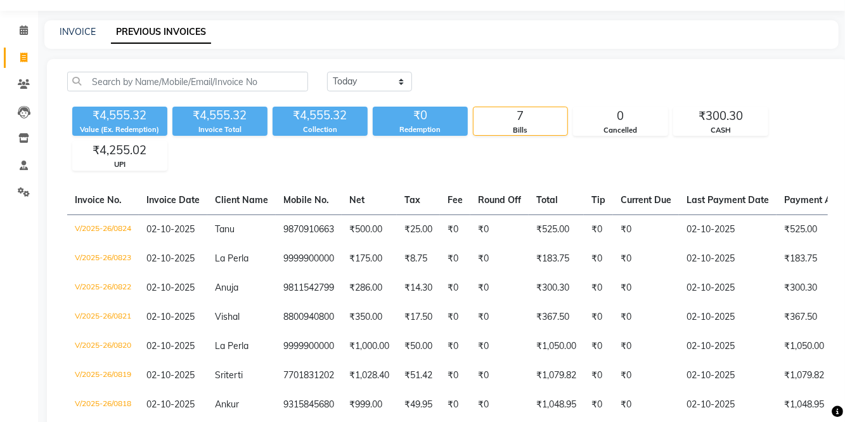
select select "service"
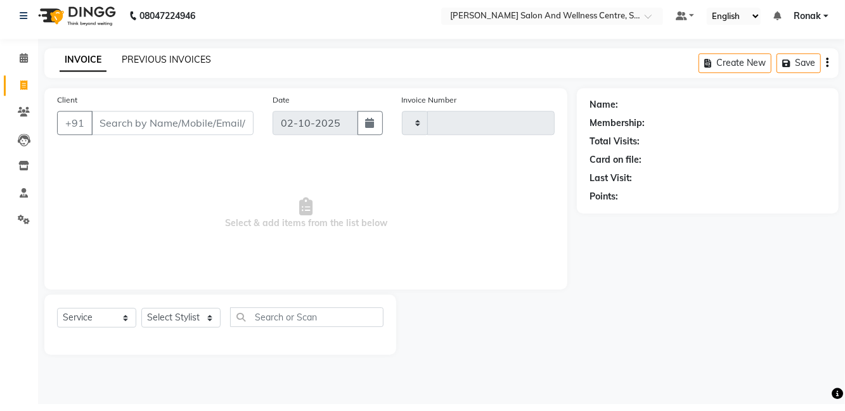
click at [140, 67] on link "PREVIOUS INVOICES" at bounding box center [166, 66] width 89 height 11
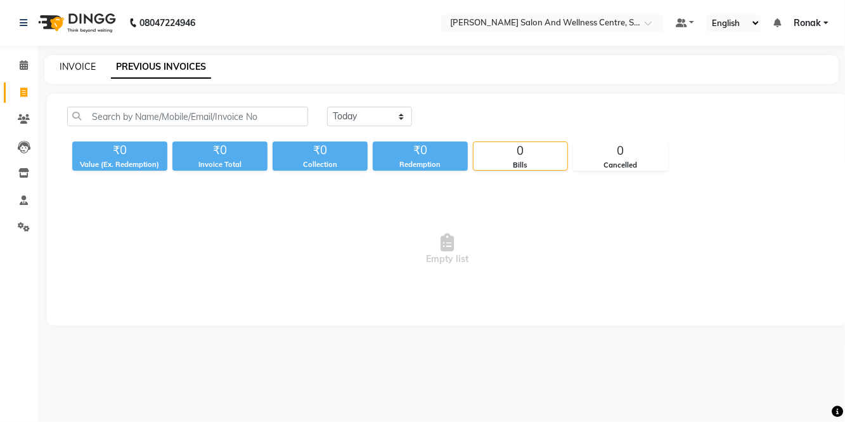
click at [85, 67] on link "INVOICE" at bounding box center [78, 66] width 36 height 11
select select "service"
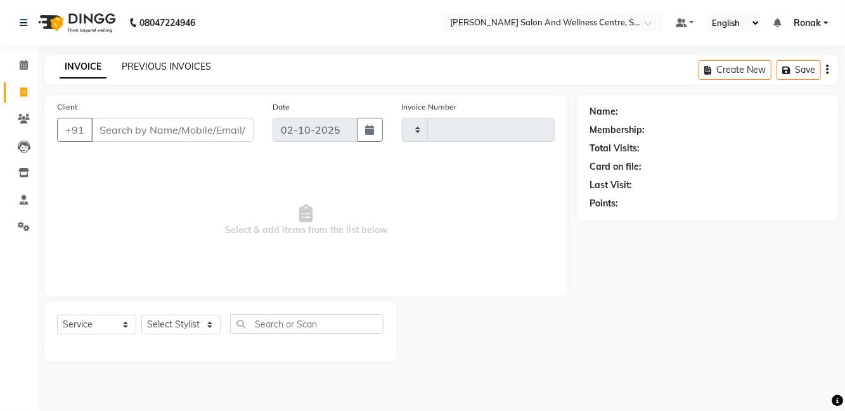
click at [146, 70] on link "PREVIOUS INVOICES" at bounding box center [166, 66] width 89 height 11
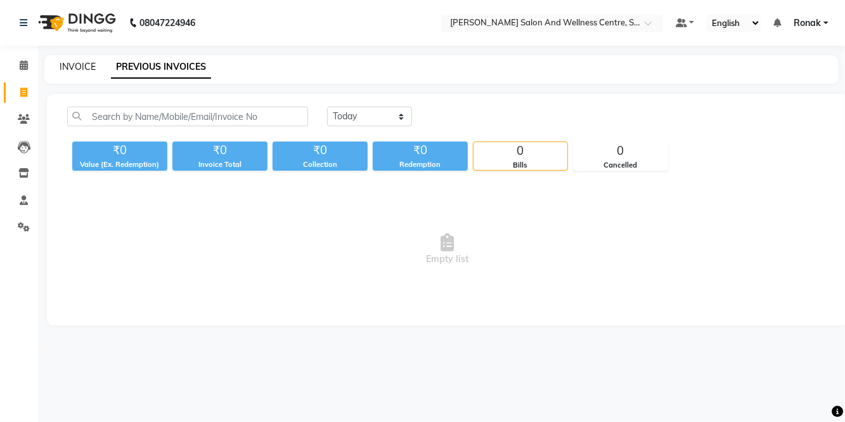
click at [60, 70] on link "INVOICE" at bounding box center [78, 66] width 36 height 11
select select "service"
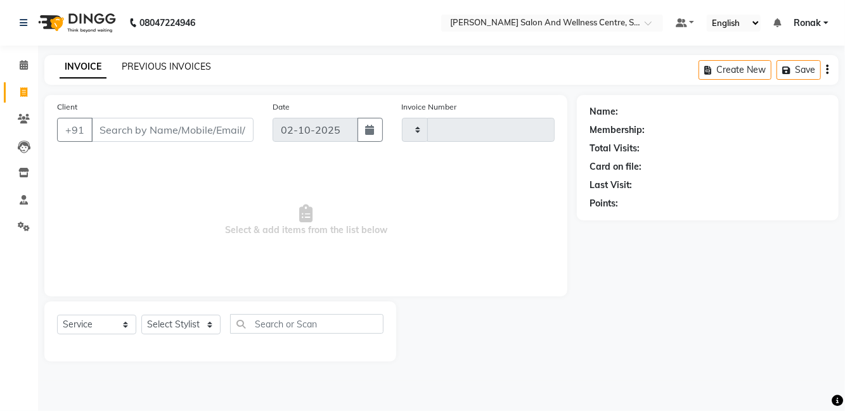
click at [128, 61] on link "PREVIOUS INVOICES" at bounding box center [166, 66] width 89 height 11
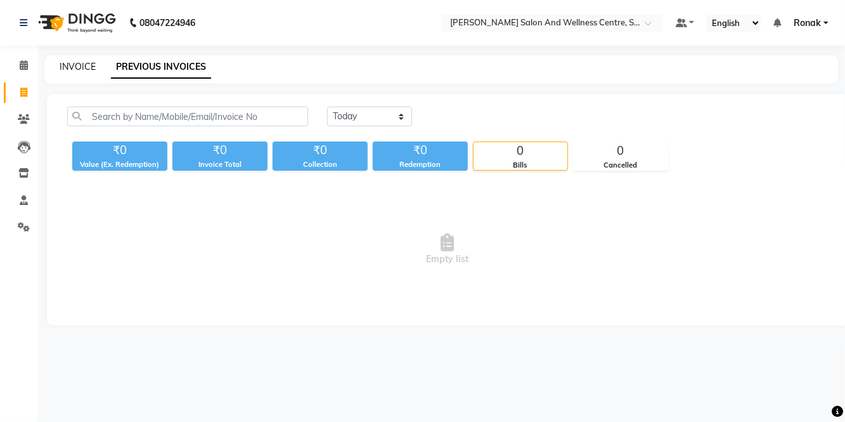
click at [63, 67] on link "INVOICE" at bounding box center [78, 66] width 36 height 11
select select "service"
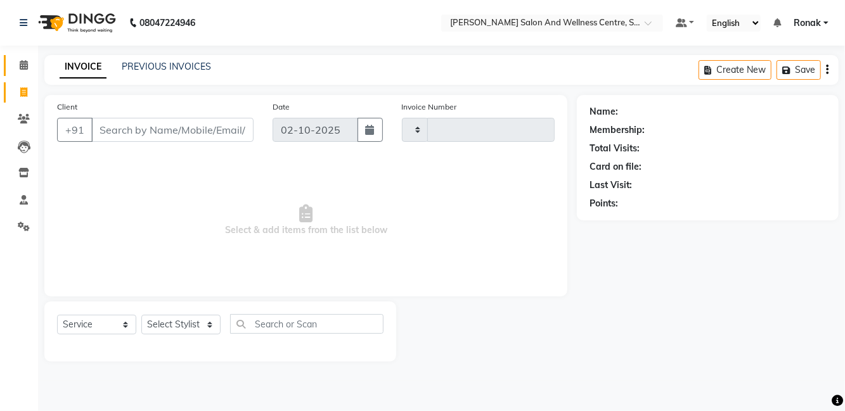
click at [32, 68] on span at bounding box center [24, 65] width 22 height 15
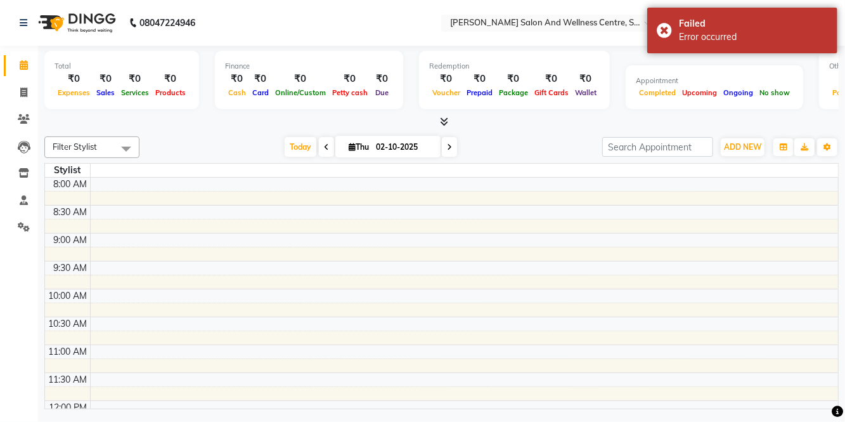
select select "service"
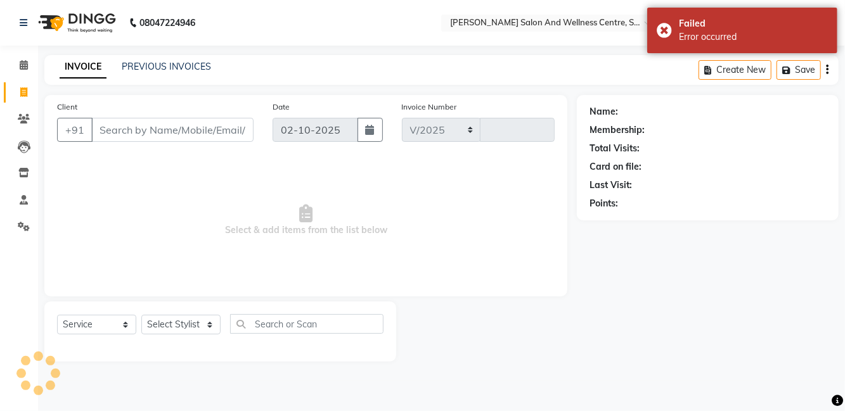
select select "8341"
type input "0825"
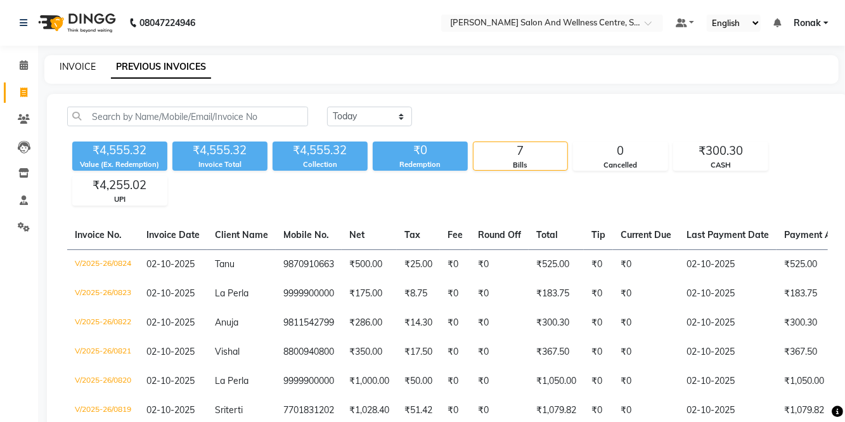
click at [68, 62] on link "INVOICE" at bounding box center [78, 66] width 36 height 11
select select "8341"
select select "service"
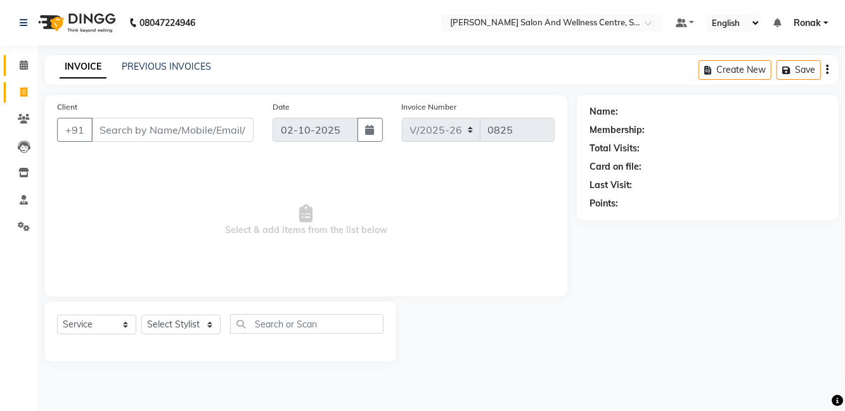
click at [10, 58] on link "Calendar" at bounding box center [19, 65] width 30 height 21
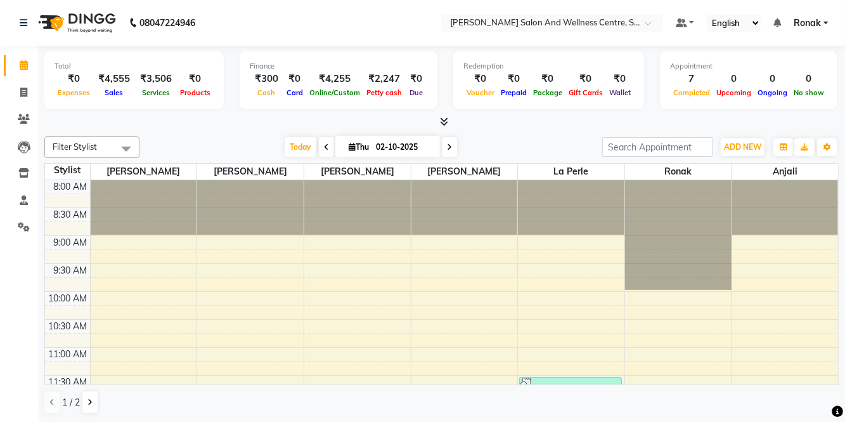
click at [70, 241] on div "9:00 AM" at bounding box center [70, 242] width 39 height 13
click at [813, 392] on div "1 / 2" at bounding box center [441, 402] width 794 height 24
click at [19, 92] on span at bounding box center [24, 93] width 22 height 15
select select "8341"
select select "service"
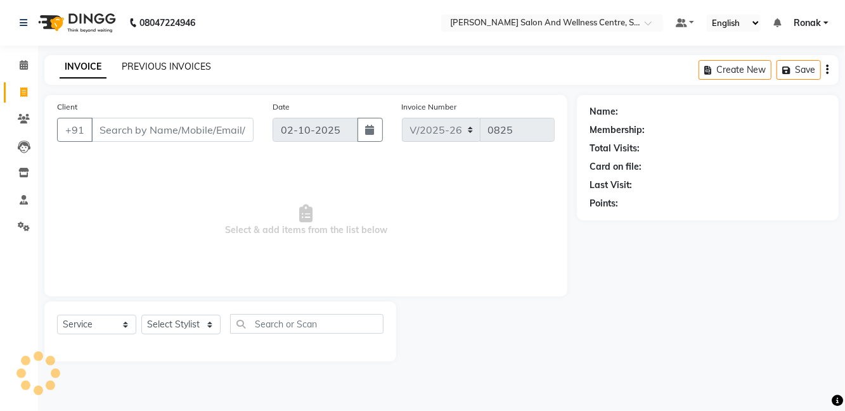
click at [147, 62] on link "PREVIOUS INVOICES" at bounding box center [166, 66] width 89 height 11
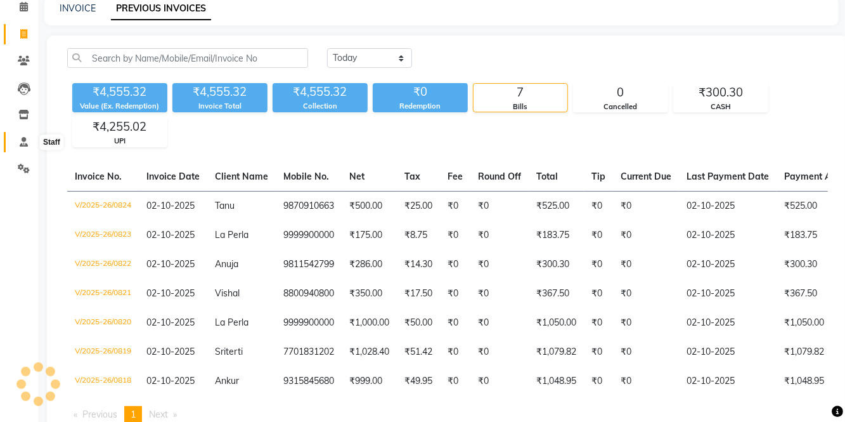
scroll to position [82, 0]
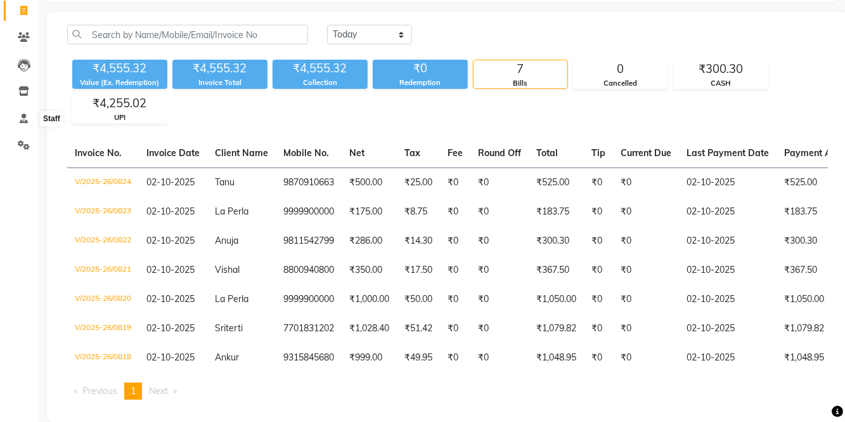
select select "service"
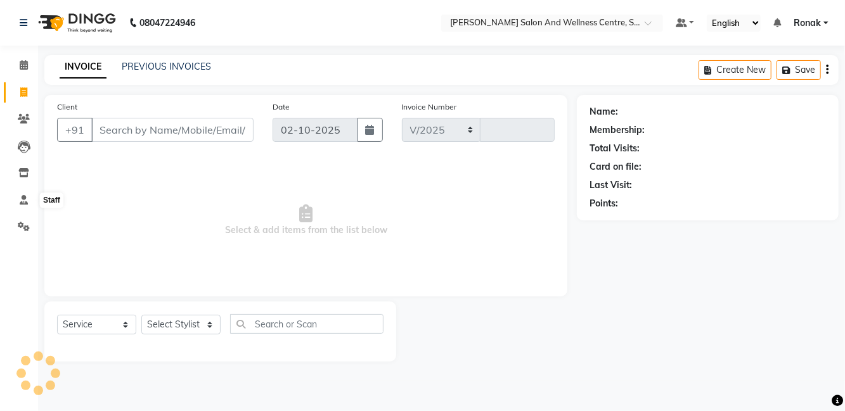
select select "8341"
type input "0825"
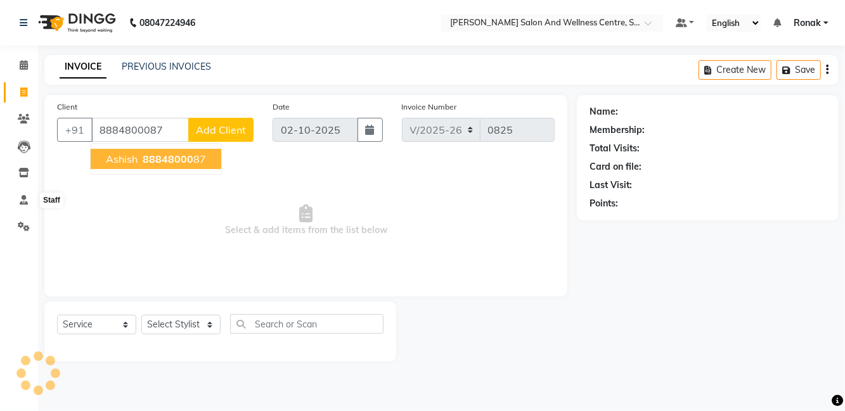
type input "8884800087"
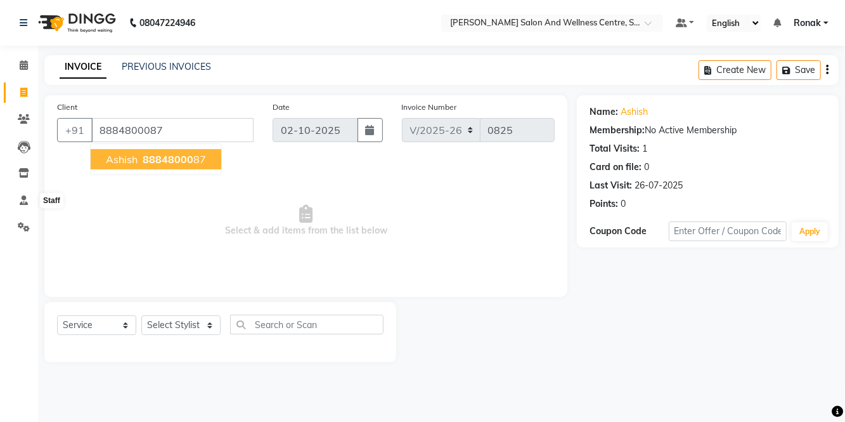
click at [121, 164] on span "Ashish" at bounding box center [122, 159] width 32 height 13
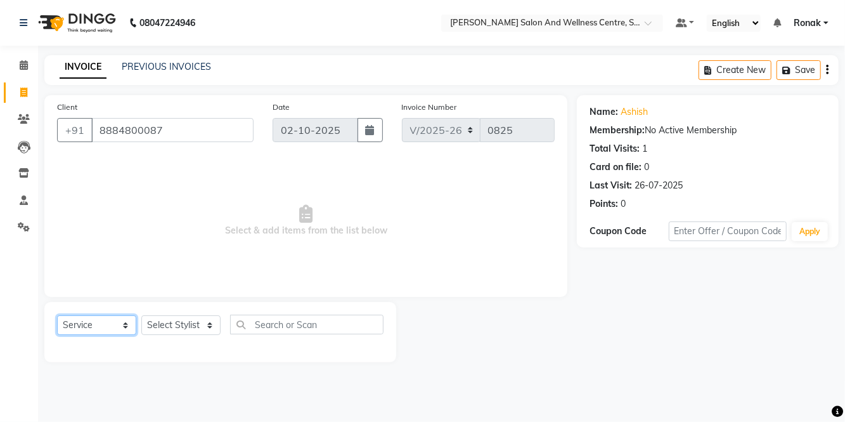
click at [100, 324] on select "Select Service Product Membership Package Voucher Prepaid Gift Card" at bounding box center [96, 325] width 79 height 20
click at [57, 315] on select "Select Service Product Membership Package Voucher Prepaid Gift Card" at bounding box center [96, 325] width 79 height 20
click at [204, 325] on select "Select Stylist [PERSON_NAME] [PERSON_NAME] [PERSON_NAME] [PERSON_NAME] La perle…" at bounding box center [180, 325] width 79 height 20
select select "84213"
click at [141, 315] on select "Select Stylist [PERSON_NAME] [PERSON_NAME] [PERSON_NAME] [PERSON_NAME] La perle…" at bounding box center [180, 325] width 79 height 20
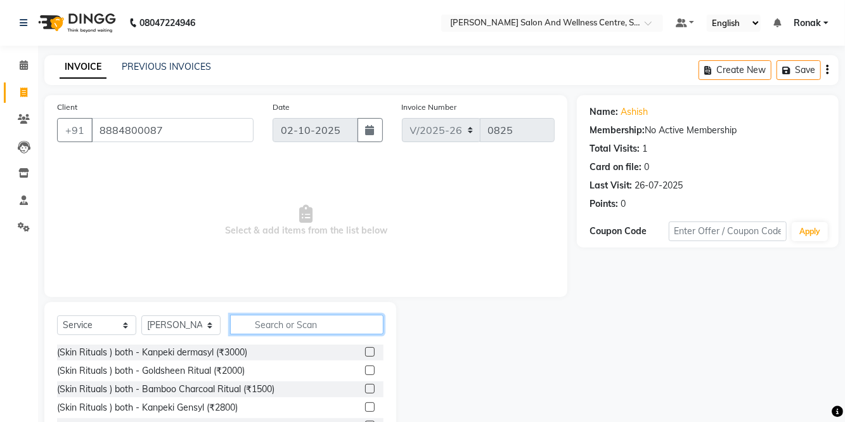
click at [313, 321] on input "text" at bounding box center [306, 324] width 153 height 20
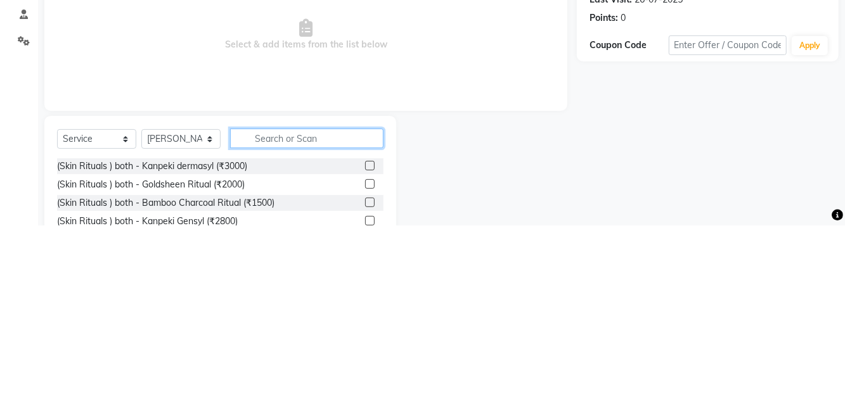
scroll to position [6, 0]
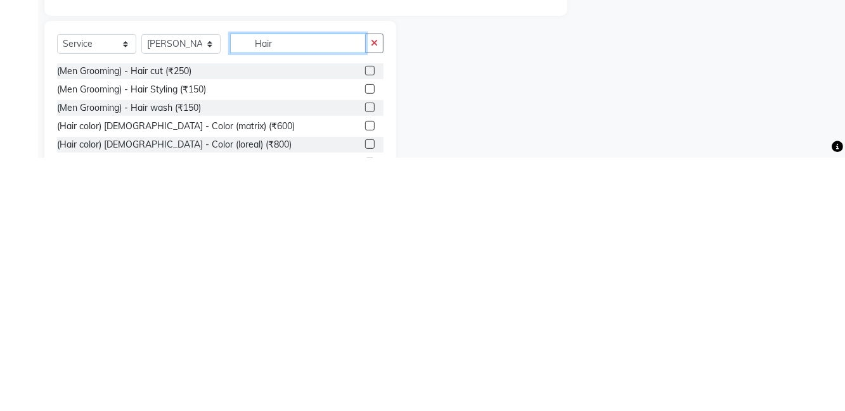
type input "Hair"
click at [368, 323] on label at bounding box center [370, 325] width 10 height 10
click at [368, 323] on input "checkbox" at bounding box center [369, 325] width 8 height 8
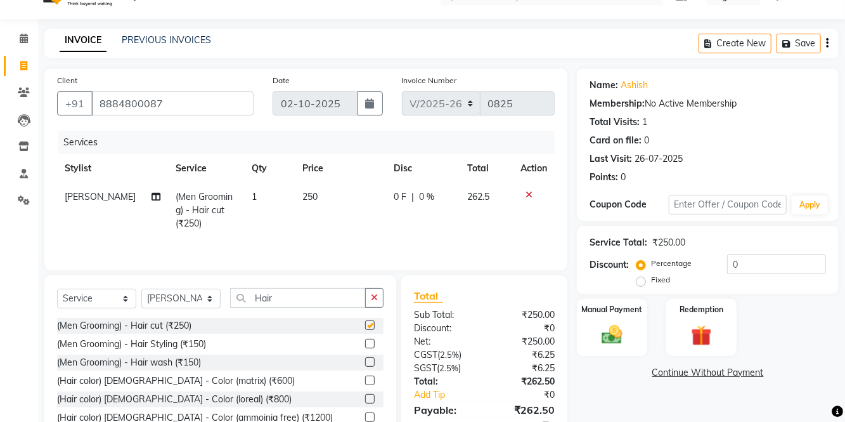
checkbox input "false"
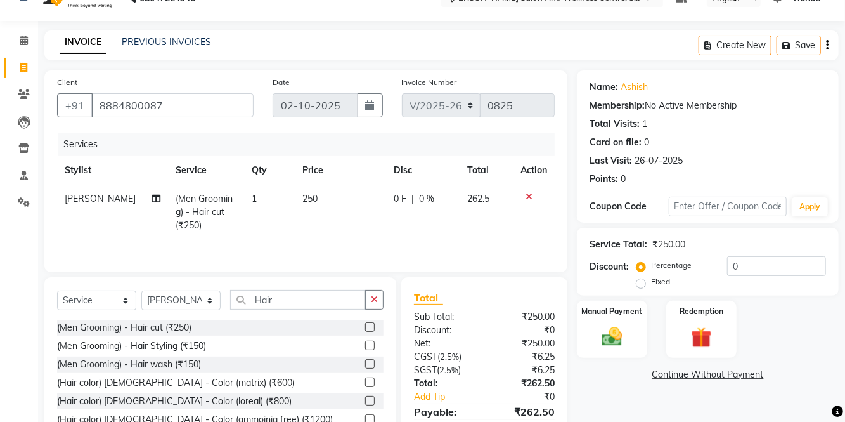
click at [588, 356] on div "Manual Payment" at bounding box center [612, 330] width 70 height 58
click at [612, 385] on span "UPI" at bounding box center [605, 392] width 20 height 15
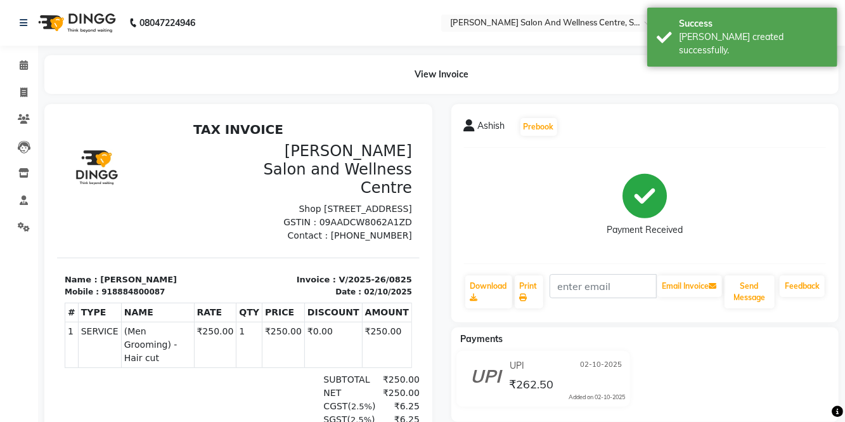
select select "8341"
select select "service"
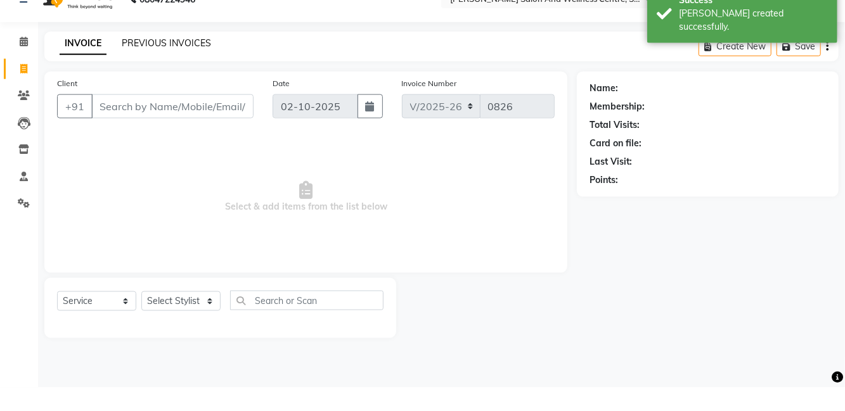
click at [150, 61] on link "PREVIOUS INVOICES" at bounding box center [166, 66] width 89 height 11
